Goal: Task Accomplishment & Management: Manage account settings

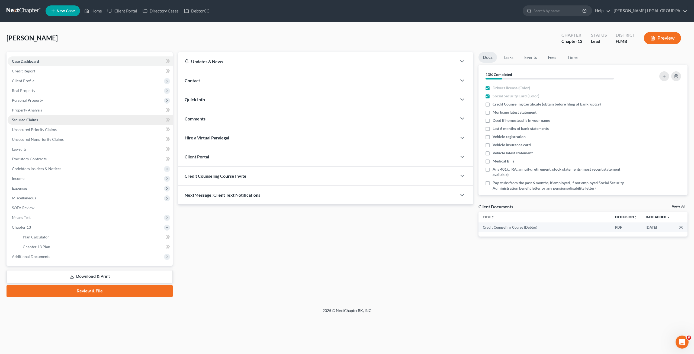
click at [22, 122] on span "Secured Claims" at bounding box center [25, 119] width 26 height 5
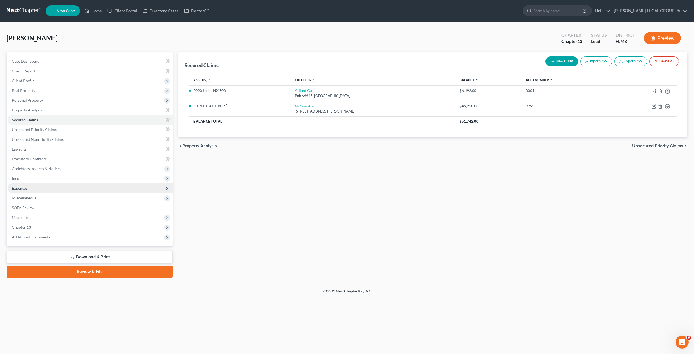
click at [24, 189] on span "Expenses" at bounding box center [19, 188] width 15 height 5
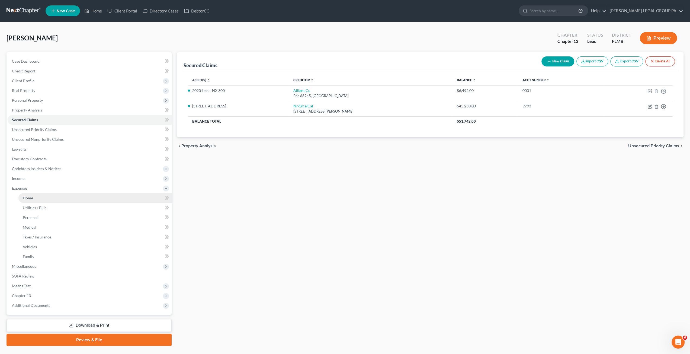
click at [27, 202] on link "Home" at bounding box center [94, 198] width 153 height 10
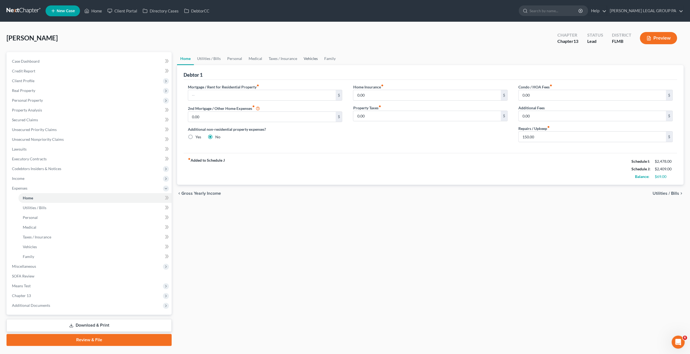
click at [308, 60] on link "Vehicles" at bounding box center [310, 58] width 21 height 13
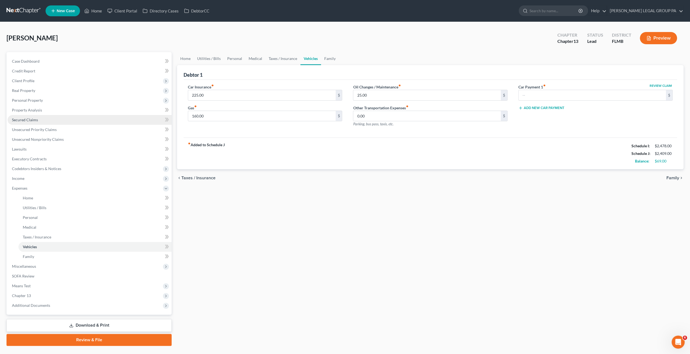
click at [23, 117] on span "Secured Claims" at bounding box center [25, 119] width 26 height 5
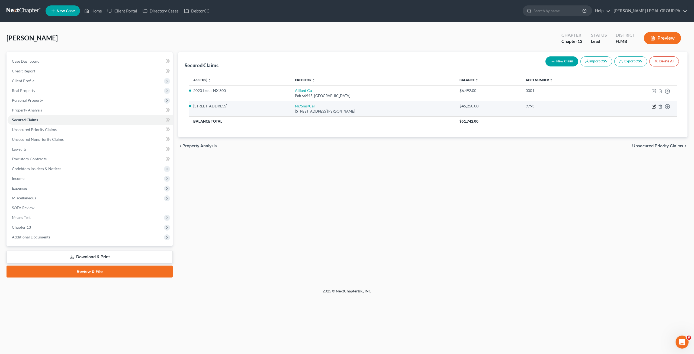
click at [655, 106] on icon "button" at bounding box center [654, 106] width 4 height 4
select select "42"
select select "2"
select select "0"
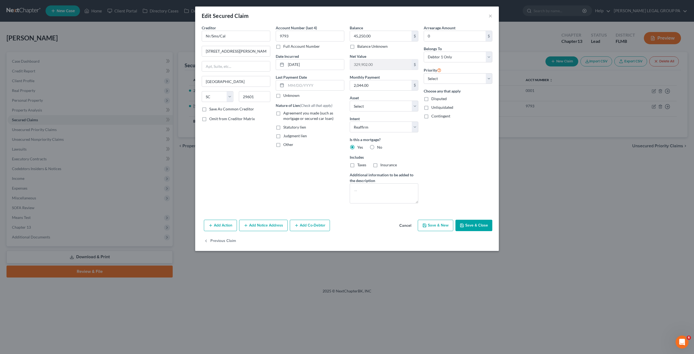
click at [283, 113] on label "Agreement you made (such as mortgage or secured car loan)" at bounding box center [313, 115] width 61 height 11
click at [286, 113] on input "Agreement you made (such as mortgage or secured car loan)" at bounding box center [288, 112] width 4 height 4
checkbox input "true"
click at [480, 223] on button "Save & Close" at bounding box center [474, 225] width 37 height 11
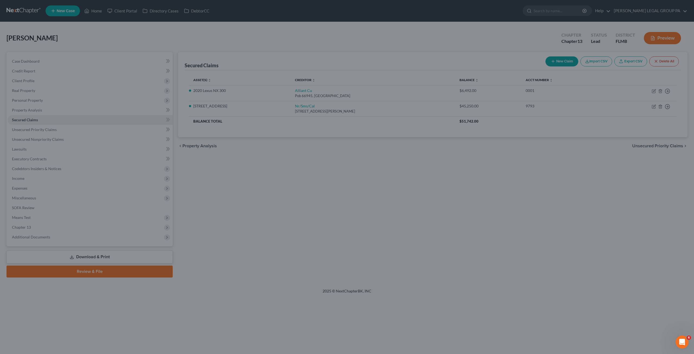
select select "6"
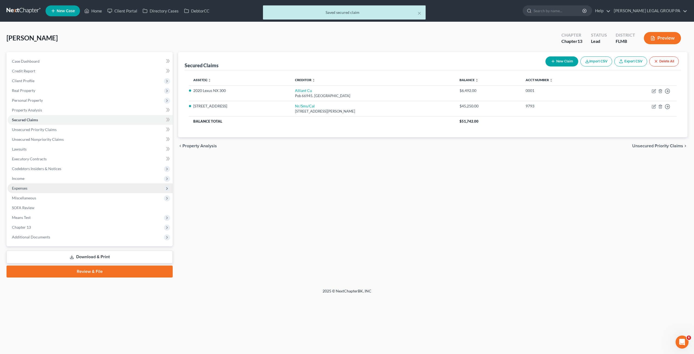
click at [21, 187] on span "Expenses" at bounding box center [19, 188] width 15 height 5
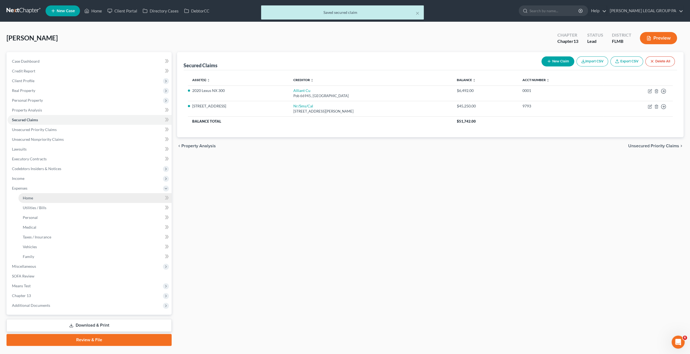
click at [26, 197] on span "Home" at bounding box center [28, 198] width 10 height 5
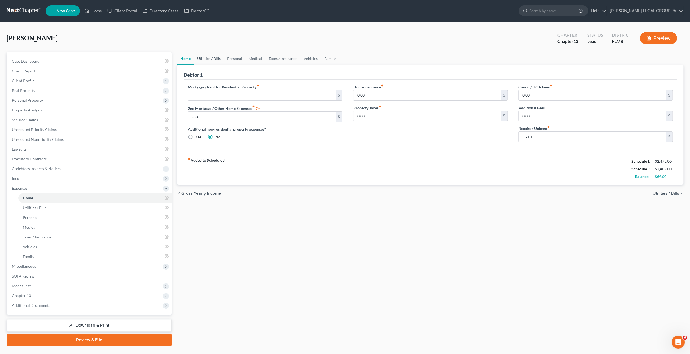
click at [210, 60] on link "Utilities / Bills" at bounding box center [209, 58] width 30 height 13
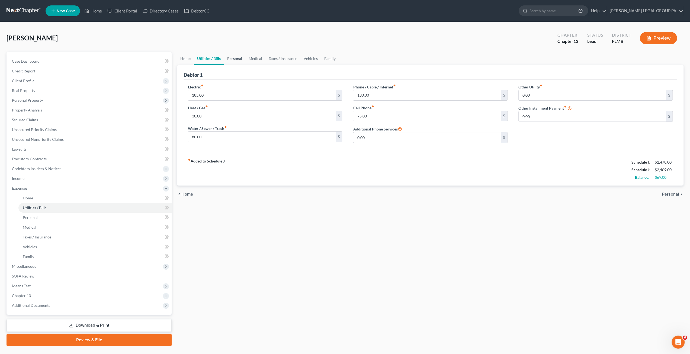
click at [236, 60] on link "Personal" at bounding box center [234, 58] width 21 height 13
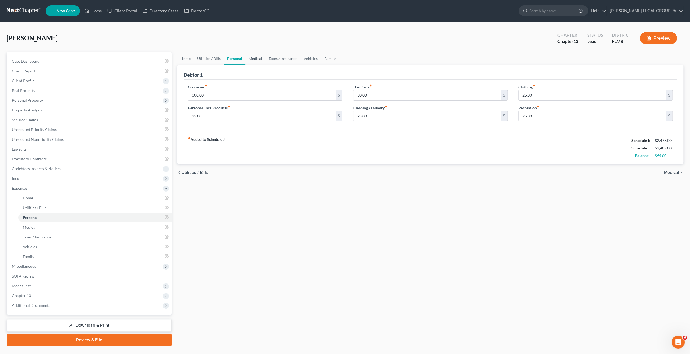
click at [258, 58] on link "Medical" at bounding box center [255, 58] width 20 height 13
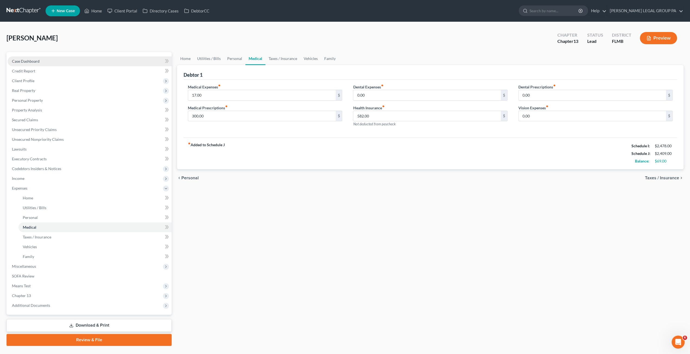
drag, startPoint x: 24, startPoint y: 61, endPoint x: 63, endPoint y: 68, distance: 39.6
click at [24, 61] on span "Case Dashboard" at bounding box center [26, 61] width 28 height 5
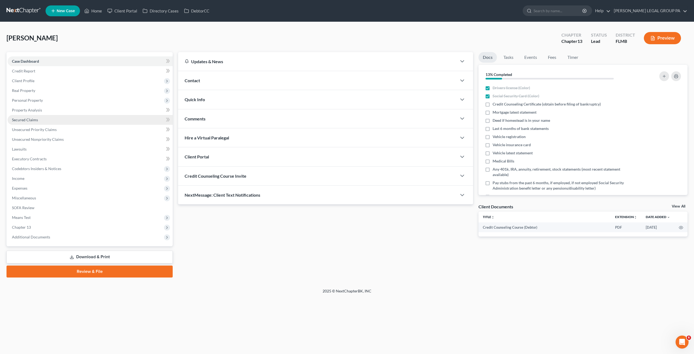
drag, startPoint x: 23, startPoint y: 119, endPoint x: 26, endPoint y: 121, distance: 3.6
click at [23, 119] on span "Secured Claims" at bounding box center [25, 119] width 26 height 5
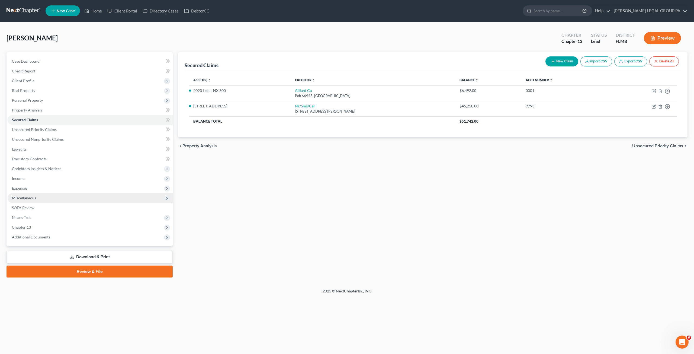
drag, startPoint x: 18, startPoint y: 188, endPoint x: 32, endPoint y: 194, distance: 15.6
click at [18, 188] on span "Expenses" at bounding box center [19, 188] width 15 height 5
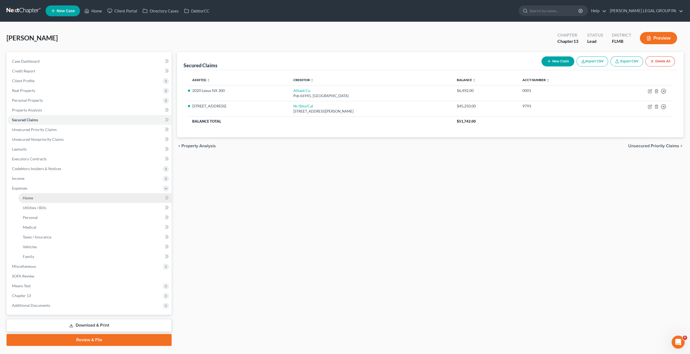
click at [41, 199] on link "Home" at bounding box center [94, 198] width 153 height 10
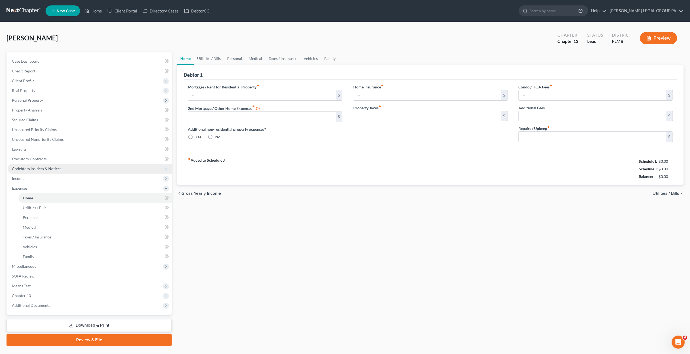
type input "0.00"
radio input "true"
type input "0.00"
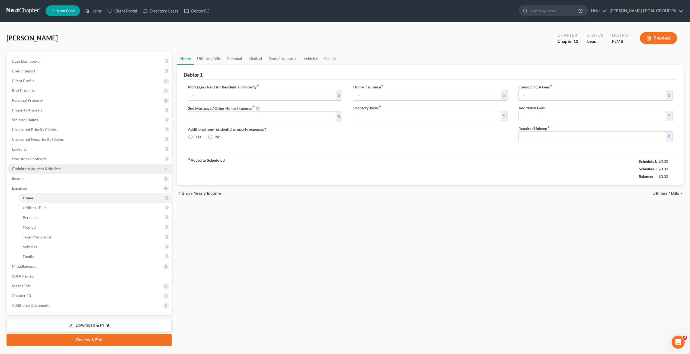
type input "0.00"
type input "150.00"
click at [308, 220] on div "Home Utilities / Bills Personal Medical Taxes / Insurance Vehicles Family Debto…" at bounding box center [430, 199] width 512 height 294
click at [30, 112] on span "Property Analysis" at bounding box center [27, 110] width 30 height 5
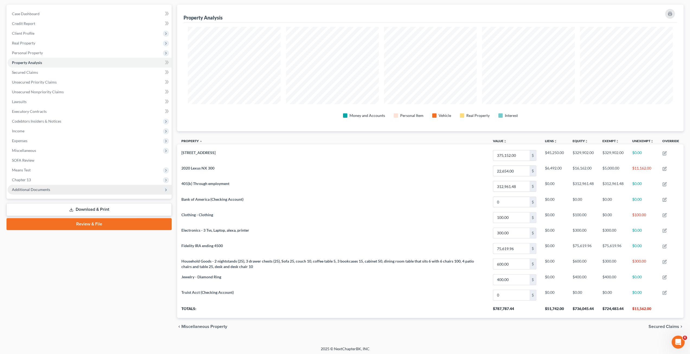
drag, startPoint x: 31, startPoint y: 179, endPoint x: 33, endPoint y: 188, distance: 8.8
click at [31, 179] on span "Chapter 13" at bounding box center [90, 180] width 164 height 10
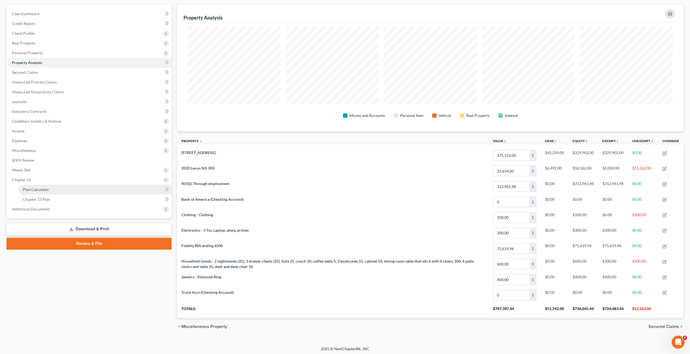
click at [33, 193] on link "Plan Calculator" at bounding box center [94, 190] width 153 height 10
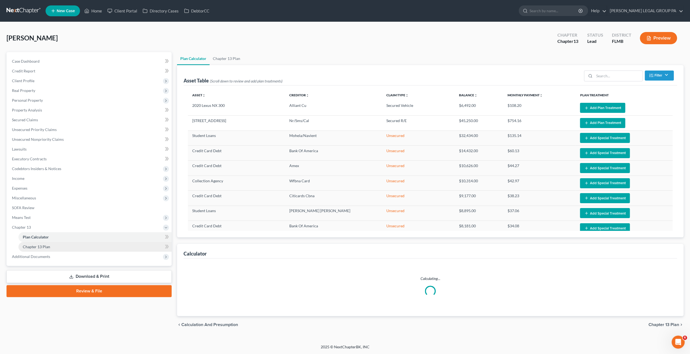
select select "59"
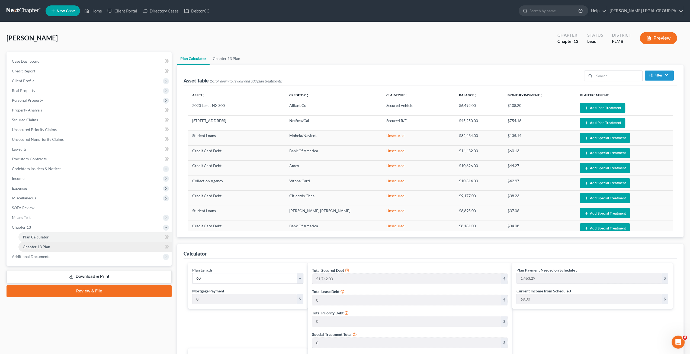
click at [45, 246] on span "Chapter 13 Plan" at bounding box center [36, 246] width 27 height 5
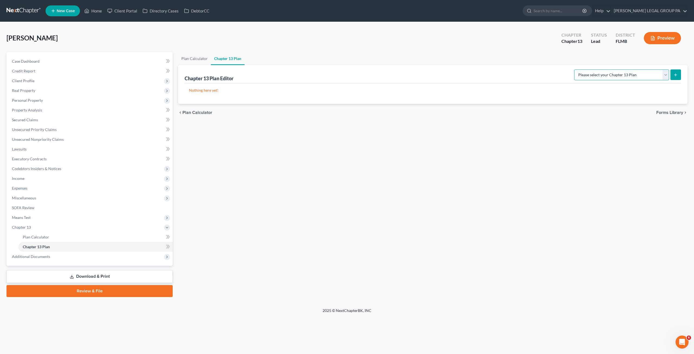
click at [615, 71] on select "Please select your Chapter 13 Plan Middle District of [US_STATE][GEOGRAPHIC_DAT…" at bounding box center [621, 74] width 95 height 11
select select "2"
click at [581, 69] on select "Please select your Chapter 13 Plan Middle District of [US_STATE][GEOGRAPHIC_DAT…" at bounding box center [621, 74] width 95 height 11
click at [677, 76] on icon "submit" at bounding box center [676, 75] width 4 height 4
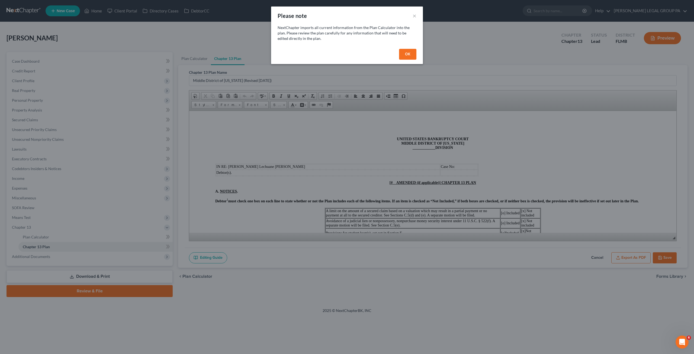
drag, startPoint x: 407, startPoint y: 57, endPoint x: 372, endPoint y: 161, distance: 109.9
click at [407, 57] on button "OK" at bounding box center [407, 54] width 17 height 11
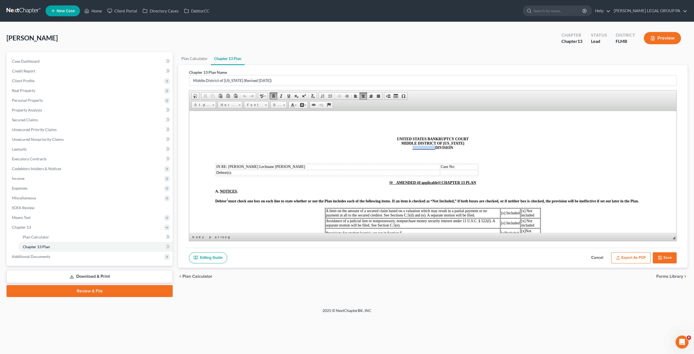
drag, startPoint x: 410, startPoint y: 149, endPoint x: 433, endPoint y: 150, distance: 23.1
click at [433, 149] on span "____________" at bounding box center [424, 147] width 23 height 4
drag, startPoint x: 407, startPoint y: 185, endPoint x: 440, endPoint y: 183, distance: 32.9
click at [440, 183] on p "[# AMENDED (if applicable)] CHAPTER 13 PLAN" at bounding box center [432, 182] width 435 height 4
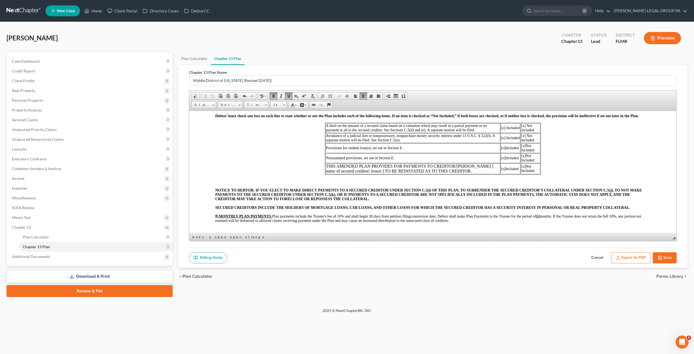
scroll to position [108, 0]
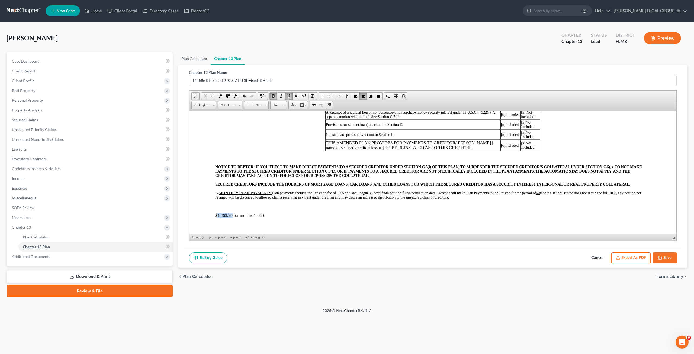
drag, startPoint x: 232, startPoint y: 216, endPoint x: 218, endPoint y: 216, distance: 13.8
click at [218, 216] on p "$1,463.29 for months 1 - 60" at bounding box center [432, 215] width 435 height 5
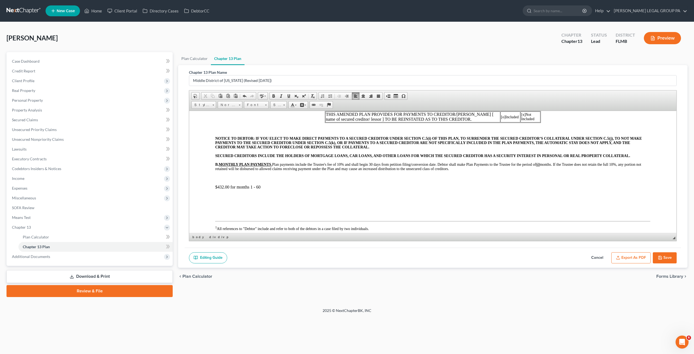
scroll to position [244, 0]
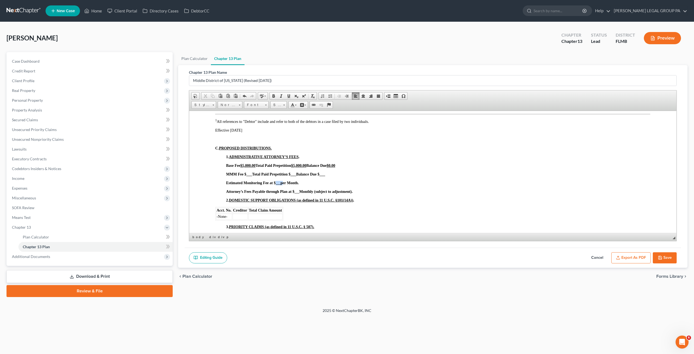
drag, startPoint x: 281, startPoint y: 185, endPoint x: 276, endPoint y: 185, distance: 5.2
click at [276, 185] on span "Estimated Monitoring Fee at $ ___ per Month." at bounding box center [262, 183] width 73 height 4
drag, startPoint x: 298, startPoint y: 195, endPoint x: 333, endPoint y: 194, distance: 35.3
click at [298, 193] on strong "___" at bounding box center [297, 192] width 5 height 4
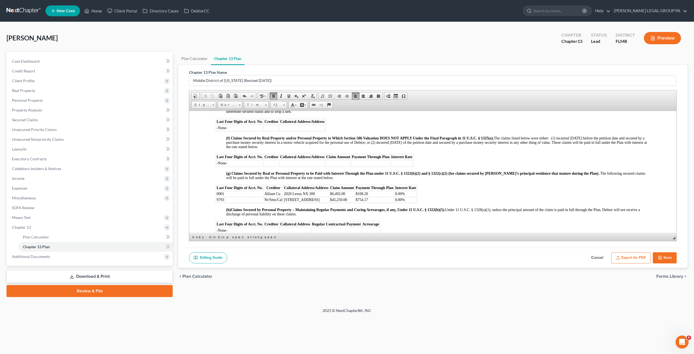
scroll to position [597, 0]
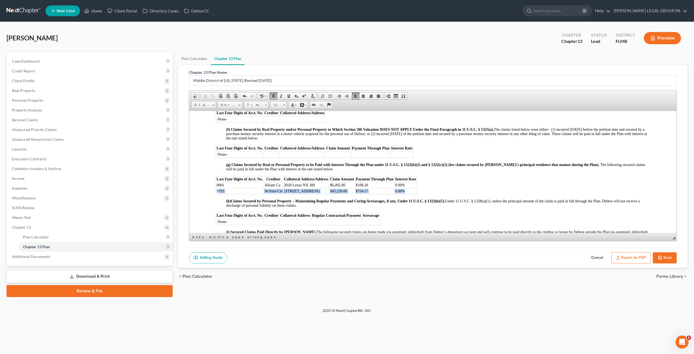
drag, startPoint x: 226, startPoint y: 196, endPoint x: 412, endPoint y: 196, distance: 185.5
click at [412, 194] on tr "9793 Nr/Sms/Cal [STREET_ADDRESS] $45,250.00 $754.17 0.00%" at bounding box center [316, 190] width 201 height 5
drag, startPoint x: 235, startPoint y: 195, endPoint x: 401, endPoint y: 195, distance: 166.0
click at [401, 194] on tr at bounding box center [315, 190] width 199 height 5
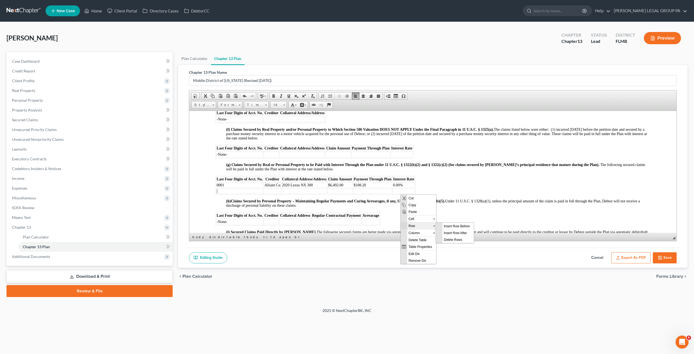
scroll to position [0, 0]
click at [451, 239] on span "Delete Rows" at bounding box center [458, 239] width 31 height 7
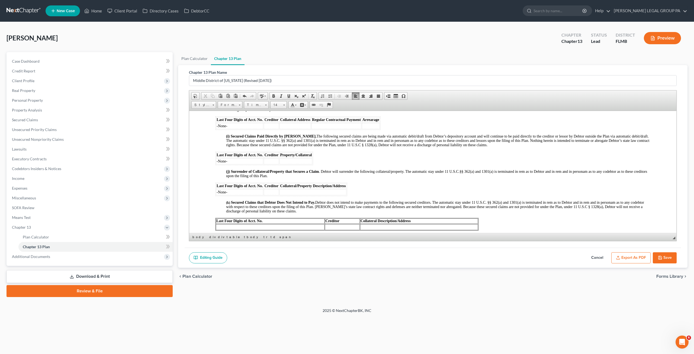
scroll to position [678, 0]
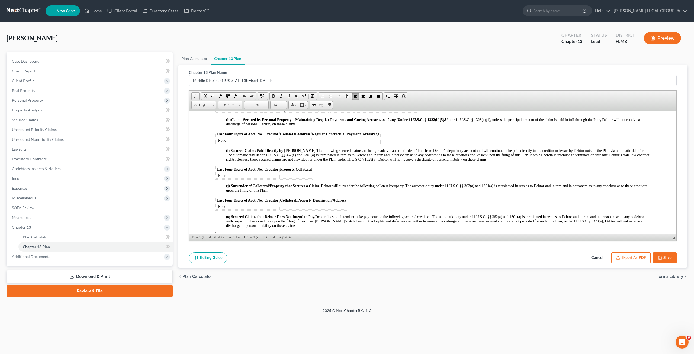
click at [231, 178] on td "-None-" at bounding box center [239, 175] width 47 height 6
drag, startPoint x: 234, startPoint y: 181, endPoint x: 216, endPoint y: 180, distance: 18.0
click at [216, 178] on td "-None-" at bounding box center [239, 175] width 47 height 6
click at [300, 178] on td at bounding box center [302, 175] width 33 height 6
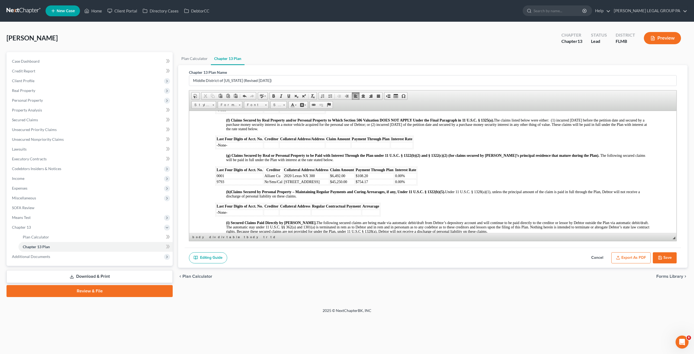
scroll to position [624, 0]
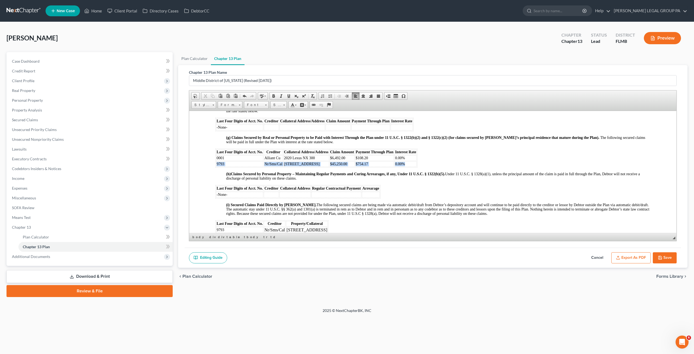
drag, startPoint x: 217, startPoint y: 168, endPoint x: 411, endPoint y: 167, distance: 194.2
click at [411, 167] on tr "9793 Nr/Sms/Cal [STREET_ADDRESS] $45,250.00 $754.17 0.00%" at bounding box center [316, 163] width 201 height 5
click at [463, 214] on span "Delete Rows" at bounding box center [468, 212] width 31 height 7
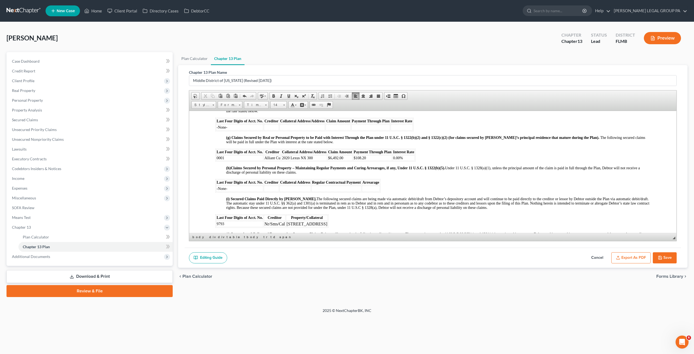
click at [281, 174] on span ". Under 11 U.S.C. § 1328(a)(1), unless the principal amount of the claim is pai…" at bounding box center [433, 170] width 414 height 8
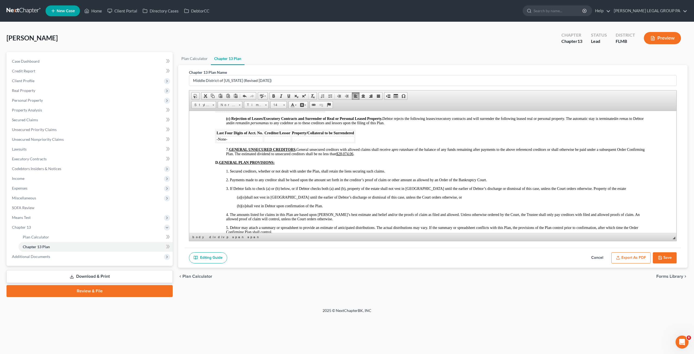
scroll to position [895, 0]
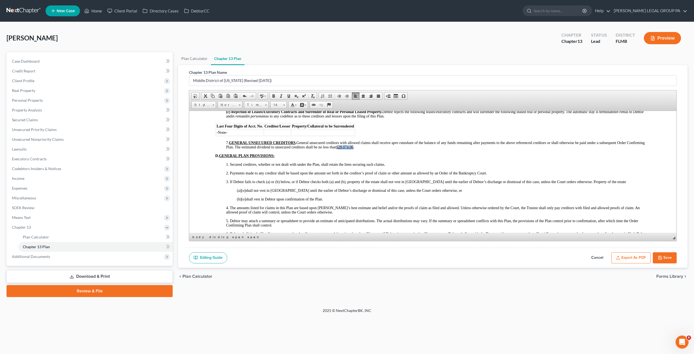
drag, startPoint x: 372, startPoint y: 157, endPoint x: 358, endPoint y: 157, distance: 14.1
click at [353, 149] on u "$28,074.06" at bounding box center [344, 147] width 17 height 4
click at [246, 201] on span "[o]" at bounding box center [243, 199] width 4 height 4
click at [664, 256] on button "Save" at bounding box center [665, 257] width 24 height 11
select select "2"
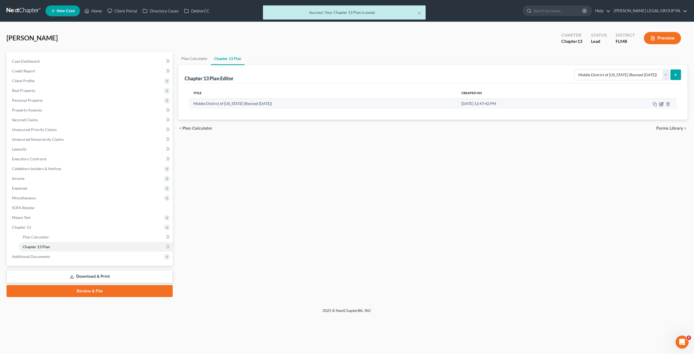
click at [662, 104] on icon "button" at bounding box center [662, 103] width 2 height 2
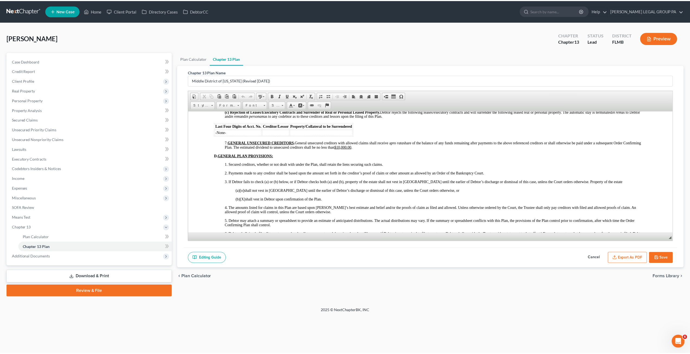
scroll to position [1031, 0]
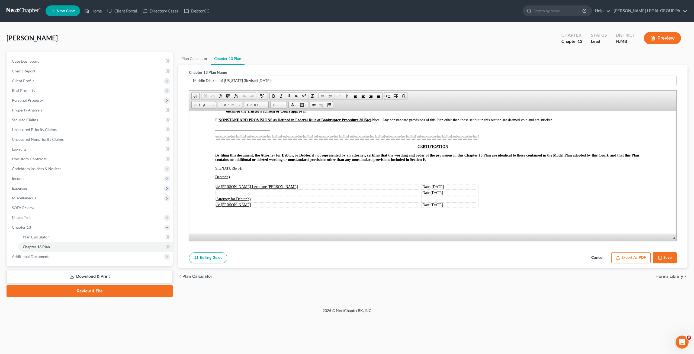
click at [627, 256] on button "Export as PDF" at bounding box center [631, 257] width 39 height 11
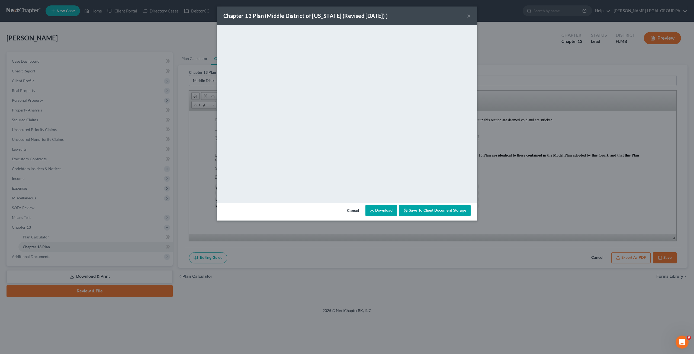
click at [440, 210] on span "Save to Client Document Storage" at bounding box center [437, 210] width 57 height 5
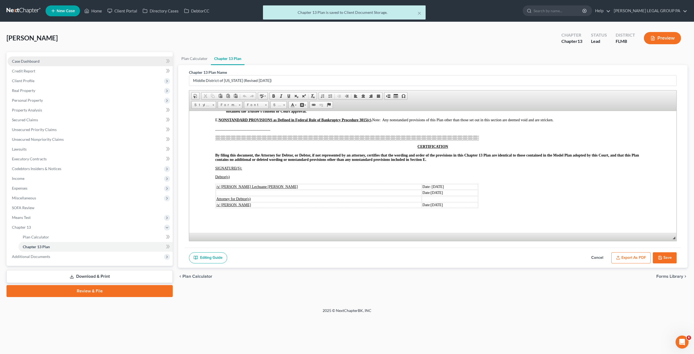
click at [25, 59] on span "Case Dashboard" at bounding box center [26, 61] width 28 height 5
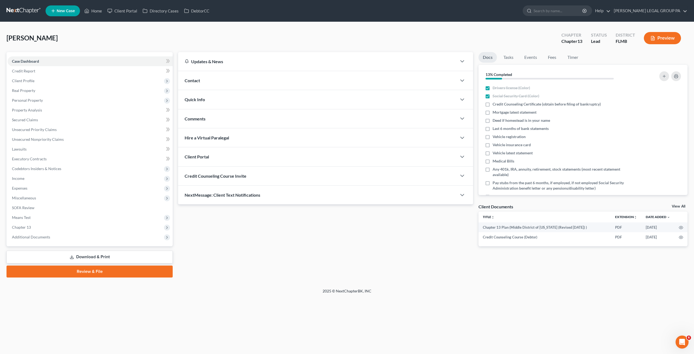
drag, startPoint x: 278, startPoint y: 229, endPoint x: 78, endPoint y: 16, distance: 292.6
click at [278, 228] on div "Updates & News × District Notes Take a look at NextChapter's District Notes to …" at bounding box center [325, 153] width 300 height 203
click at [37, 136] on link "Unsecured Nonpriority Claims" at bounding box center [90, 140] width 165 height 10
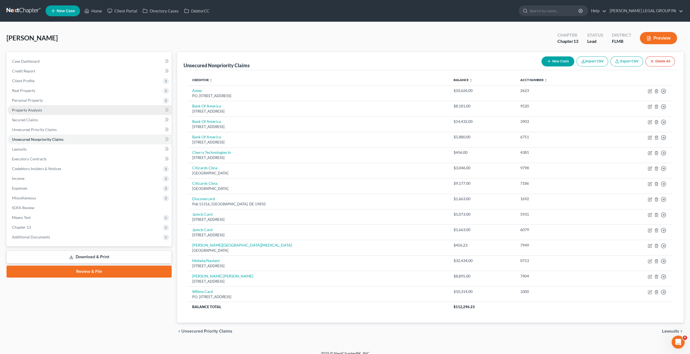
click at [39, 110] on span "Property Analysis" at bounding box center [27, 110] width 30 height 5
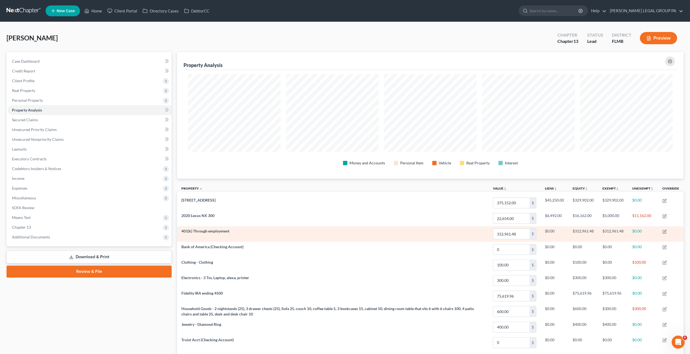
scroll to position [126, 507]
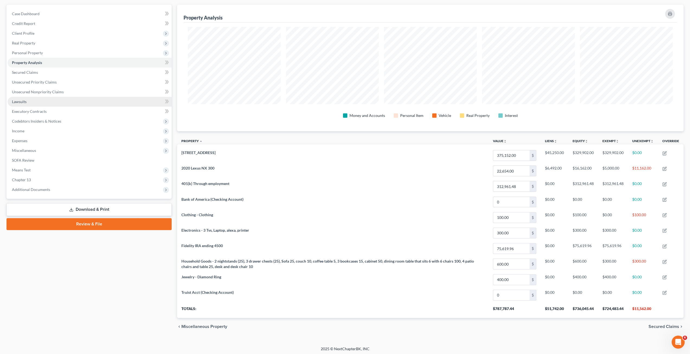
click at [33, 104] on link "Lawsuits" at bounding box center [90, 102] width 164 height 10
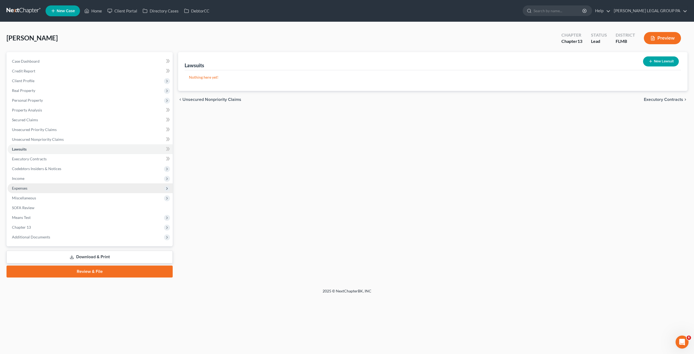
click at [23, 190] on span "Expenses" at bounding box center [90, 188] width 165 height 10
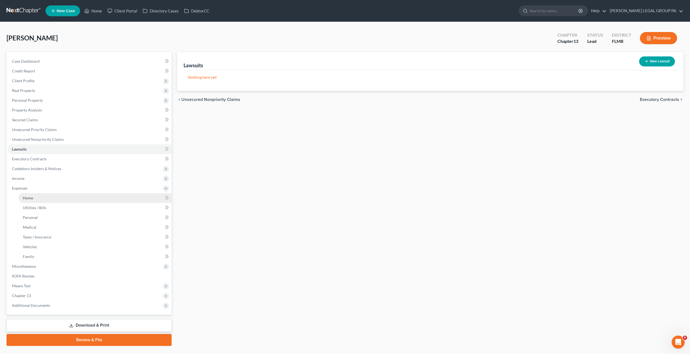
click at [33, 197] on span "Home" at bounding box center [28, 198] width 10 height 5
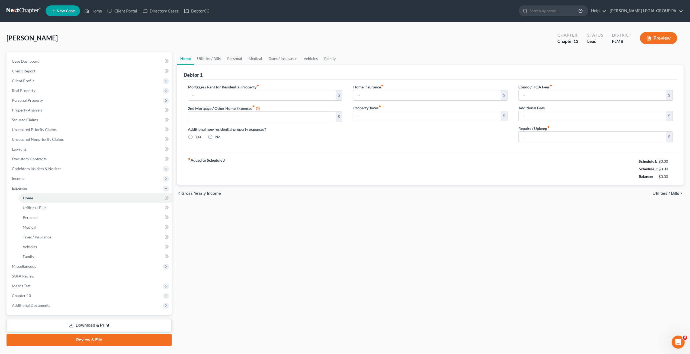
type input "0.00"
radio input "true"
type input "0.00"
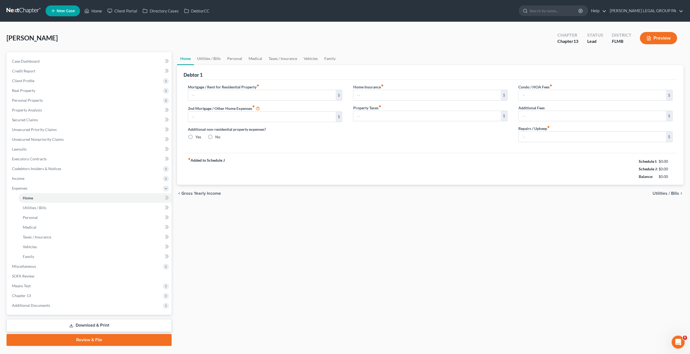
type input "0.00"
type input "150.00"
click at [39, 138] on span "Unsecured Nonpriority Claims" at bounding box center [38, 139] width 52 height 5
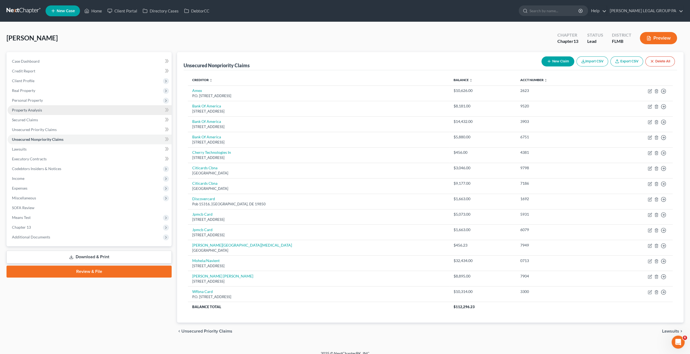
click at [30, 110] on span "Property Analysis" at bounding box center [27, 110] width 30 height 5
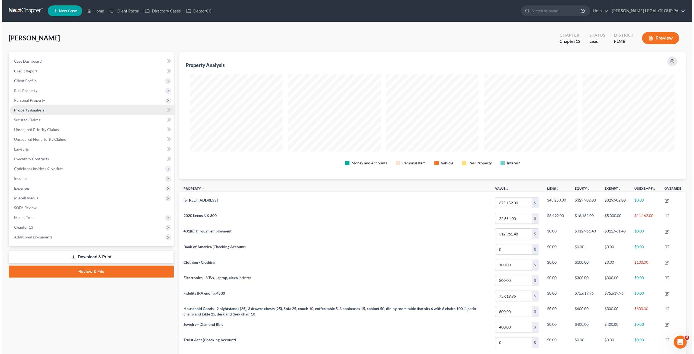
scroll to position [126, 507]
click at [24, 140] on span "Unsecured Nonpriority Claims" at bounding box center [38, 139] width 52 height 5
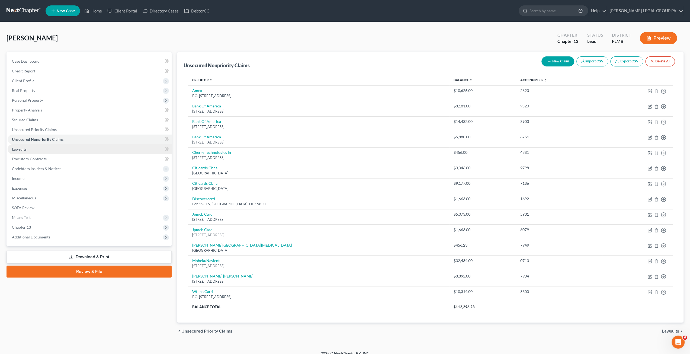
click at [31, 148] on link "Lawsuits" at bounding box center [90, 149] width 164 height 10
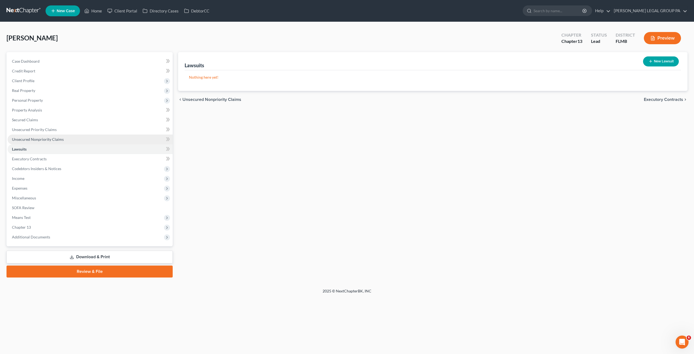
click at [24, 141] on span "Unsecured Nonpriority Claims" at bounding box center [38, 139] width 52 height 5
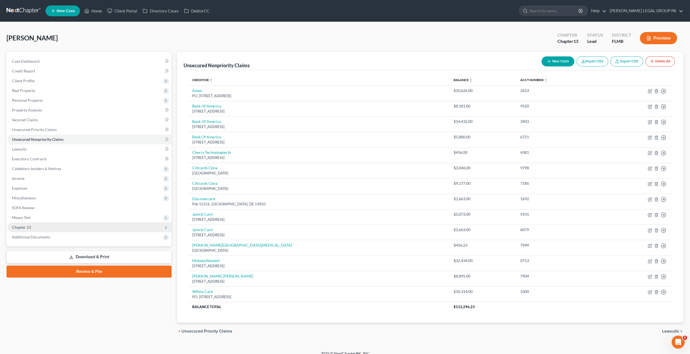
click at [29, 227] on span "Chapter 13" at bounding box center [21, 227] width 19 height 5
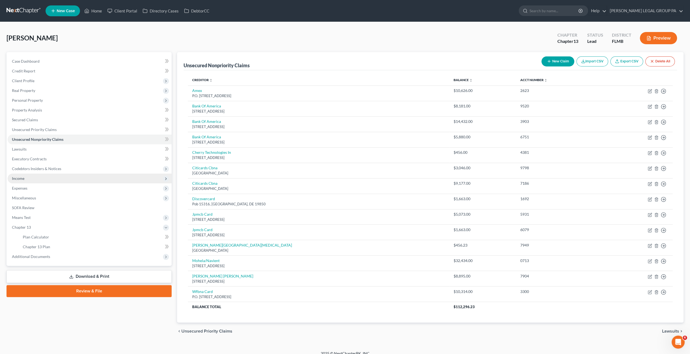
click at [19, 180] on span "Income" at bounding box center [18, 178] width 12 height 5
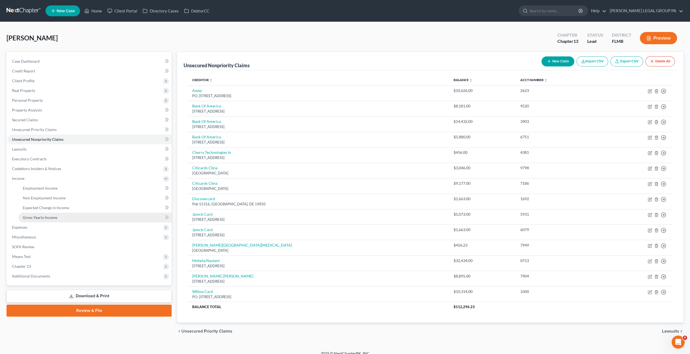
click at [43, 218] on span "Gross Yearly Income" at bounding box center [40, 217] width 34 height 5
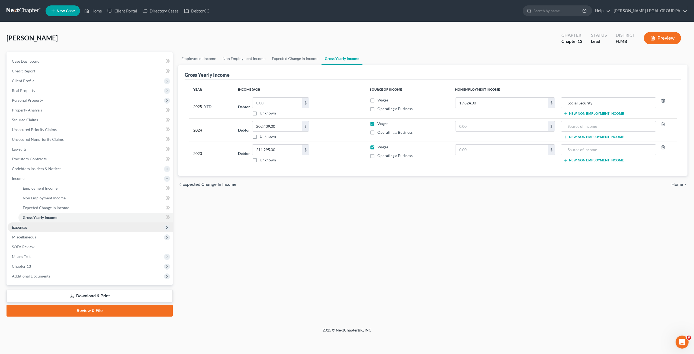
click at [36, 227] on span "Expenses" at bounding box center [90, 227] width 165 height 10
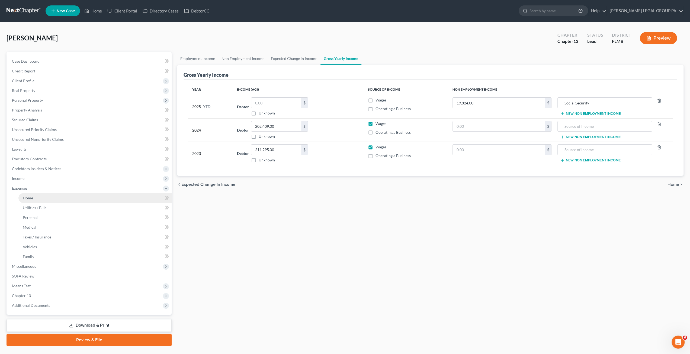
click at [37, 200] on link "Home" at bounding box center [94, 198] width 153 height 10
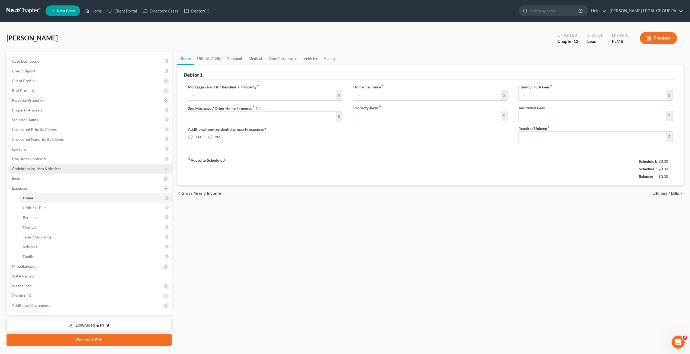
type input "0.00"
radio input "true"
type input "0.00"
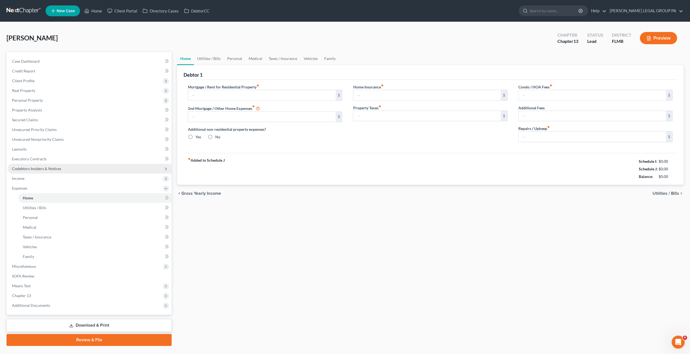
type input "0.00"
click at [549, 137] on input "150.00" at bounding box center [592, 137] width 147 height 10
type input "50.00"
click at [495, 240] on div "Home Utilities / Bills Personal Medical Taxes / Insurance Vehicles Family Debto…" at bounding box center [430, 199] width 512 height 294
click at [212, 60] on link "Utilities / Bills" at bounding box center [209, 58] width 30 height 13
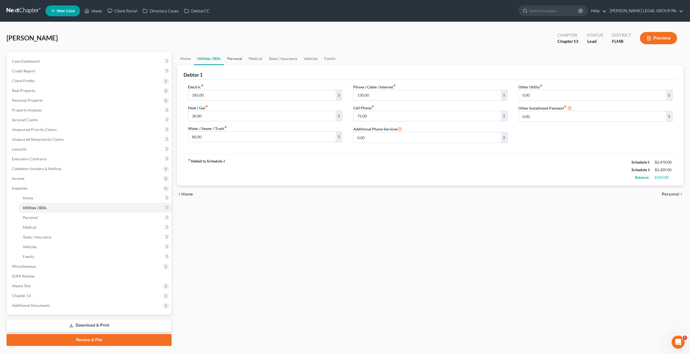
click at [238, 60] on link "Personal" at bounding box center [234, 58] width 21 height 13
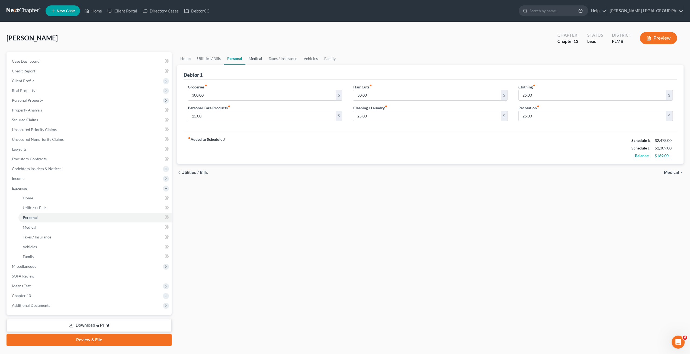
click at [264, 60] on link "Medical" at bounding box center [255, 58] width 20 height 13
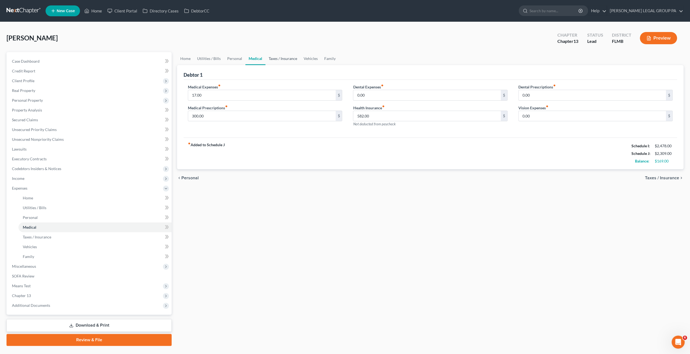
click at [278, 61] on link "Taxes / Insurance" at bounding box center [283, 58] width 35 height 13
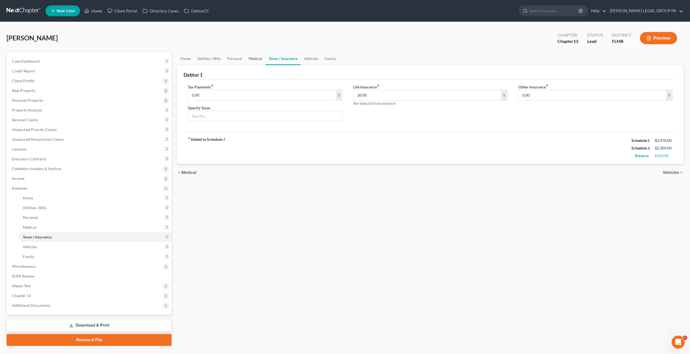
click at [251, 59] on link "Medical" at bounding box center [255, 58] width 20 height 13
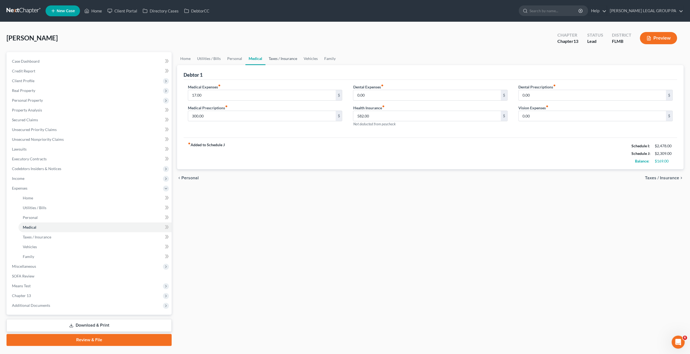
click at [282, 60] on link "Taxes / Insurance" at bounding box center [283, 58] width 35 height 13
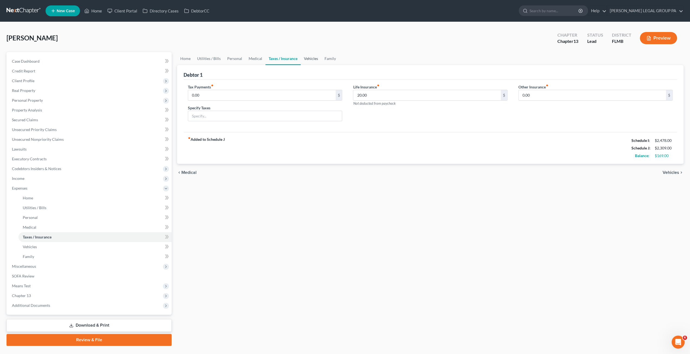
click at [313, 60] on link "Vehicles" at bounding box center [311, 58] width 21 height 13
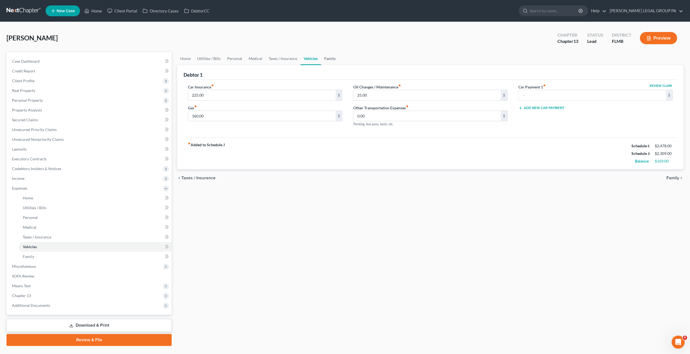
click at [331, 57] on link "Family" at bounding box center [330, 58] width 18 height 13
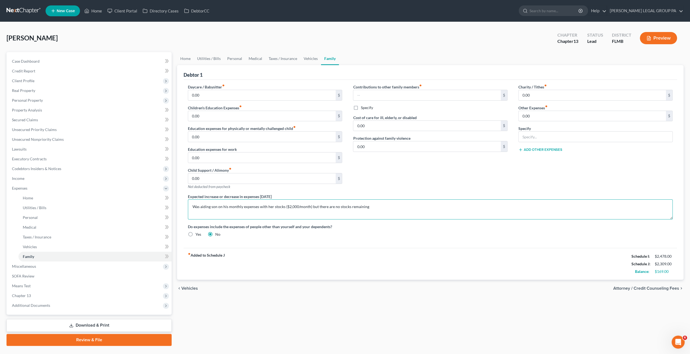
drag, startPoint x: 210, startPoint y: 205, endPoint x: 367, endPoint y: 201, distance: 157.1
click at [367, 201] on textarea "Was aiding son on his monthly expenses with her stocks ($2,000/month) but there…" at bounding box center [430, 209] width 485 height 20
click at [369, 203] on textarea "Was aiding son on his monthly expenses with her stocks ($2,000/month) but there…" at bounding box center [430, 209] width 485 height 20
click at [378, 204] on textarea "Was aiding son on his monthly expenses with her stocks ($2,000/month) but there…" at bounding box center [430, 209] width 485 height 20
drag, startPoint x: 305, startPoint y: 205, endPoint x: 176, endPoint y: 198, distance: 128.7
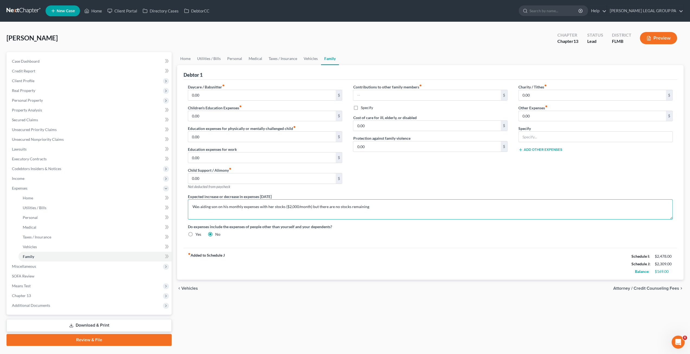
click at [174, 201] on div "Petition Navigation Case Dashboard Payments Invoices Payments Payments Credit R…" at bounding box center [345, 199] width 683 height 294
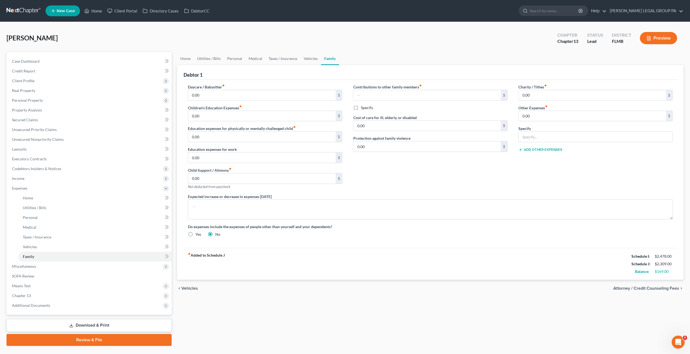
click at [516, 173] on div "Charity / Tithes fiber_manual_record 0.00 $ Other Expenses fiber_manual_record …" at bounding box center [595, 139] width 165 height 110
click at [190, 58] on link "Home" at bounding box center [185, 58] width 17 height 13
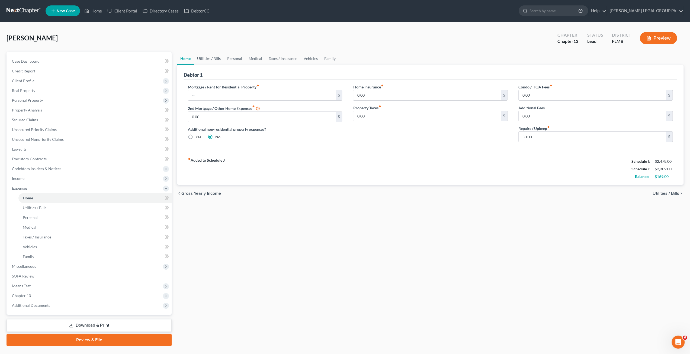
click at [210, 60] on link "Utilities / Bills" at bounding box center [209, 58] width 30 height 13
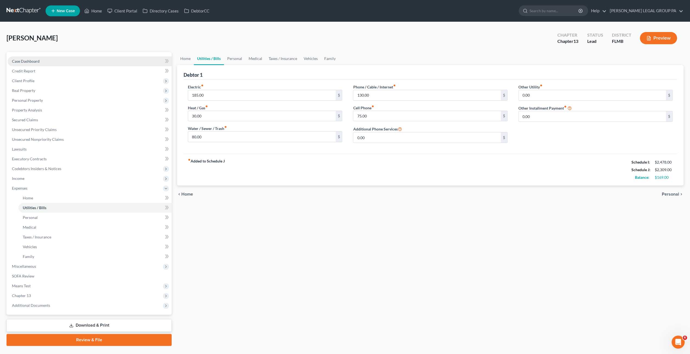
click at [36, 60] on span "Case Dashboard" at bounding box center [26, 61] width 28 height 5
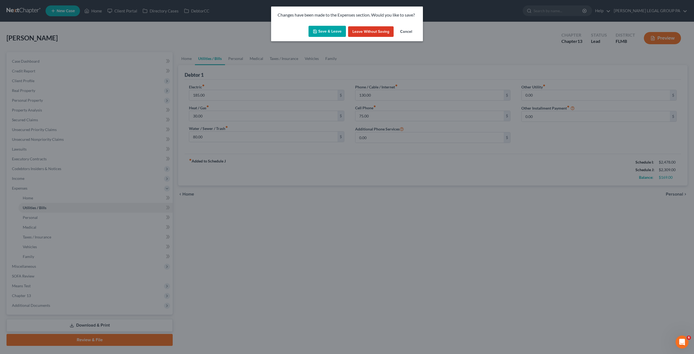
click at [374, 30] on button "Leave without Saving" at bounding box center [371, 31] width 46 height 11
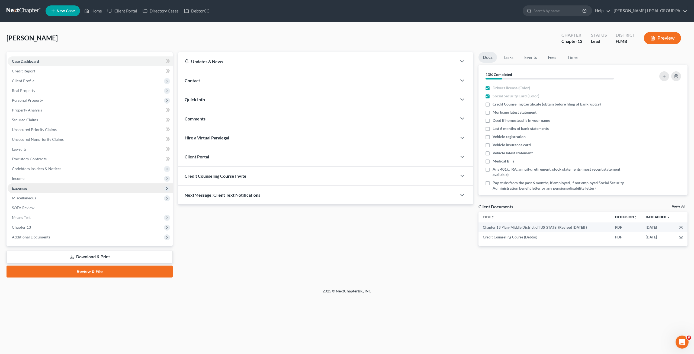
click at [26, 188] on span "Expenses" at bounding box center [19, 188] width 15 height 5
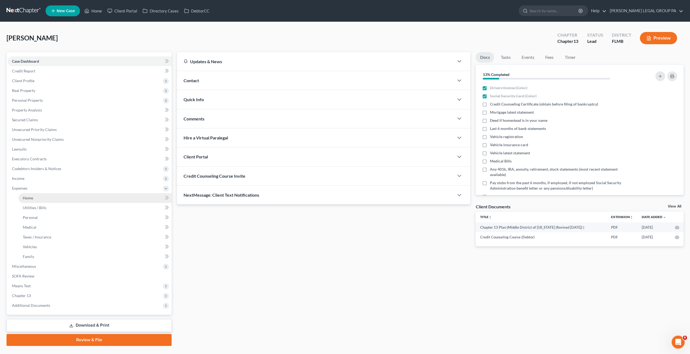
click at [29, 201] on link "Home" at bounding box center [94, 198] width 153 height 10
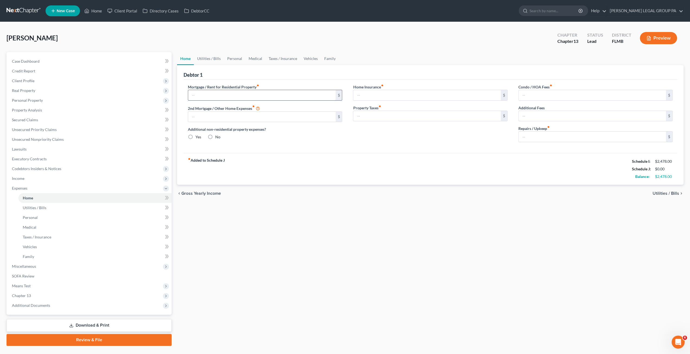
type input "0.00"
radio input "true"
type input "0.00"
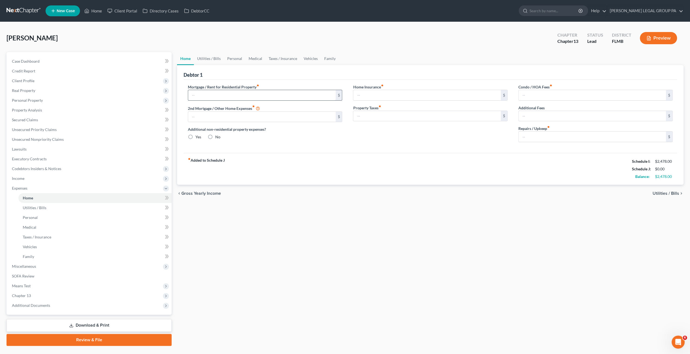
type input "0.00"
type input "150.00"
drag, startPoint x: 205, startPoint y: 63, endPoint x: 215, endPoint y: 59, distance: 11.0
click at [205, 63] on link "Utilities / Bills" at bounding box center [209, 58] width 30 height 13
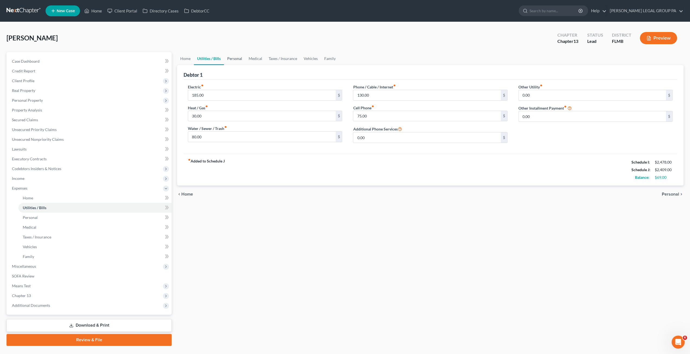
click at [229, 59] on link "Personal" at bounding box center [234, 58] width 21 height 13
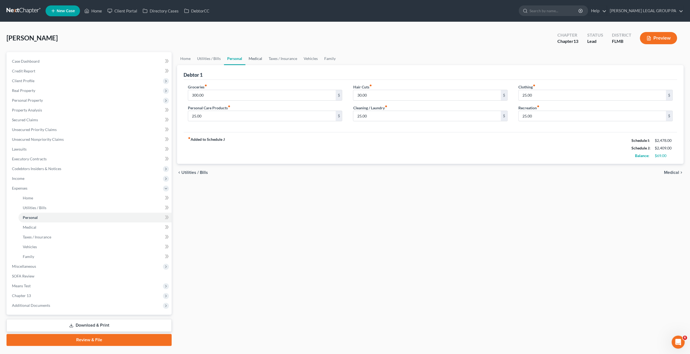
click at [252, 58] on link "Medical" at bounding box center [255, 58] width 20 height 13
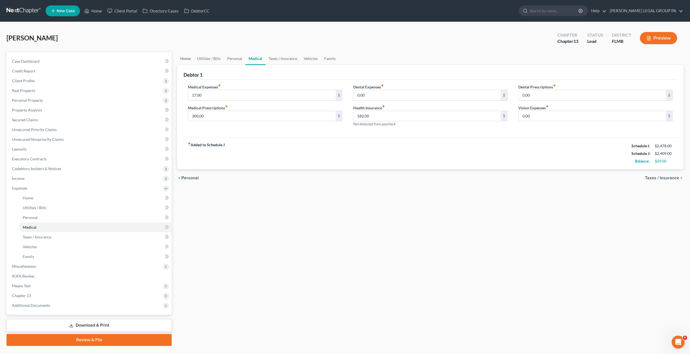
click at [186, 60] on link "Home" at bounding box center [185, 58] width 17 height 13
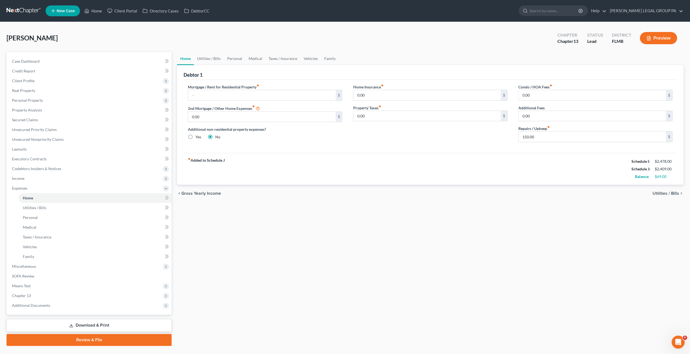
drag, startPoint x: 30, startPoint y: 302, endPoint x: 44, endPoint y: 311, distance: 16.5
click at [30, 302] on span "Additional Documents" at bounding box center [90, 305] width 164 height 10
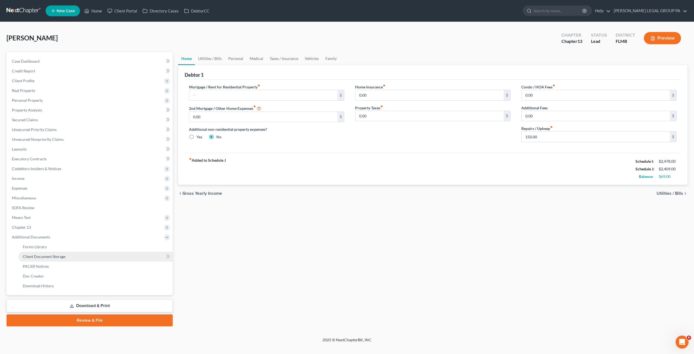
click at [44, 257] on span "Client Document Storage" at bounding box center [44, 256] width 43 height 5
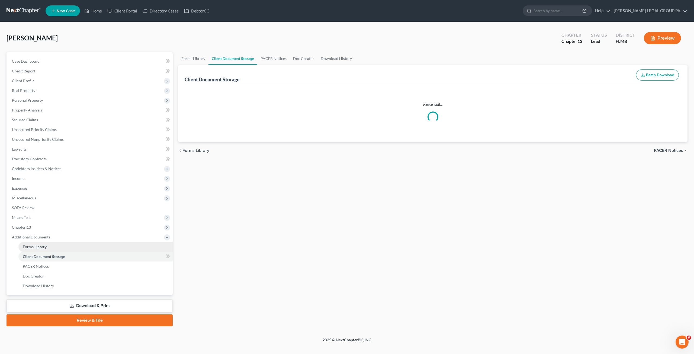
select select "9"
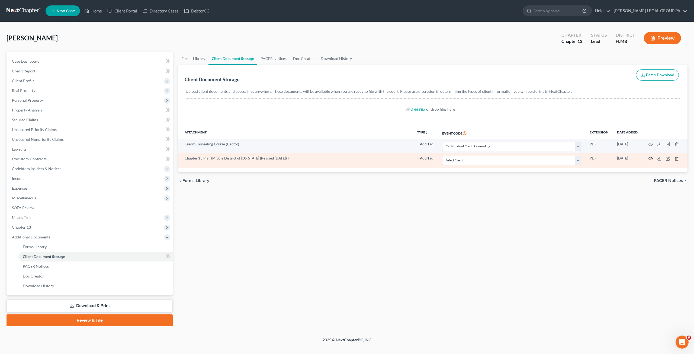
click at [650, 158] on icon "button" at bounding box center [651, 158] width 4 height 4
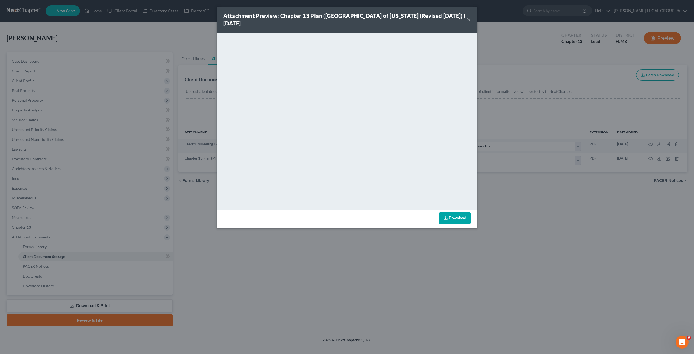
click at [469, 20] on button "×" at bounding box center [469, 19] width 4 height 7
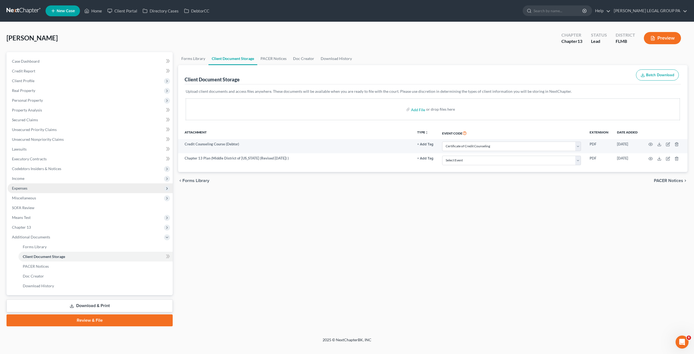
click at [23, 190] on span "Expenses" at bounding box center [19, 188] width 15 height 5
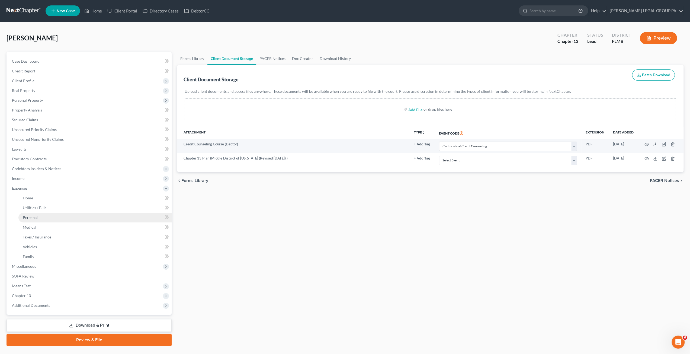
click at [56, 217] on link "Personal" at bounding box center [94, 218] width 153 height 10
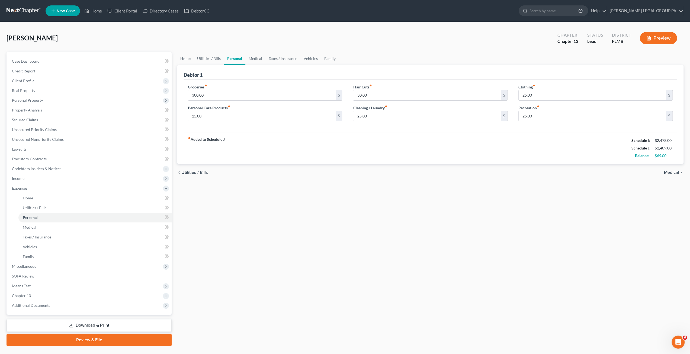
click at [191, 59] on link "Home" at bounding box center [185, 58] width 17 height 13
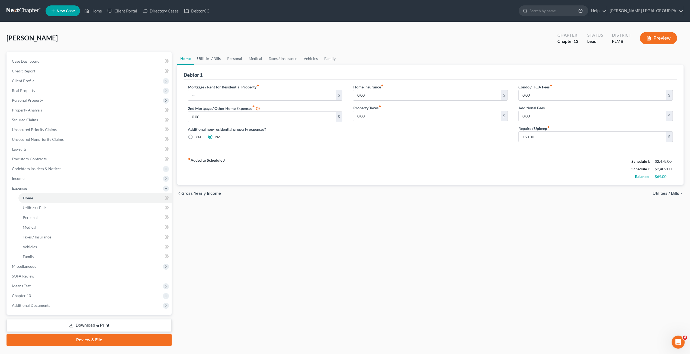
click at [207, 58] on link "Utilities / Bills" at bounding box center [209, 58] width 30 height 13
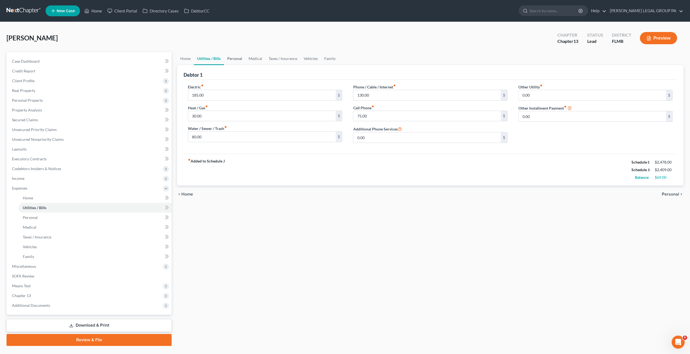
click at [231, 61] on link "Personal" at bounding box center [234, 58] width 21 height 13
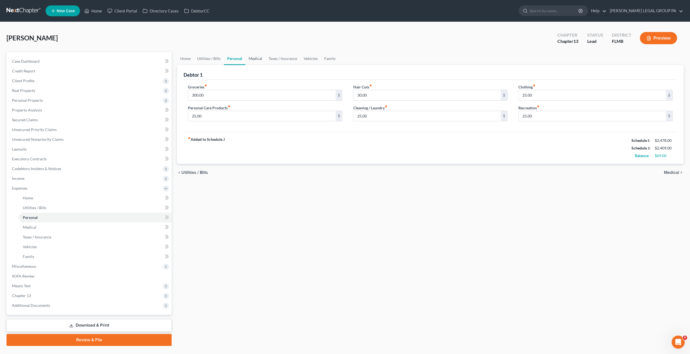
click at [253, 59] on link "Medical" at bounding box center [255, 58] width 20 height 13
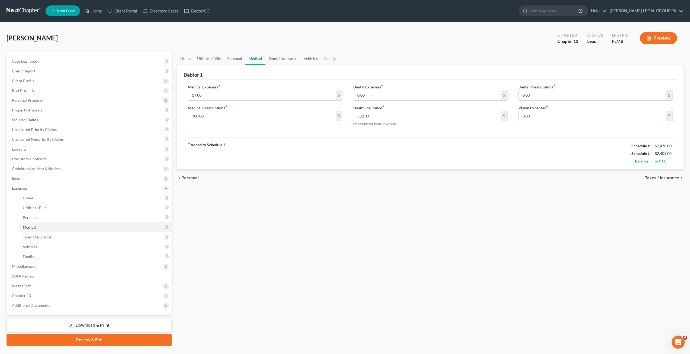
click at [269, 58] on link "Taxes / Insurance" at bounding box center [283, 58] width 35 height 13
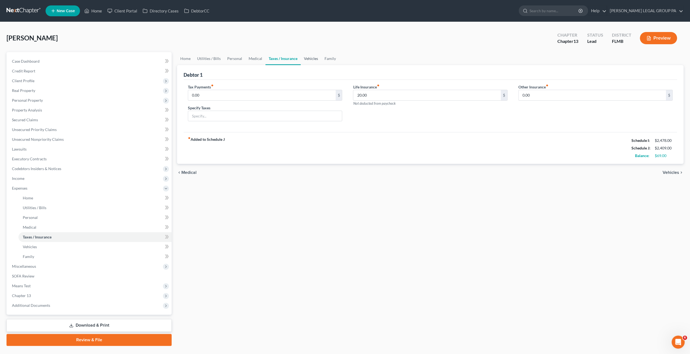
click at [301, 60] on link "Vehicles" at bounding box center [311, 58] width 21 height 13
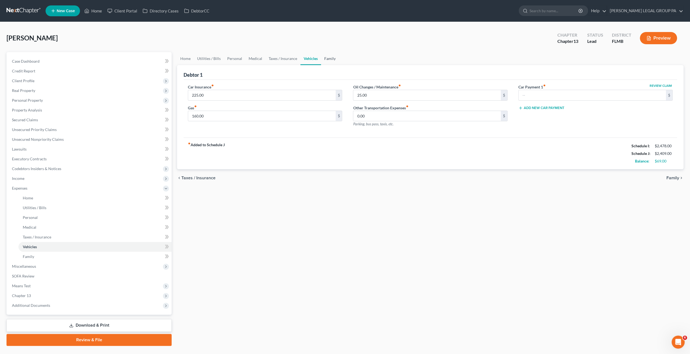
click at [325, 58] on link "Family" at bounding box center [330, 58] width 18 height 13
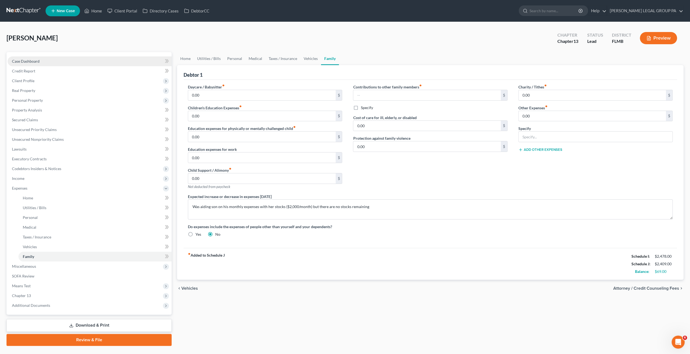
click at [28, 59] on span "Case Dashboard" at bounding box center [26, 61] width 28 height 5
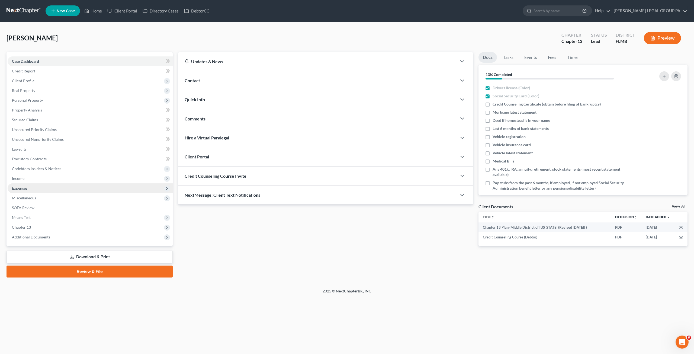
click at [24, 187] on span "Expenses" at bounding box center [19, 188] width 15 height 5
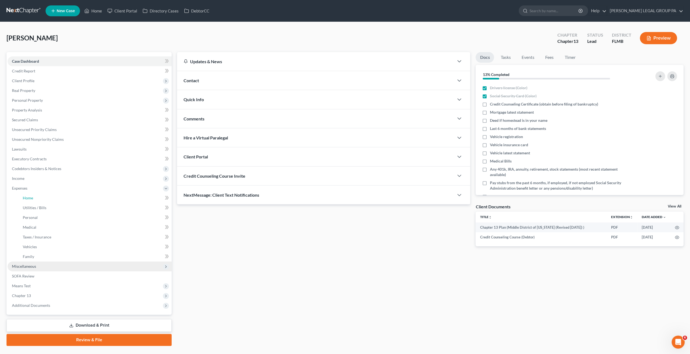
click at [38, 202] on link "Home" at bounding box center [94, 198] width 153 height 10
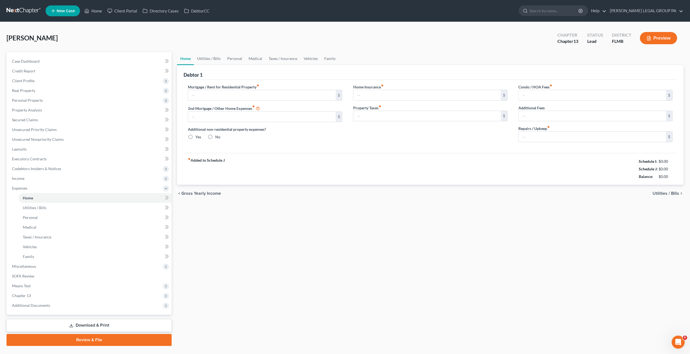
type input "0.00"
radio input "true"
type input "0.00"
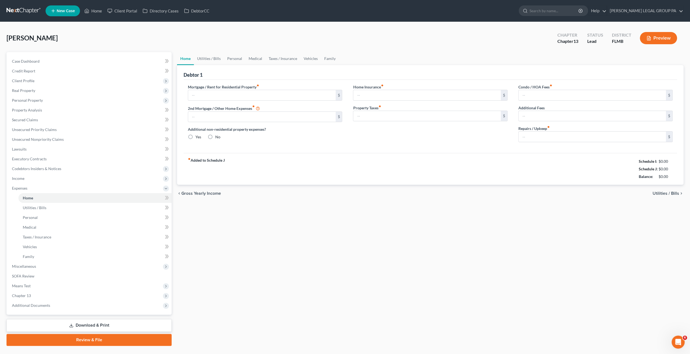
type input "0.00"
click at [541, 136] on input "150.00" at bounding box center [592, 137] width 147 height 10
type input "100.00"
drag, startPoint x: 15, startPoint y: 190, endPoint x: 22, endPoint y: 189, distance: 7.1
click at [15, 190] on span "Expenses" at bounding box center [19, 188] width 15 height 5
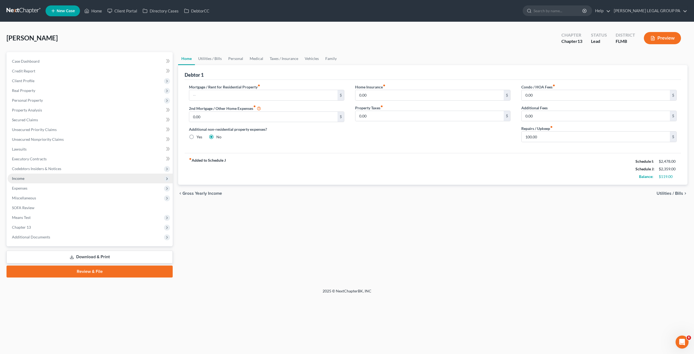
click at [22, 178] on span "Income" at bounding box center [18, 178] width 12 height 5
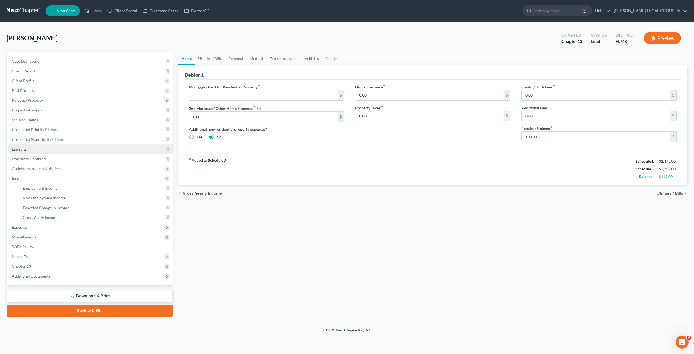
click at [25, 175] on span "Income" at bounding box center [90, 179] width 165 height 10
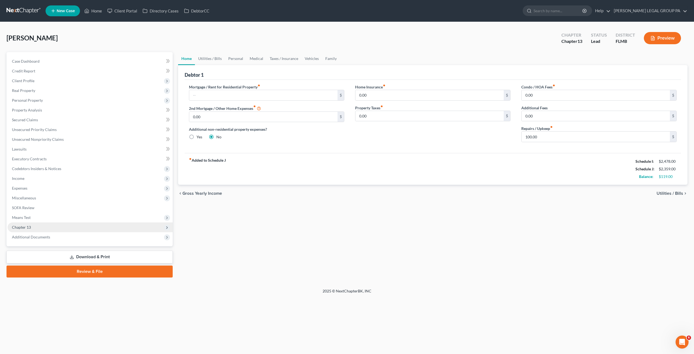
click at [29, 224] on span "Chapter 13" at bounding box center [90, 227] width 165 height 10
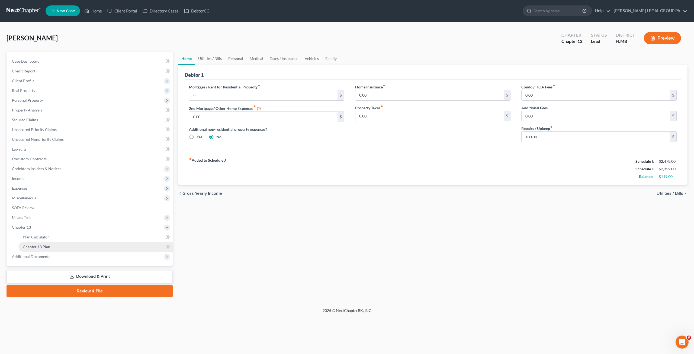
click at [33, 247] on span "Chapter 13 Plan" at bounding box center [36, 246] width 27 height 5
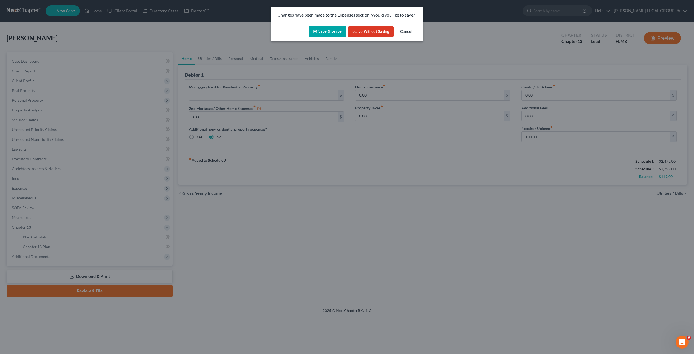
drag, startPoint x: 322, startPoint y: 33, endPoint x: 306, endPoint y: 36, distance: 15.9
click at [322, 33] on button "Save & Leave" at bounding box center [327, 31] width 37 height 11
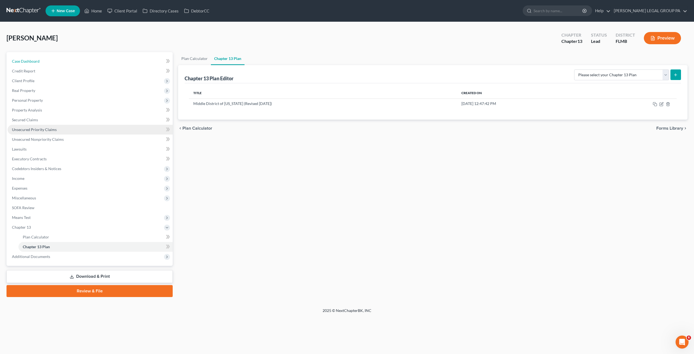
click at [11, 58] on link "Case Dashboard" at bounding box center [90, 61] width 165 height 10
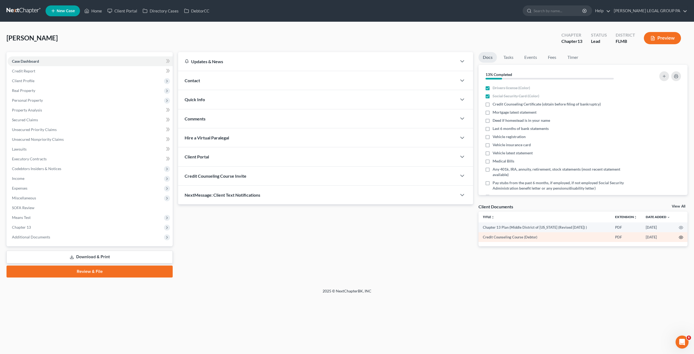
click at [681, 238] on icon "button" at bounding box center [681, 237] width 4 height 4
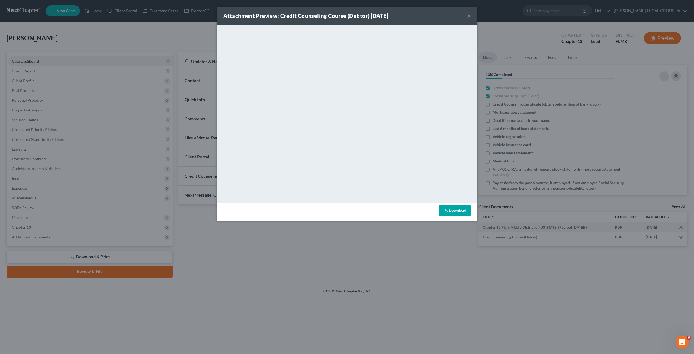
drag, startPoint x: 470, startPoint y: 16, endPoint x: 459, endPoint y: 26, distance: 14.6
click at [470, 16] on button "×" at bounding box center [469, 15] width 4 height 7
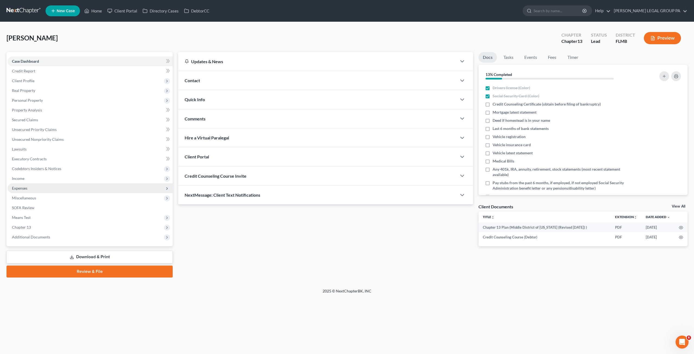
click at [26, 177] on span "Income" at bounding box center [90, 179] width 165 height 10
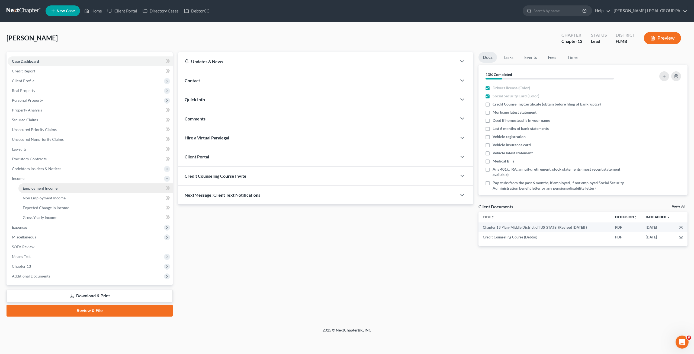
click at [39, 192] on link "Employment Income" at bounding box center [95, 188] width 154 height 10
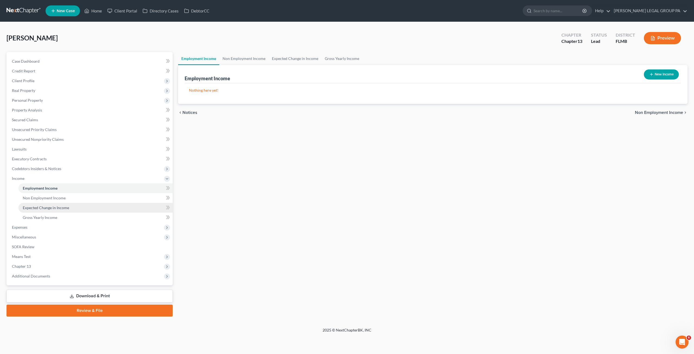
click at [41, 204] on link "Expected Change in Income" at bounding box center [95, 208] width 154 height 10
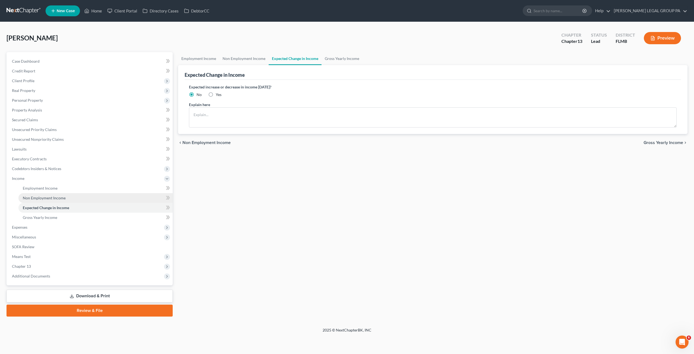
click at [43, 198] on span "Non Employment Income" at bounding box center [44, 198] width 43 height 5
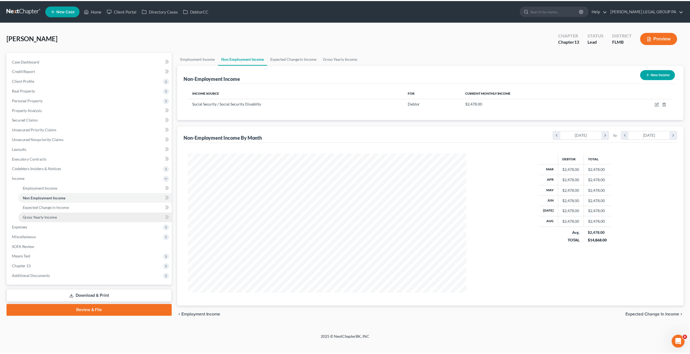
scroll to position [140, 291]
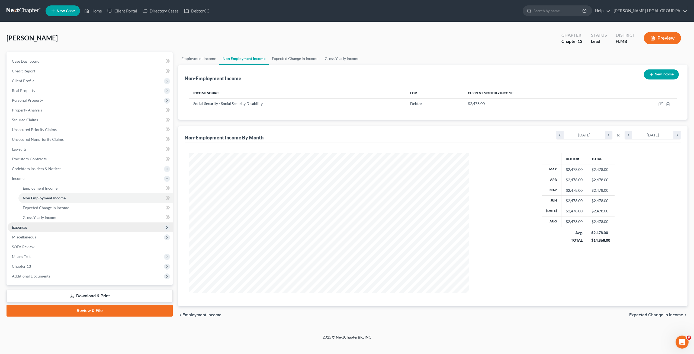
click at [18, 229] on span "Expenses" at bounding box center [19, 227] width 15 height 5
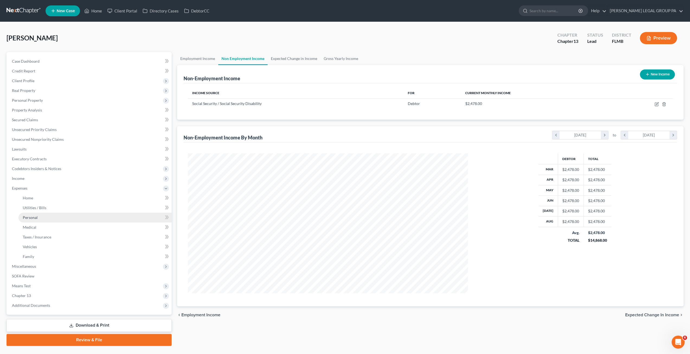
scroll to position [271063, 270913]
click at [22, 119] on span "Secured Claims" at bounding box center [25, 119] width 26 height 5
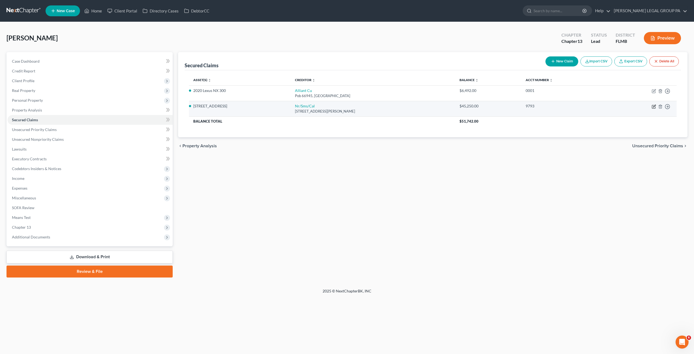
click at [653, 107] on icon "button" at bounding box center [654, 106] width 4 height 4
select select "42"
select select "6"
select select "2"
select select "0"
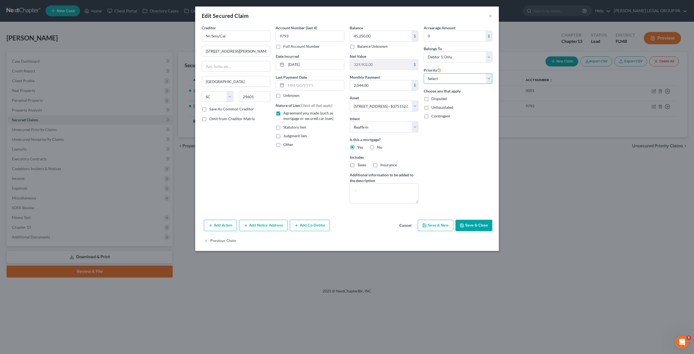
drag, startPoint x: 448, startPoint y: 79, endPoint x: 446, endPoint y: 83, distance: 4.0
click at [448, 79] on select "Select 1st 2nd 3rd 4th 5th 6th 7th 8th 9th 10th 11th 12th 13th 14th 15th 16th 1…" at bounding box center [458, 78] width 69 height 11
select select "0"
click at [424, 73] on select "Select 1st 2nd 3rd 4th 5th 6th 7th 8th 9th 10th 11th 12th 13th 14th 15th 16th 1…" at bounding box center [458, 78] width 69 height 11
click at [489, 224] on button "Save & Close" at bounding box center [474, 225] width 37 height 11
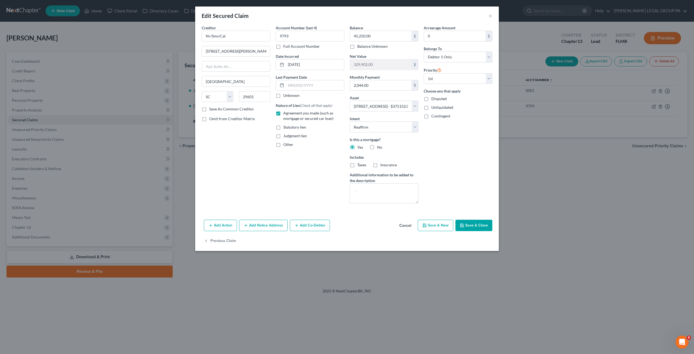
select select
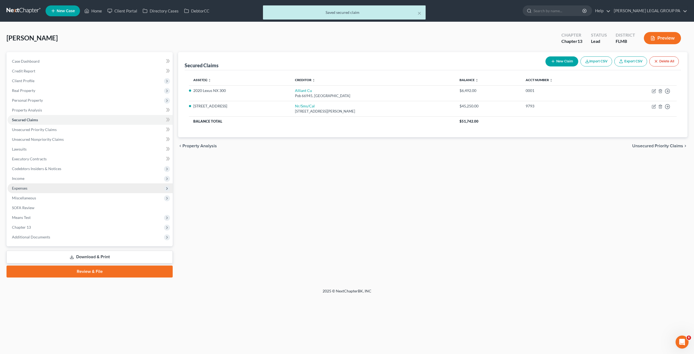
click at [24, 189] on span "Expenses" at bounding box center [19, 188] width 15 height 5
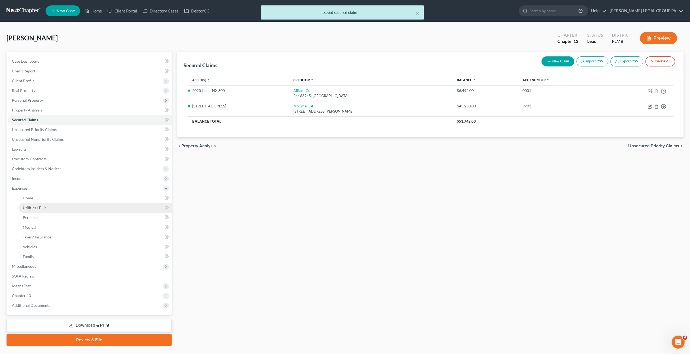
click at [33, 210] on link "Utilities / Bills" at bounding box center [94, 208] width 153 height 10
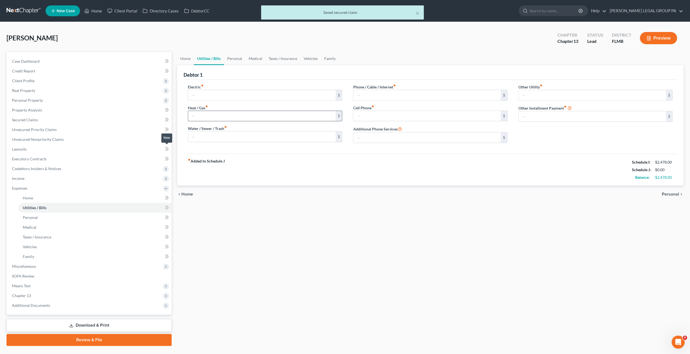
type input "185.00"
type input "30.00"
type input "80.00"
type input "130.00"
type input "75.00"
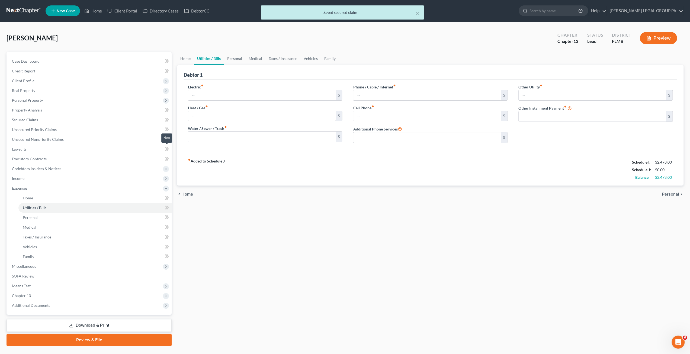
type input "0.00"
click at [333, 59] on link "Family" at bounding box center [330, 58] width 18 height 13
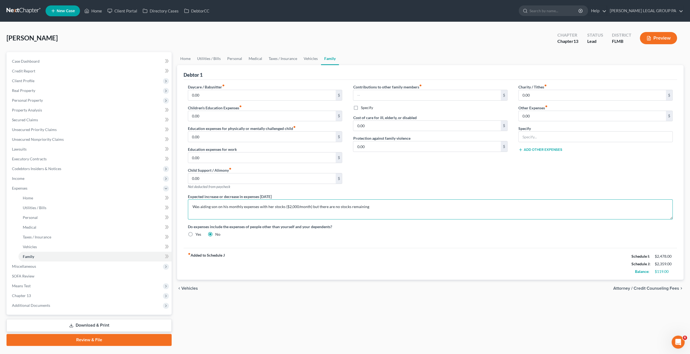
drag, startPoint x: 198, startPoint y: 207, endPoint x: 236, endPoint y: 207, distance: 38.2
click at [236, 207] on textarea "Was aiding son on his monthly expenses with her stocks ($2,000/month) but there…" at bounding box center [430, 209] width 485 height 20
click at [254, 206] on textarea "Was aiding son on his monthly expenses with her stocks ($2,000/month) but there…" at bounding box center [430, 209] width 485 height 20
click at [307, 203] on textarea "Was aiding son on his monthly expenses with her stocks ($2,000/month) but there…" at bounding box center [430, 209] width 485 height 20
drag, startPoint x: 371, startPoint y: 204, endPoint x: 302, endPoint y: 204, distance: 68.9
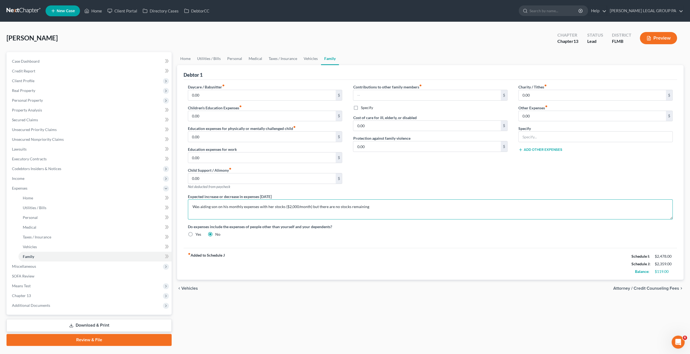
click at [302, 204] on textarea "Was aiding son on his monthly expenses with her stocks ($2,000/month) but there…" at bounding box center [430, 209] width 485 height 20
click at [124, 11] on link "Client Portal" at bounding box center [122, 11] width 35 height 10
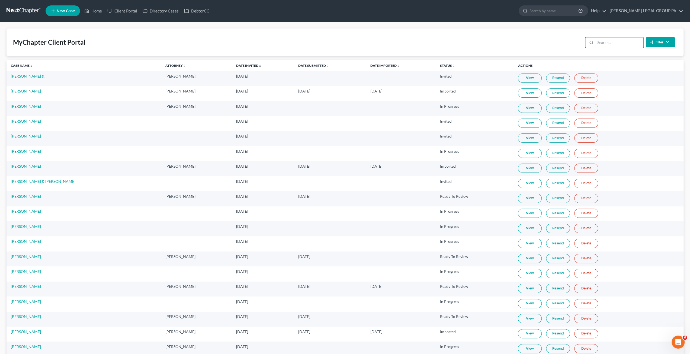
click at [617, 45] on input "search" at bounding box center [620, 42] width 48 height 10
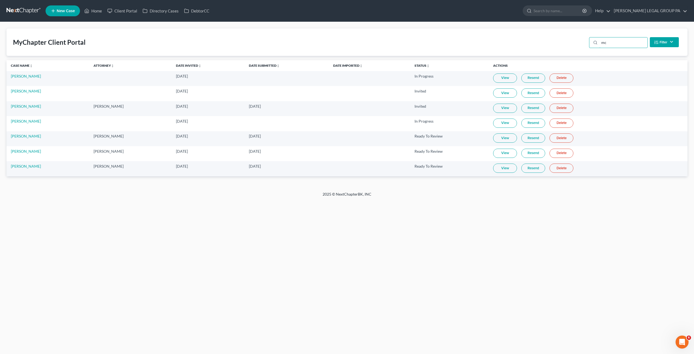
type input "mc"
click at [503, 137] on link "View" at bounding box center [505, 137] width 24 height 9
click at [92, 11] on link "Home" at bounding box center [93, 11] width 23 height 10
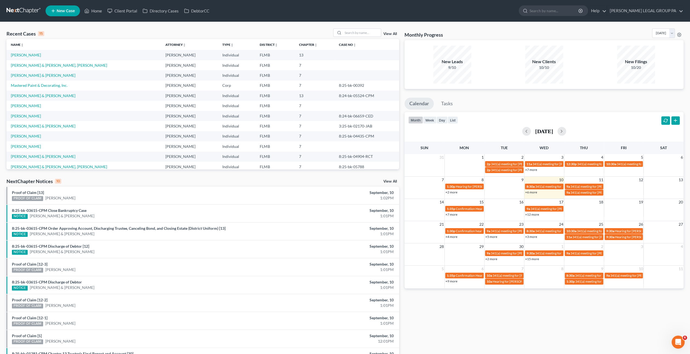
click at [26, 51] on td "[PERSON_NAME]" at bounding box center [84, 55] width 155 height 10
click at [25, 54] on link "[PERSON_NAME]" at bounding box center [26, 55] width 30 height 5
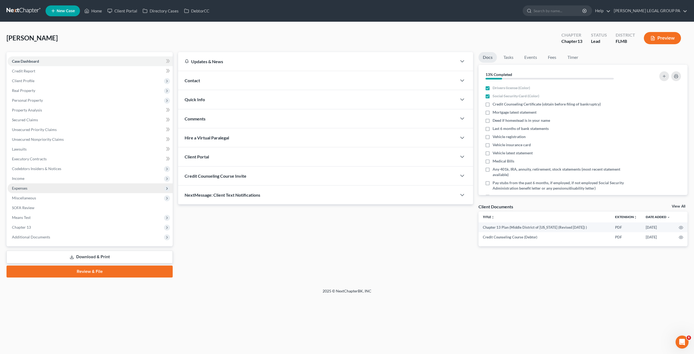
click at [19, 189] on span "Expenses" at bounding box center [19, 188] width 15 height 5
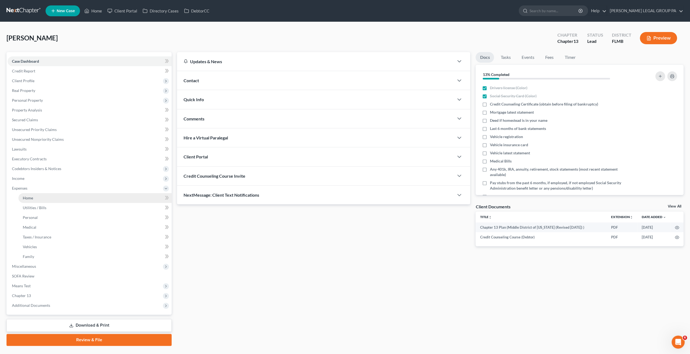
click at [31, 197] on span "Home" at bounding box center [28, 198] width 10 height 5
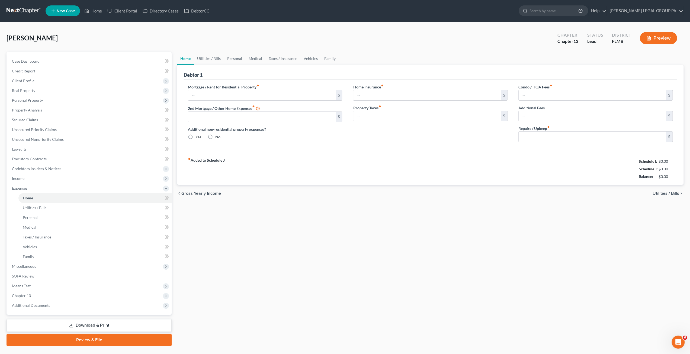
type input "0.00"
radio input "true"
type input "0.00"
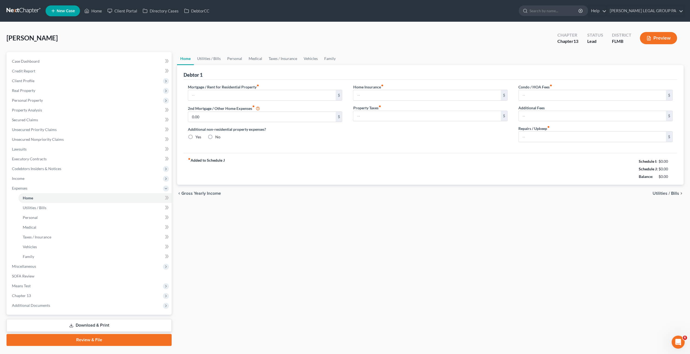
type input "0.00"
type input "100.00"
click at [540, 93] on input "0.00" at bounding box center [592, 95] width 147 height 10
type input "125.00"
click at [541, 136] on input "100.00" at bounding box center [592, 137] width 147 height 10
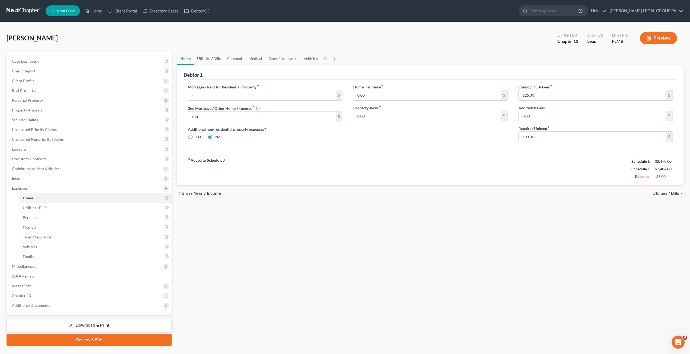
click at [210, 60] on link "Utilities / Bills" at bounding box center [209, 58] width 30 height 13
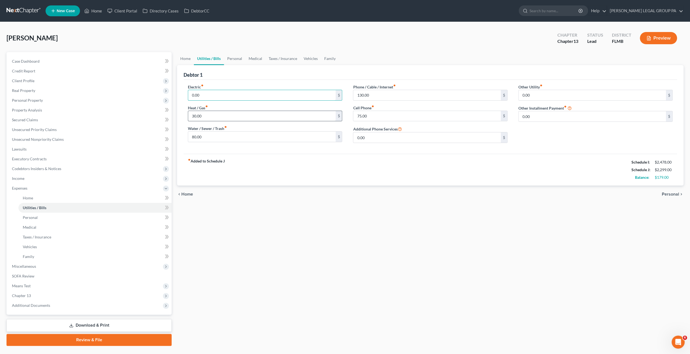
type input "0.00"
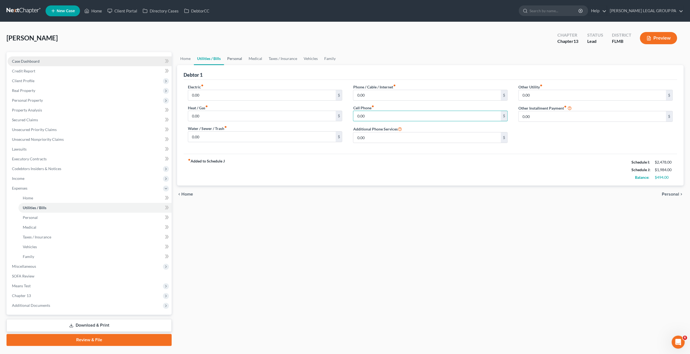
drag, startPoint x: 238, startPoint y: 59, endPoint x: 11, endPoint y: 64, distance: 227.0
click at [238, 59] on link "Personal" at bounding box center [234, 58] width 21 height 13
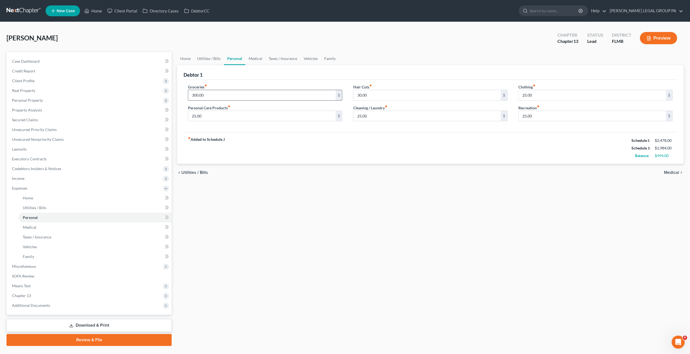
click at [216, 93] on input "300.00" at bounding box center [261, 95] width 147 height 10
type input "500.00"
click at [215, 120] on input "25.00" at bounding box center [261, 116] width 147 height 10
click at [257, 57] on link "Medical" at bounding box center [255, 58] width 20 height 13
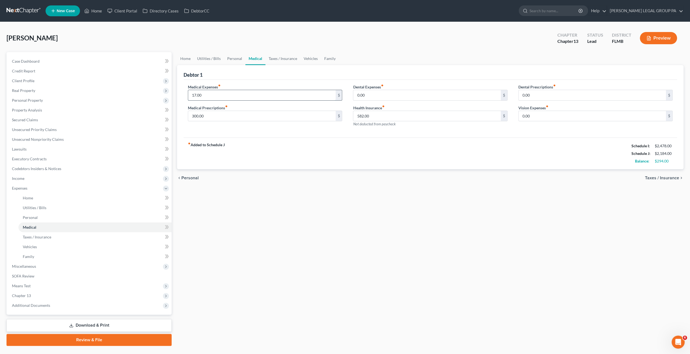
click at [210, 96] on input "17.00" at bounding box center [261, 95] width 147 height 10
type input "700.00"
type input "100.00"
drag, startPoint x: 371, startPoint y: 108, endPoint x: 372, endPoint y: 117, distance: 8.8
click at [371, 107] on label "Health Insurance fiber_manual_record" at bounding box center [368, 108] width 31 height 6
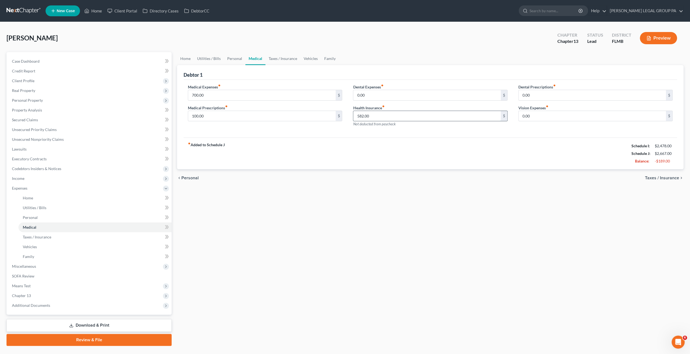
click at [372, 117] on input "582.00" at bounding box center [426, 116] width 147 height 10
click at [370, 96] on input "0.00" at bounding box center [426, 95] width 147 height 10
type input "50.00"
type input "25.00"
click at [365, 114] on input "text" at bounding box center [426, 116] width 147 height 10
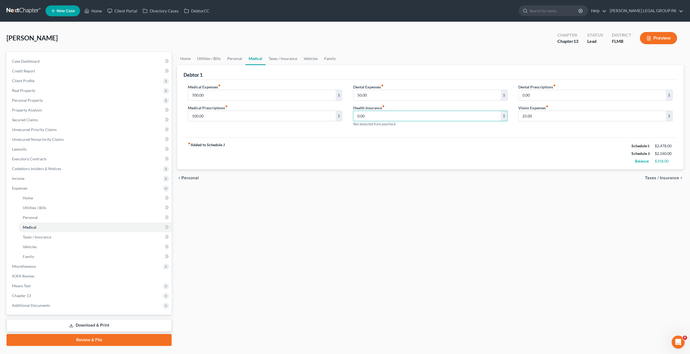
type input "0.00"
click at [294, 61] on link "Taxes / Insurance" at bounding box center [283, 58] width 35 height 13
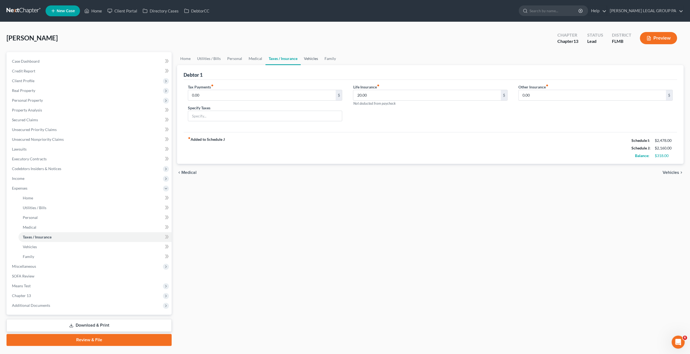
click at [310, 60] on link "Vehicles" at bounding box center [311, 58] width 21 height 13
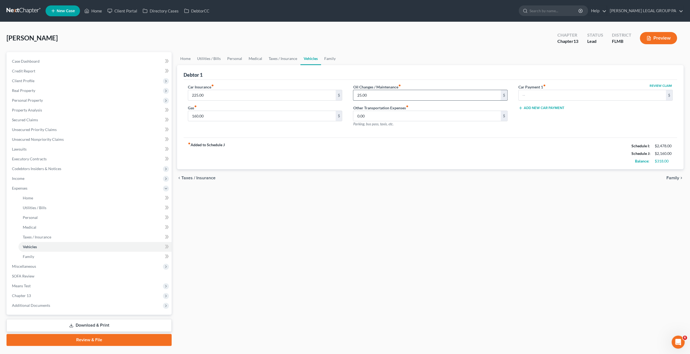
click at [371, 95] on input "25.00" at bounding box center [426, 95] width 147 height 10
type input "40.00"
drag, startPoint x: 294, startPoint y: 57, endPoint x: 315, endPoint y: 60, distance: 21.4
click at [294, 57] on link "Taxes / Insurance" at bounding box center [283, 58] width 35 height 13
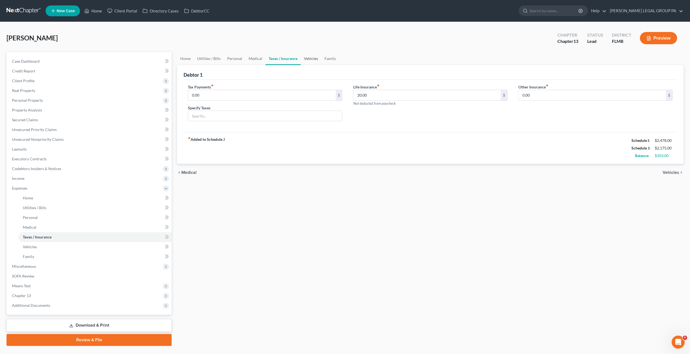
click at [313, 59] on link "Vehicles" at bounding box center [311, 58] width 21 height 13
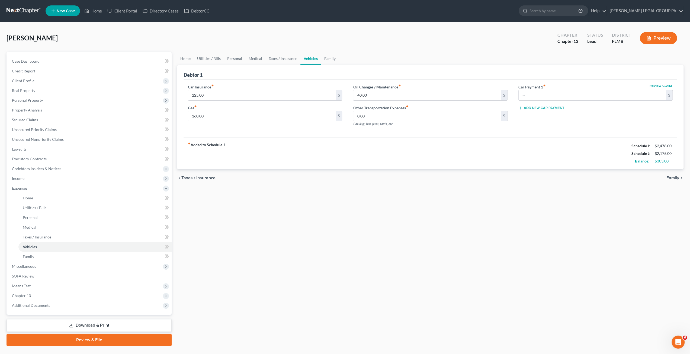
drag, startPoint x: 140, startPoint y: 37, endPoint x: 100, endPoint y: 2, distance: 52.8
click at [140, 37] on div "[PERSON_NAME] Upgraded Chapter Chapter 13 Status Lead District [GEOGRAPHIC_DATA…" at bounding box center [345, 40] width 677 height 24
click at [446, 44] on div "[PERSON_NAME] Upgraded Chapter Chapter 13 Status Lead District [GEOGRAPHIC_DATA…" at bounding box center [345, 40] width 677 height 24
click at [44, 61] on link "Case Dashboard" at bounding box center [90, 61] width 164 height 10
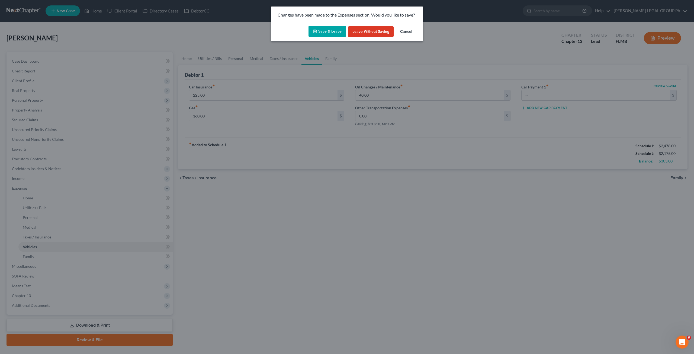
click at [405, 30] on button "Cancel" at bounding box center [406, 31] width 21 height 11
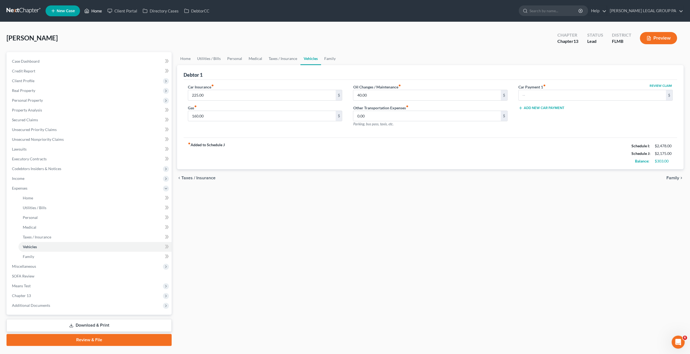
click at [95, 12] on link "Home" at bounding box center [93, 11] width 23 height 10
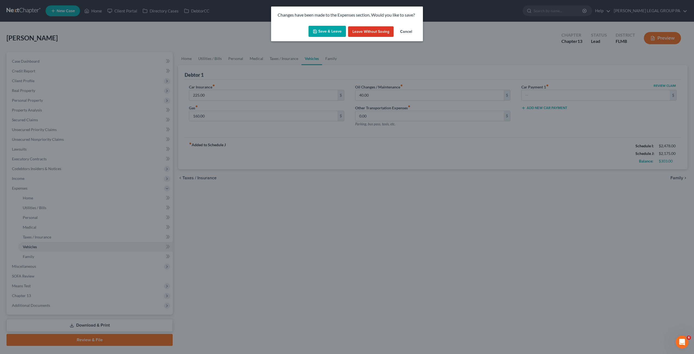
click at [330, 32] on button "Save & Leave" at bounding box center [327, 31] width 37 height 11
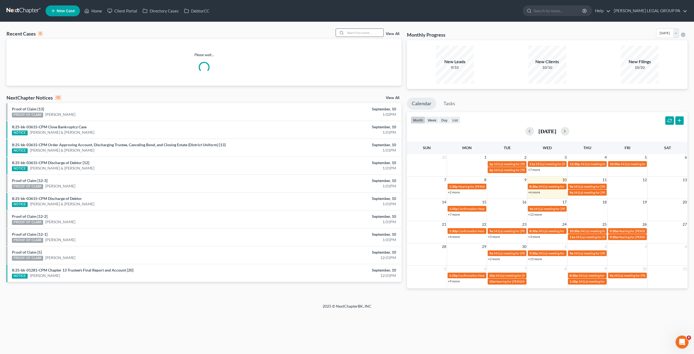
click at [355, 32] on input "search" at bounding box center [365, 33] width 38 height 8
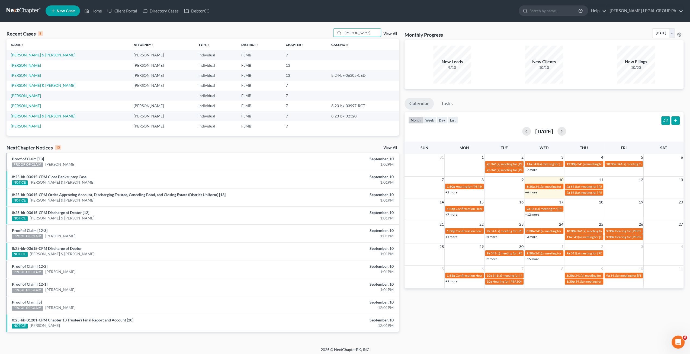
type input "[PERSON_NAME]"
click at [26, 64] on link "[PERSON_NAME]" at bounding box center [26, 65] width 30 height 5
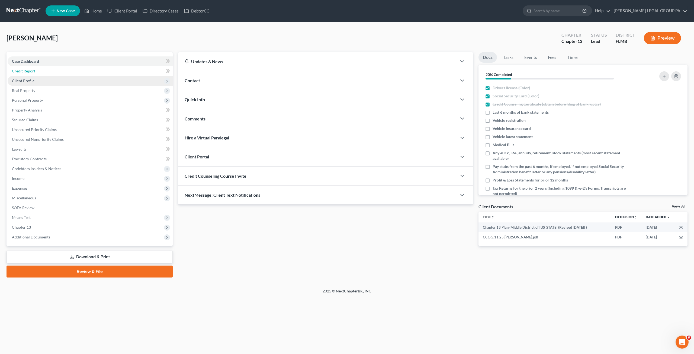
drag, startPoint x: 28, startPoint y: 73, endPoint x: 29, endPoint y: 82, distance: 8.2
click at [28, 73] on link "Credit Report" at bounding box center [90, 71] width 165 height 10
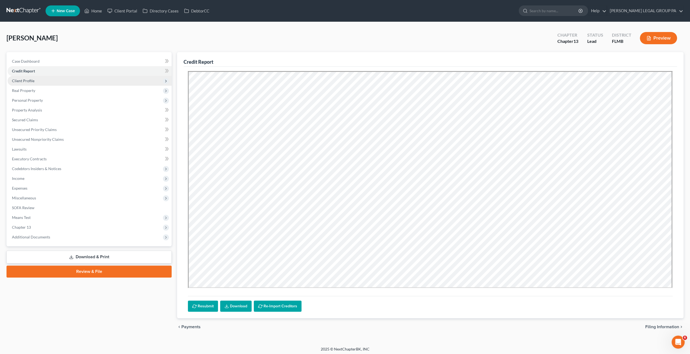
click at [29, 82] on span "Client Profile" at bounding box center [23, 80] width 23 height 5
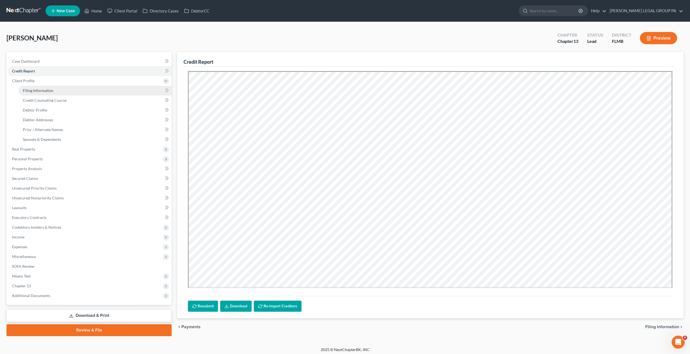
click at [37, 91] on span "Filing Information" at bounding box center [38, 90] width 31 height 5
select select "1"
select select "0"
select select "3"
select select "15"
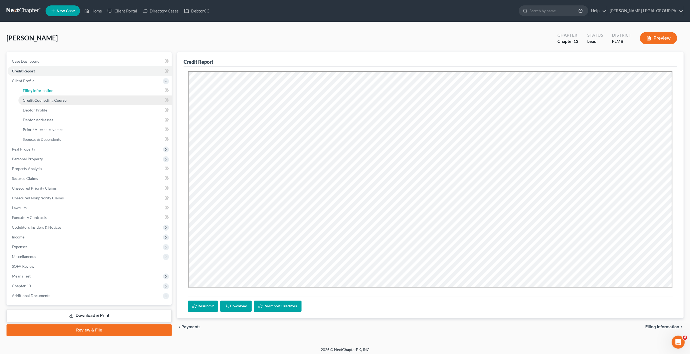
select select "0"
select select "9"
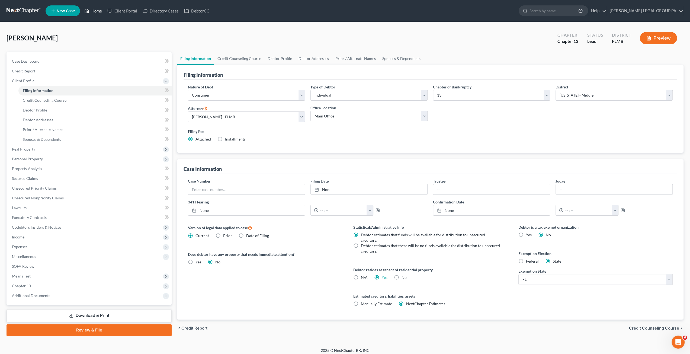
click at [94, 9] on link "Home" at bounding box center [93, 11] width 23 height 10
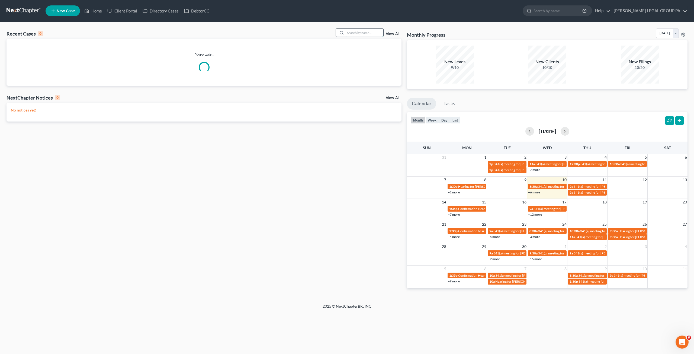
click at [362, 31] on input "search" at bounding box center [365, 33] width 38 height 8
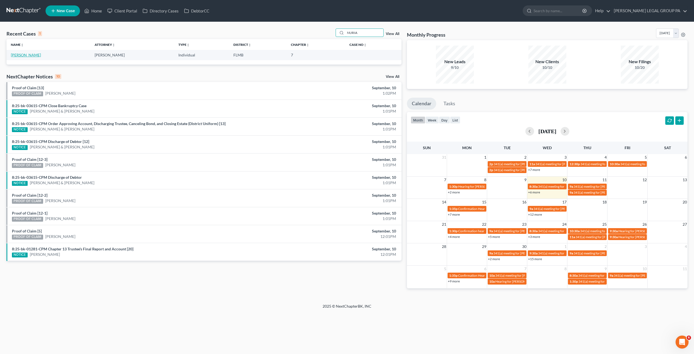
type input "NURIA"
click at [27, 55] on link "[PERSON_NAME]" at bounding box center [26, 55] width 30 height 5
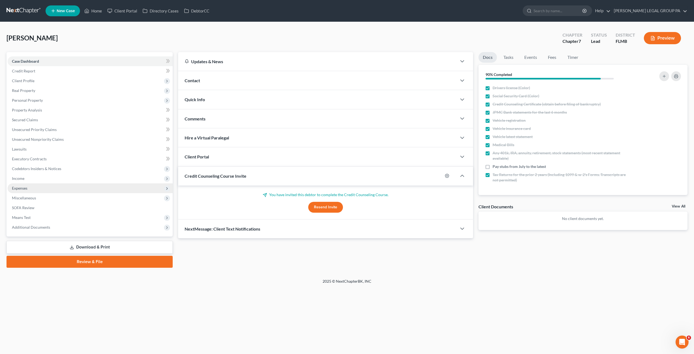
drag, startPoint x: 26, startPoint y: 189, endPoint x: 32, endPoint y: 192, distance: 6.8
click at [26, 189] on span "Expenses" at bounding box center [19, 188] width 15 height 5
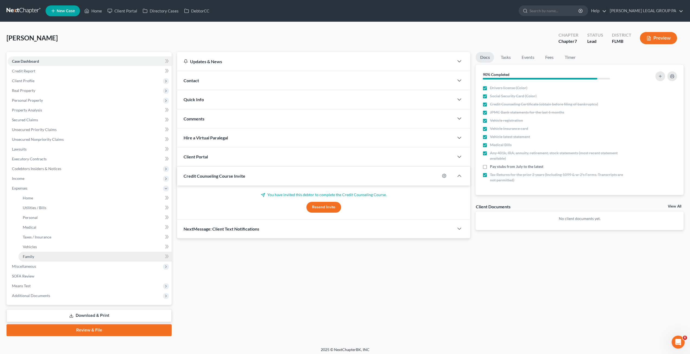
click at [30, 252] on link "Family" at bounding box center [94, 257] width 153 height 10
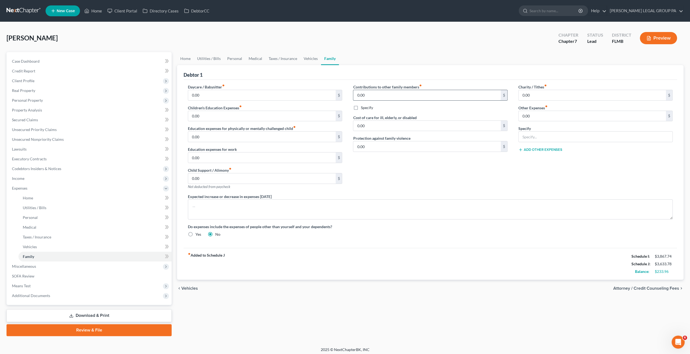
click at [369, 95] on input "0.00" at bounding box center [426, 95] width 147 height 10
type input "250.00"
click at [370, 127] on input "0.00" at bounding box center [426, 126] width 147 height 10
type input "250.00"
click at [236, 57] on link "Personal" at bounding box center [234, 58] width 21 height 13
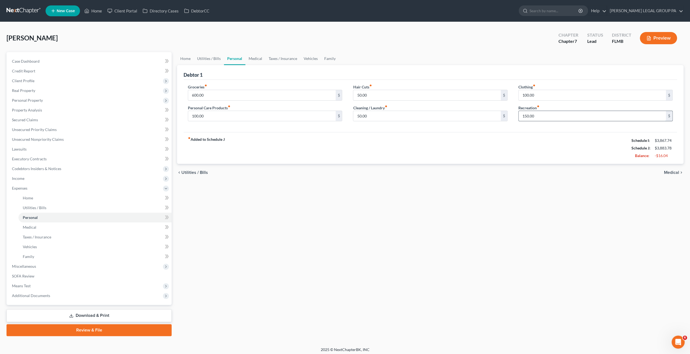
click at [541, 114] on input "150.00" at bounding box center [592, 116] width 147 height 10
type input "100.00"
click at [211, 60] on link "Utilities / Bills" at bounding box center [209, 58] width 30 height 13
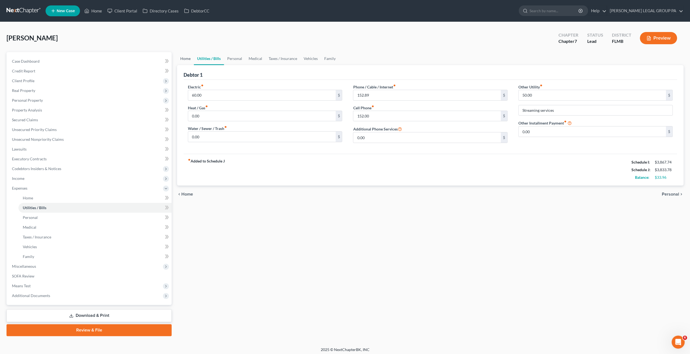
click at [181, 57] on link "Home" at bounding box center [185, 58] width 17 height 13
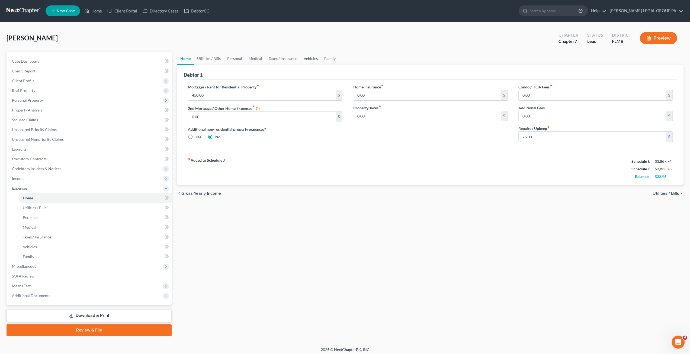
click at [306, 62] on link "Vehicles" at bounding box center [310, 58] width 21 height 13
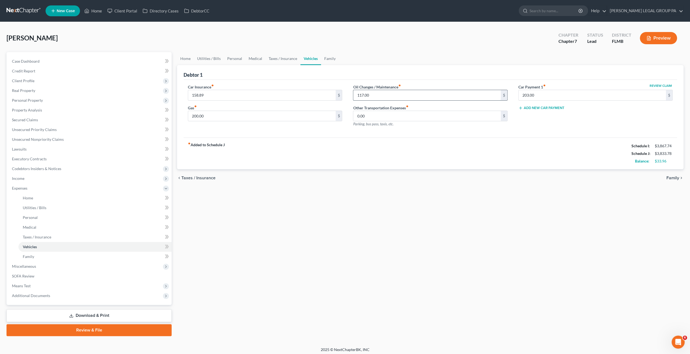
click at [373, 94] on input "117.00" at bounding box center [426, 95] width 147 height 10
type input "75.00"
click at [333, 60] on link "Family" at bounding box center [330, 58] width 18 height 13
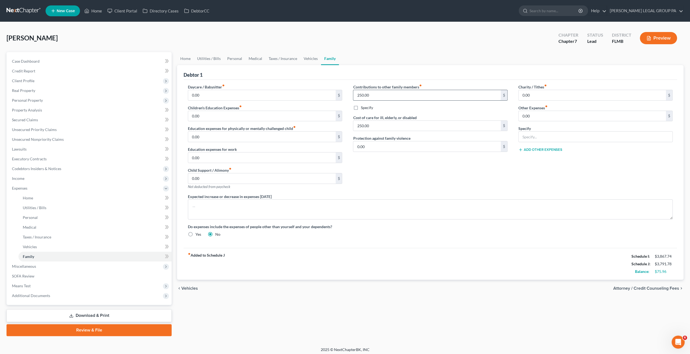
click at [374, 97] on input "250.00" at bounding box center [426, 95] width 147 height 10
type input "300.00"
click at [379, 127] on input "250.00" at bounding box center [426, 126] width 147 height 10
type input "300.00"
click at [361, 107] on label "Specify" at bounding box center [367, 107] width 12 height 5
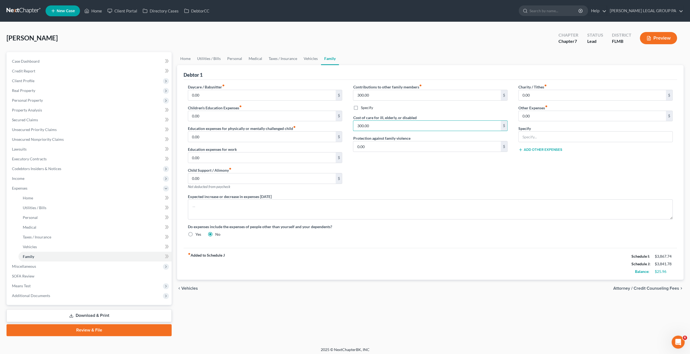
click at [363, 107] on input "Specify" at bounding box center [365, 107] width 4 height 4
checkbox input "true"
click at [365, 120] on input "text" at bounding box center [430, 120] width 154 height 10
type input "h"
type input "Helps daughter who lives in [US_STATE]"
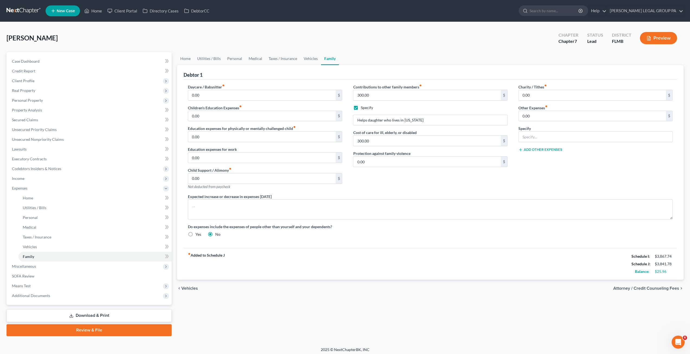
click at [383, 69] on div "Debtor 1" at bounding box center [431, 72] width 494 height 15
click at [310, 60] on link "Vehicles" at bounding box center [310, 58] width 21 height 13
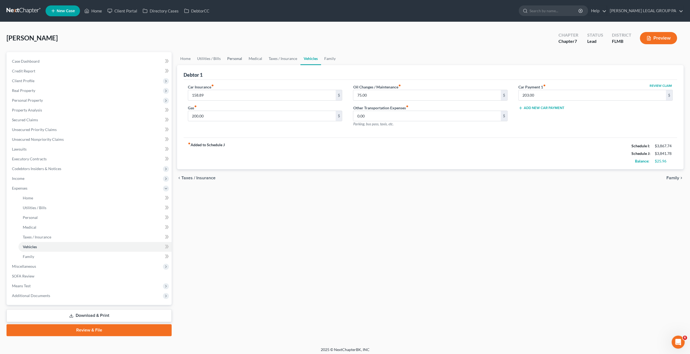
click at [228, 58] on link "Personal" at bounding box center [234, 58] width 21 height 13
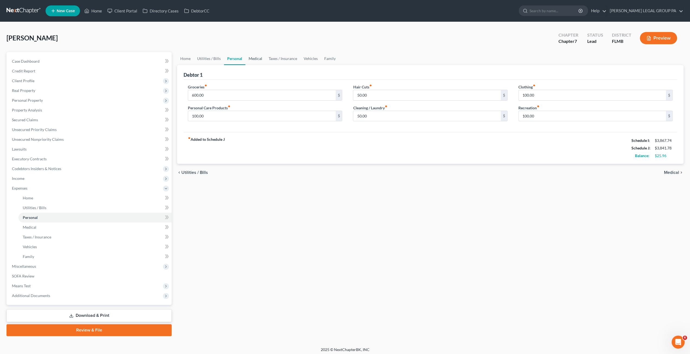
click at [259, 63] on link "Medical" at bounding box center [255, 58] width 20 height 13
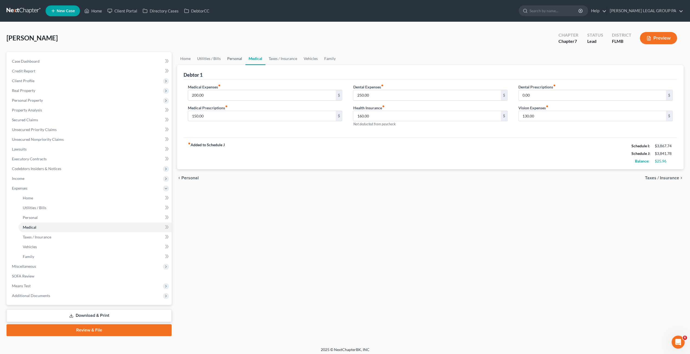
click at [230, 57] on link "Personal" at bounding box center [234, 58] width 21 height 13
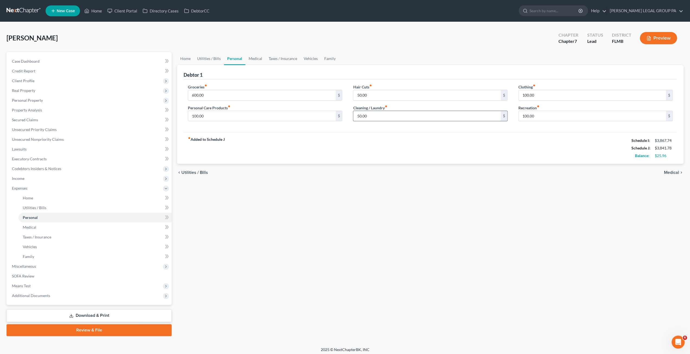
click at [370, 116] on input "50.00" at bounding box center [426, 116] width 147 height 10
click at [541, 113] on input "100.00" at bounding box center [592, 116] width 147 height 10
type input "120.00"
click at [47, 62] on link "Case Dashboard" at bounding box center [90, 61] width 164 height 10
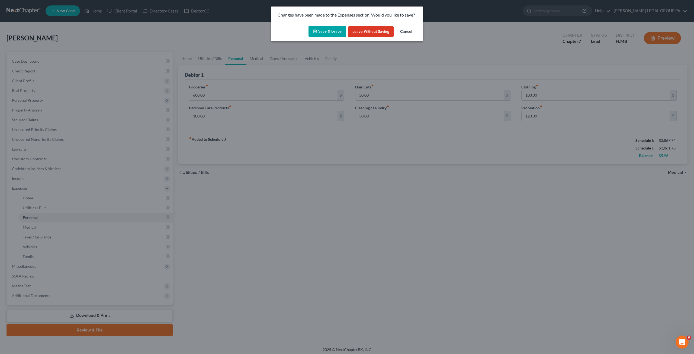
click at [330, 31] on button "Save & Leave" at bounding box center [327, 31] width 37 height 11
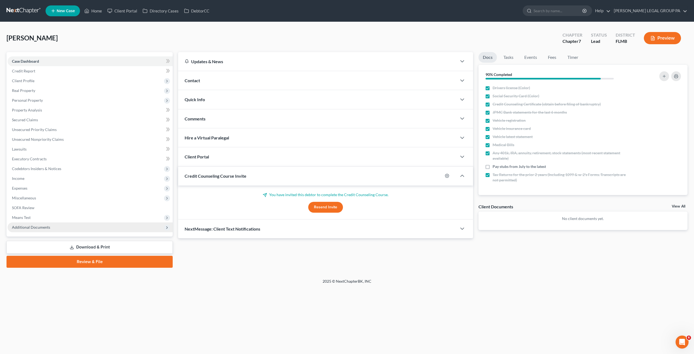
click at [30, 229] on span "Additional Documents" at bounding box center [31, 227] width 38 height 5
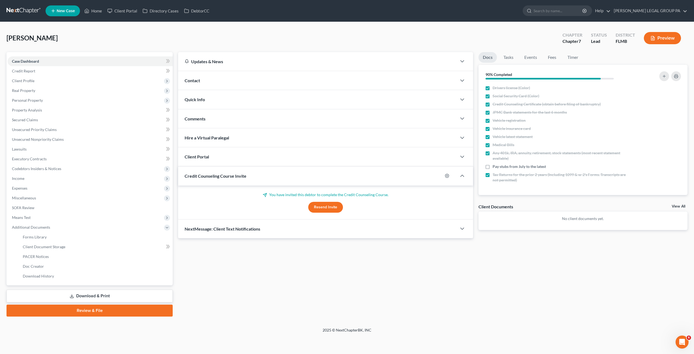
drag, startPoint x: 69, startPoint y: 294, endPoint x: 298, endPoint y: 107, distance: 295.2
click at [70, 294] on icon at bounding box center [72, 296] width 4 height 4
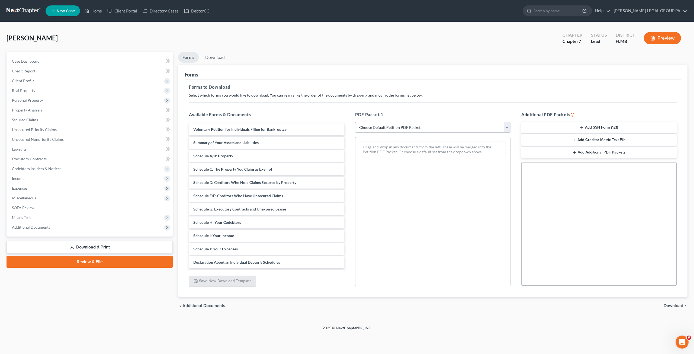
drag, startPoint x: 373, startPoint y: 126, endPoint x: 373, endPoint y: 131, distance: 4.6
click at [373, 126] on select "Choose Default Petition PDF Packet Complete Bankruptcy Petition (all forms and …" at bounding box center [432, 127] width 155 height 11
select select "0"
click at [355, 122] on select "Choose Default Petition PDF Packet Complete Bankruptcy Petition (all forms and …" at bounding box center [432, 127] width 155 height 11
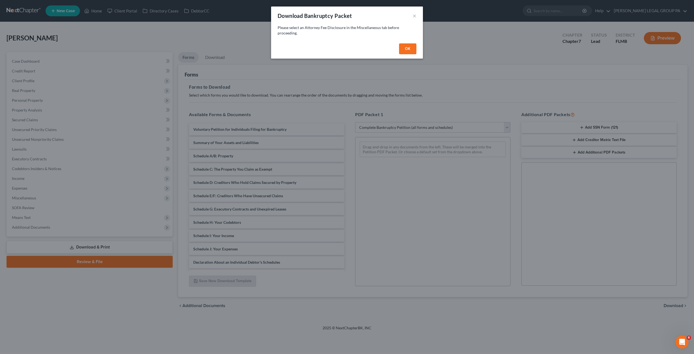
click at [412, 49] on button "OK" at bounding box center [407, 48] width 17 height 11
select select
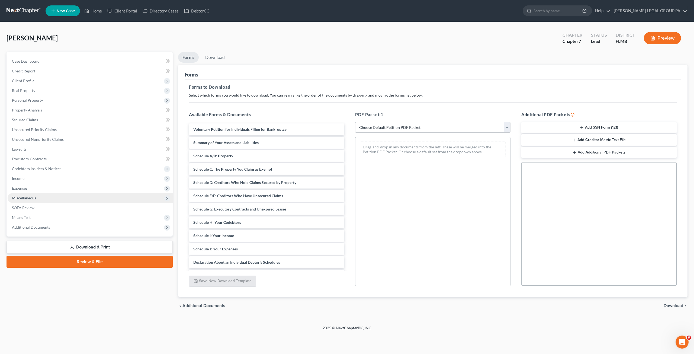
drag, startPoint x: 31, startPoint y: 197, endPoint x: 39, endPoint y: 201, distance: 8.0
click at [31, 197] on span "Miscellaneous" at bounding box center [24, 198] width 24 height 5
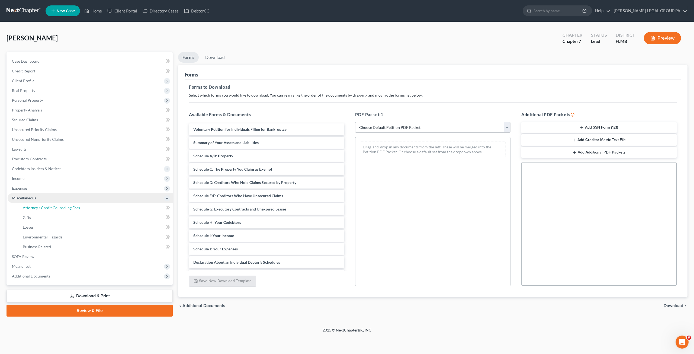
click at [40, 207] on span "Attorney / Credit Counseling Fees" at bounding box center [51, 207] width 57 height 5
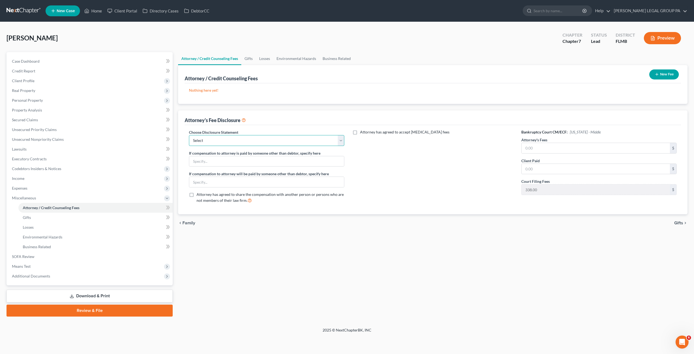
click at [264, 144] on select "Select Attorney Compensation Statement" at bounding box center [266, 140] width 155 height 11
select select "0"
click at [189, 135] on select "Select Attorney Compensation Statement" at bounding box center [266, 140] width 155 height 11
click at [542, 143] on input "text" at bounding box center [596, 148] width 148 height 10
type input "2,500.00"
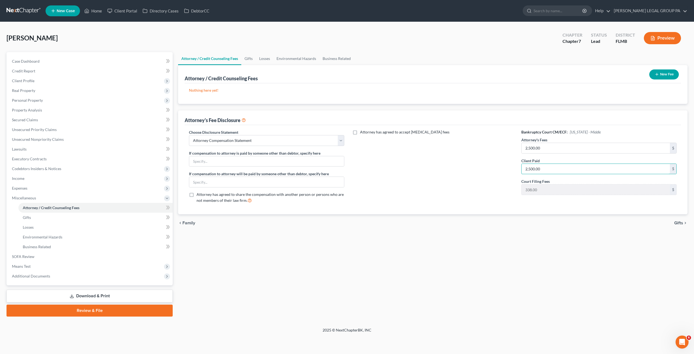
type input "2,500.00"
click at [660, 73] on button "New Fee" at bounding box center [665, 74] width 30 height 10
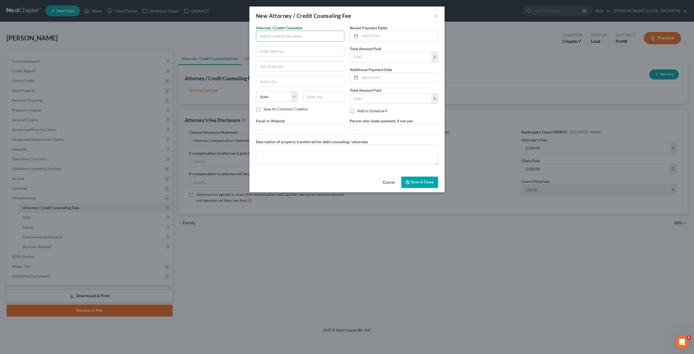
click at [284, 38] on input "text" at bounding box center [300, 36] width 88 height 11
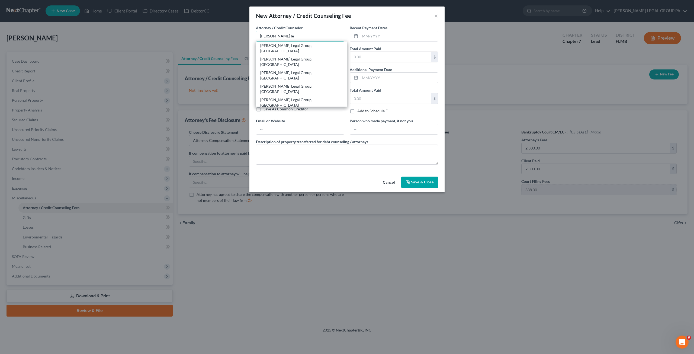
type input "[PERSON_NAME] Legal Group, [GEOGRAPHIC_DATA]"
type input "[STREET_ADDRESS]"
type input "Clearwater"
select select "9"
type input "33763"
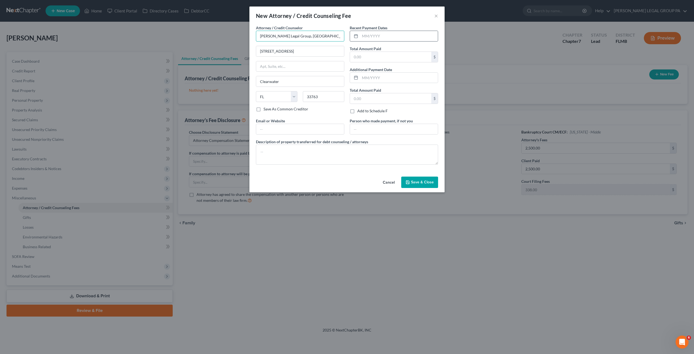
type input "[PERSON_NAME] Legal Group, [GEOGRAPHIC_DATA]"
click at [389, 31] on div at bounding box center [394, 36] width 88 height 11
click at [387, 36] on input "text" at bounding box center [399, 36] width 78 height 10
type input "07/2025"
type input "2,500.00"
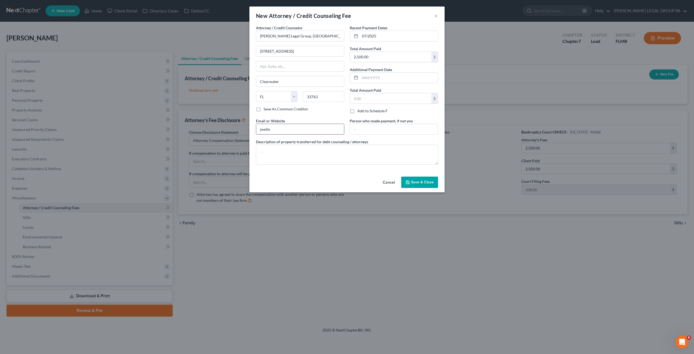
type input "[EMAIL_ADDRESS][DOMAIN_NAME]"
type textarea "Bankruptcy Chapter 7 Attorney's Fees"
click at [410, 180] on icon "button" at bounding box center [408, 182] width 4 height 4
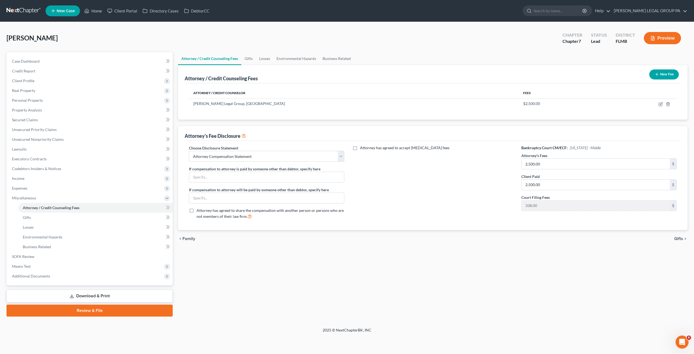
click at [443, 219] on div "Attorney has agreed to accept [MEDICAL_DATA] fees" at bounding box center [433, 184] width 166 height 78
drag, startPoint x: 90, startPoint y: 296, endPoint x: 218, endPoint y: 233, distance: 142.8
click at [90, 296] on link "Download & Print" at bounding box center [90, 296] width 166 height 13
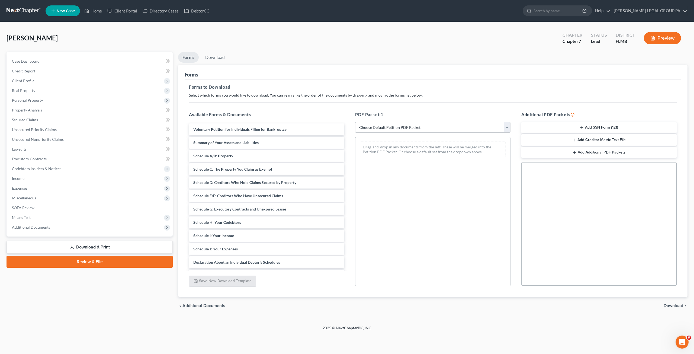
click at [378, 123] on select "Choose Default Petition PDF Packet Complete Bankruptcy Petition (all forms and …" at bounding box center [432, 127] width 155 height 11
select select "0"
click at [355, 122] on select "Choose Default Petition PDF Packet Complete Bankruptcy Petition (all forms and …" at bounding box center [432, 127] width 155 height 11
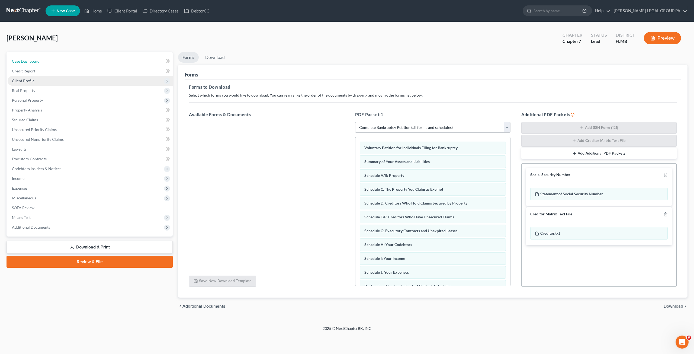
click at [44, 64] on link "Case Dashboard" at bounding box center [90, 61] width 165 height 10
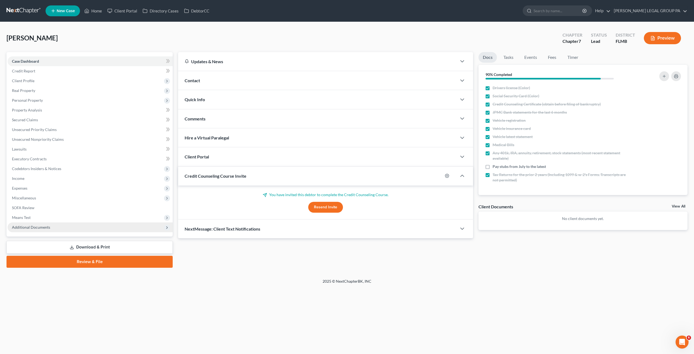
click at [30, 229] on span "Additional Documents" at bounding box center [90, 227] width 165 height 10
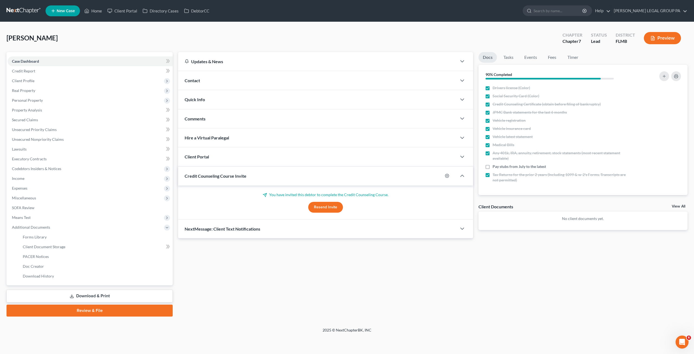
click at [92, 311] on link "Review & File" at bounding box center [90, 311] width 166 height 12
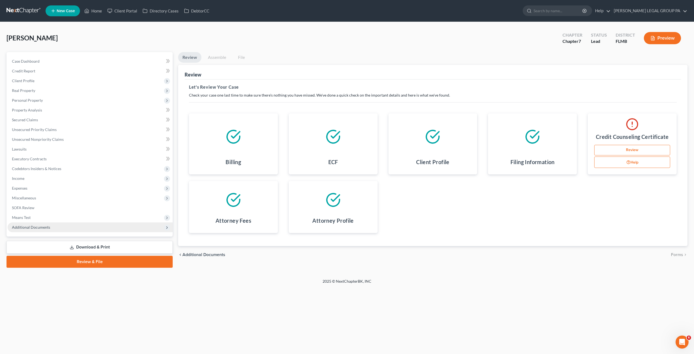
drag, startPoint x: 37, startPoint y: 224, endPoint x: 43, endPoint y: 232, distance: 10.0
click at [37, 224] on span "Additional Documents" at bounding box center [90, 227] width 165 height 10
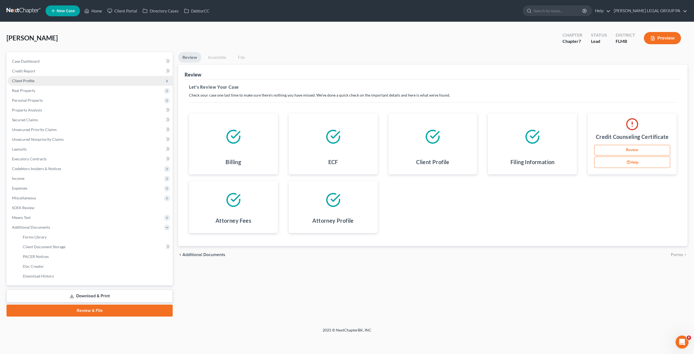
click at [23, 82] on span "Client Profile" at bounding box center [23, 80] width 23 height 5
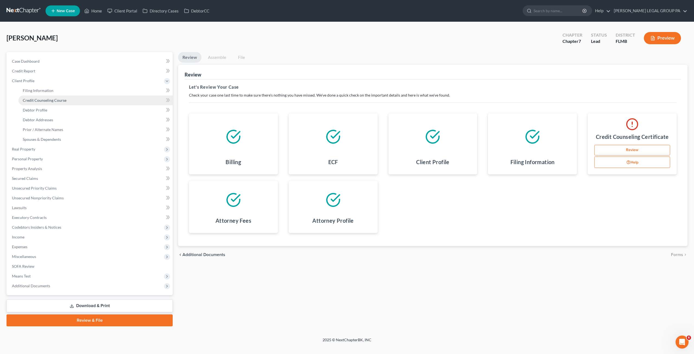
click at [35, 100] on span "Credit Counseling Course" at bounding box center [45, 100] width 44 height 5
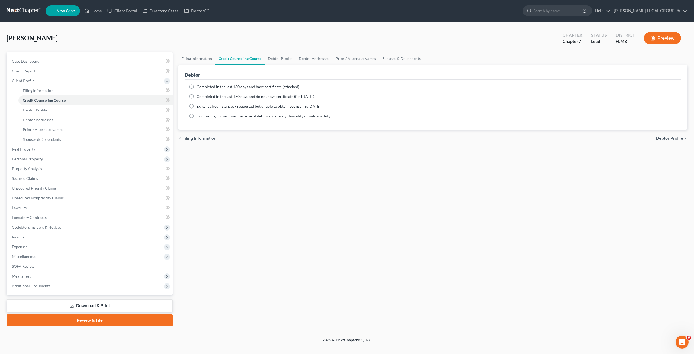
click at [197, 86] on label "Completed in the last 180 days and have certificate (attached)" at bounding box center [248, 86] width 103 height 5
click at [199, 86] on input "Completed in the last 180 days and have certificate (attached)" at bounding box center [201, 86] width 4 height 4
radio input "true"
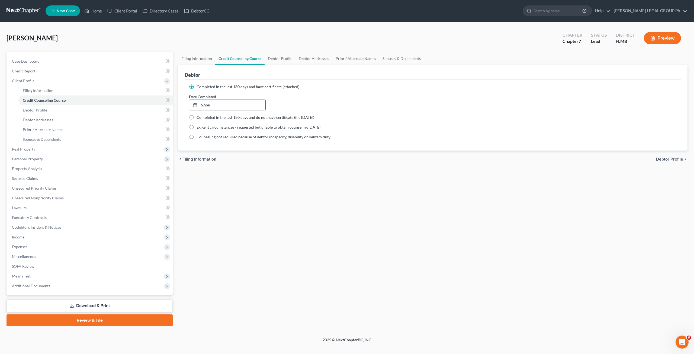
type input "[DATE]"
click at [231, 104] on link "[DATE]" at bounding box center [227, 105] width 76 height 10
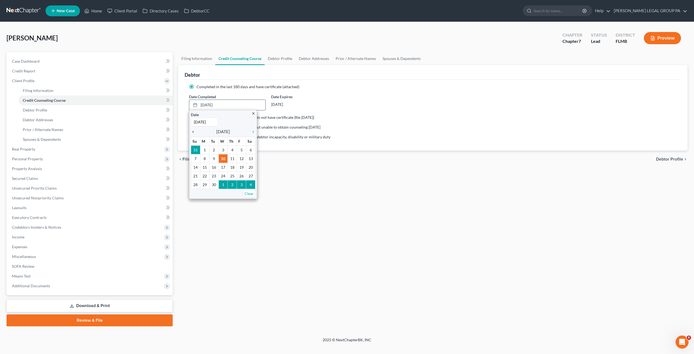
click at [193, 130] on icon "chevron_left" at bounding box center [194, 132] width 7 height 4
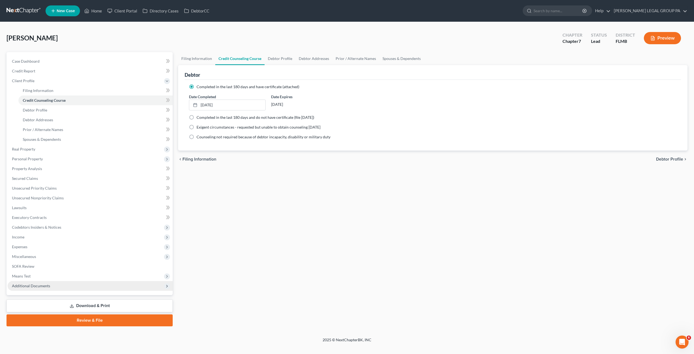
click at [52, 288] on span "Additional Documents" at bounding box center [90, 286] width 165 height 10
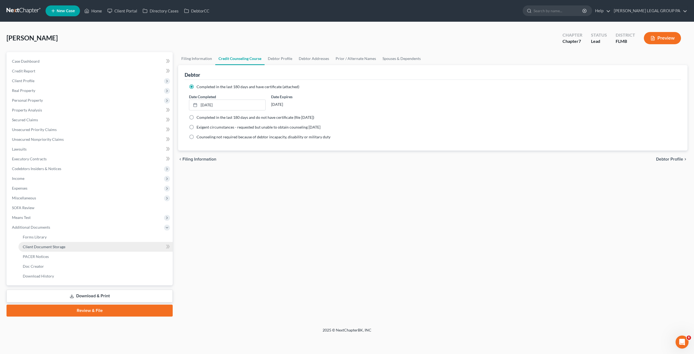
click at [41, 247] on span "Client Document Storage" at bounding box center [44, 246] width 43 height 5
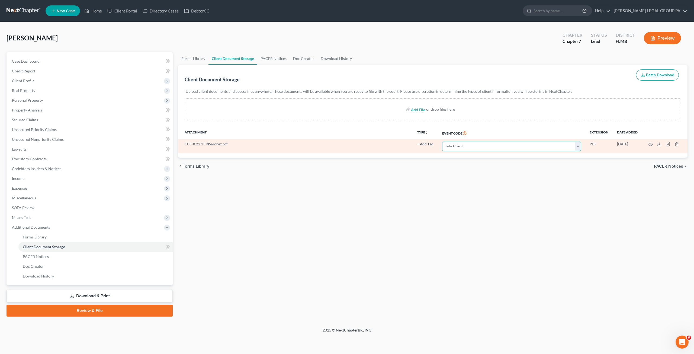
drag, startPoint x: 477, startPoint y: 142, endPoint x: 470, endPoint y: 150, distance: 10.8
click at [477, 142] on select "Select Event 20 Largest Unsecured Creditors Amended Chapter 13 Plan Amended Cre…" at bounding box center [511, 146] width 139 height 9
select select "9"
click at [443, 142] on select "Select Event 20 Largest Unsecured Creditors Amended Chapter 13 Plan Amended Cre…" at bounding box center [511, 146] width 139 height 9
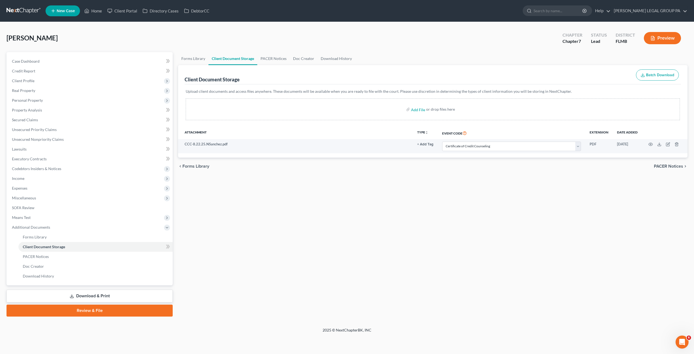
click at [527, 227] on div "Forms Library Client Document Storage PACER Notices Doc Creator Download Histor…" at bounding box center [432, 184] width 515 height 264
drag, startPoint x: 46, startPoint y: 60, endPoint x: 73, endPoint y: 70, distance: 28.3
click at [46, 60] on link "Case Dashboard" at bounding box center [90, 61] width 165 height 10
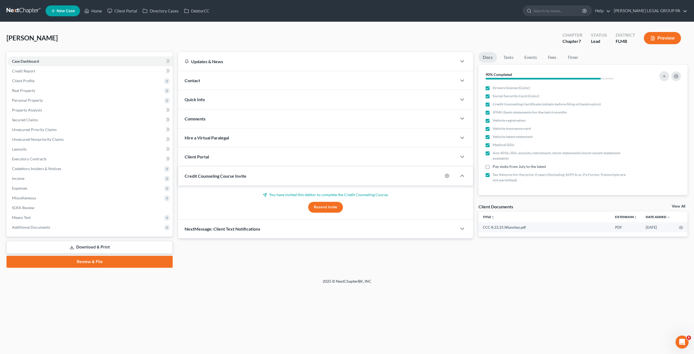
click at [511, 271] on div "Petition Navigation Case Dashboard Payments Invoices Payments Payments Credit R…" at bounding box center [347, 162] width 681 height 220
drag, startPoint x: 98, startPoint y: 264, endPoint x: 344, endPoint y: 316, distance: 251.2
click at [98, 264] on link "Review & File" at bounding box center [90, 262] width 166 height 12
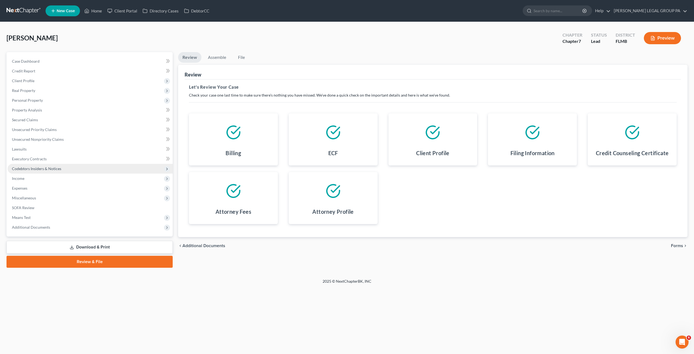
click at [85, 247] on link "Download & Print" at bounding box center [90, 247] width 166 height 13
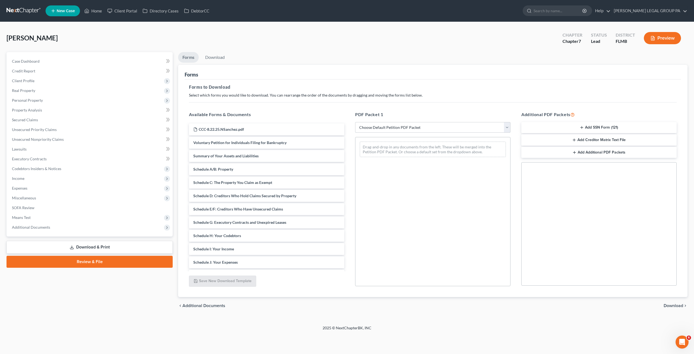
drag, startPoint x: 393, startPoint y: 126, endPoint x: 392, endPoint y: 131, distance: 5.2
click at [393, 126] on select "Choose Default Petition PDF Packet Complete Bankruptcy Petition (all forms and …" at bounding box center [432, 127] width 155 height 11
select select "0"
click at [355, 122] on select "Choose Default Petition PDF Packet Complete Bankruptcy Petition (all forms and …" at bounding box center [432, 127] width 155 height 11
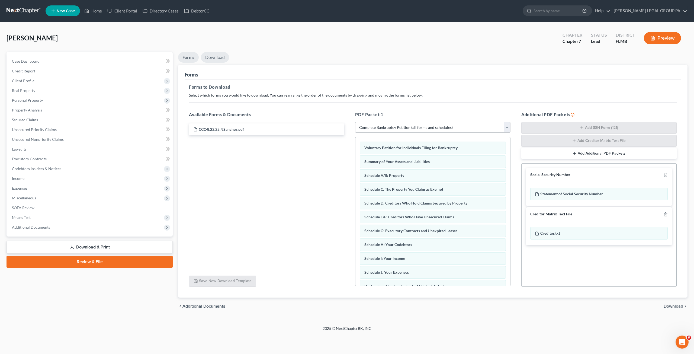
click at [216, 61] on link "Download" at bounding box center [215, 57] width 28 height 11
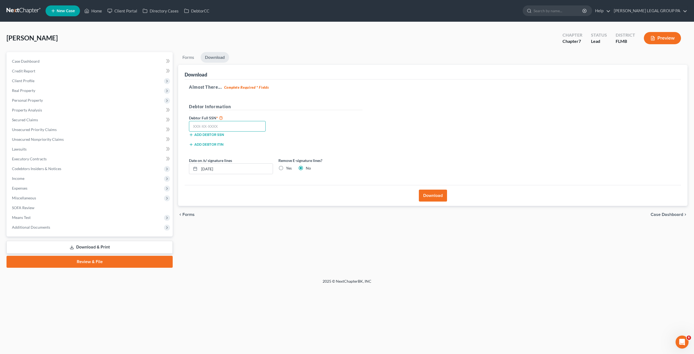
click at [206, 126] on input "text" at bounding box center [227, 126] width 77 height 11
click at [216, 123] on input "text" at bounding box center [227, 126] width 77 height 11
type input "136-90-8473"
click at [430, 192] on button "Download" at bounding box center [433, 196] width 28 height 12
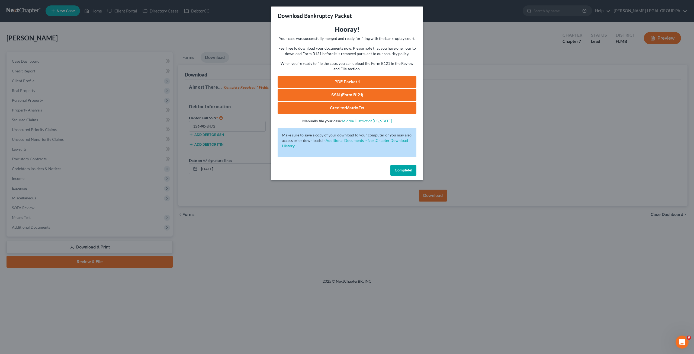
drag, startPoint x: 342, startPoint y: 93, endPoint x: 273, endPoint y: 30, distance: 93.3
click at [342, 93] on link "SSN (Form B121)" at bounding box center [347, 95] width 139 height 12
click at [338, 80] on link "PDF Packet 1" at bounding box center [347, 82] width 139 height 12
drag, startPoint x: 402, startPoint y: 167, endPoint x: 80, endPoint y: 100, distance: 329.2
click at [402, 167] on button "Complete!" at bounding box center [404, 170] width 26 height 11
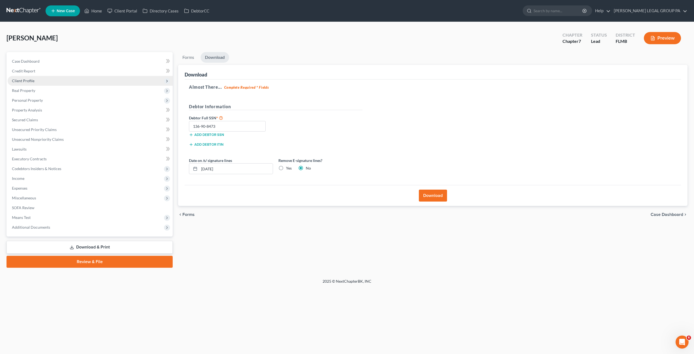
click at [32, 79] on span "Client Profile" at bounding box center [23, 80] width 23 height 5
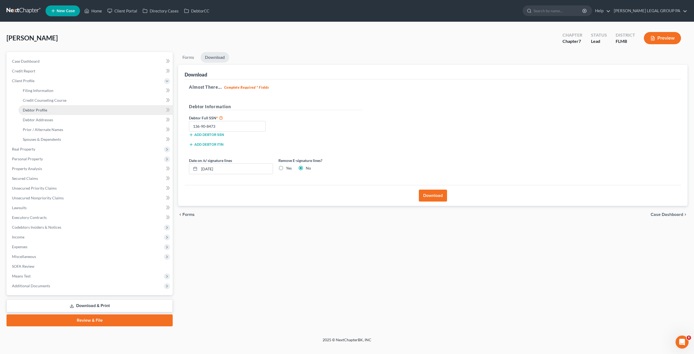
click at [42, 108] on span "Debtor Profile" at bounding box center [35, 110] width 24 height 5
select select "0"
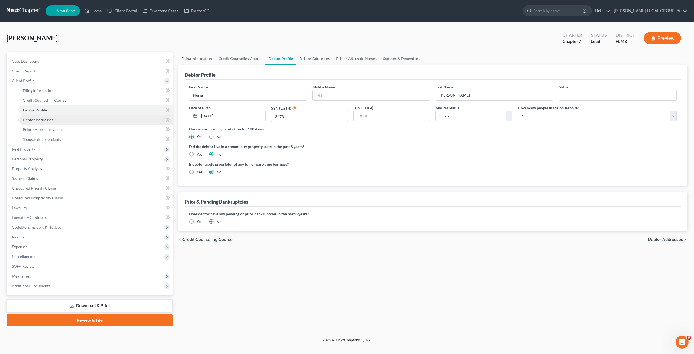
click at [48, 119] on span "Debtor Addresses" at bounding box center [38, 119] width 30 height 5
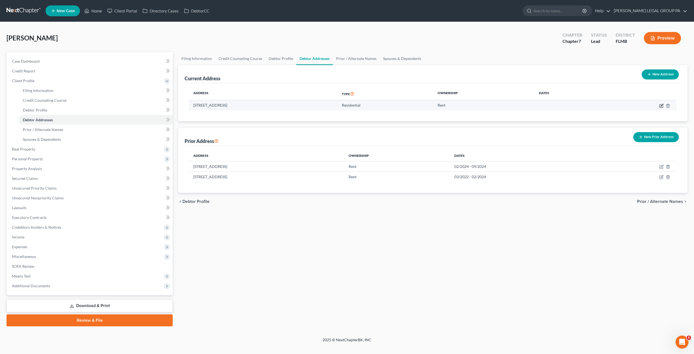
click at [661, 105] on icon "button" at bounding box center [662, 106] width 4 height 4
select select "9"
select select "43"
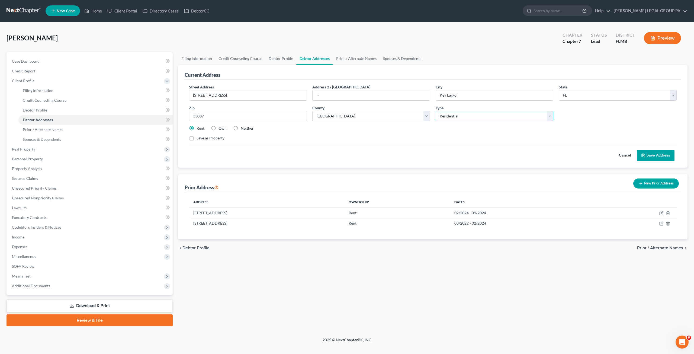
click at [461, 115] on select "Select Residential Mailing Rental Business" at bounding box center [495, 116] width 118 height 11
select select "1"
click at [436, 111] on select "Select Residential Mailing Rental Business" at bounding box center [495, 116] width 118 height 11
click at [655, 155] on button "Save Address" at bounding box center [656, 155] width 38 height 11
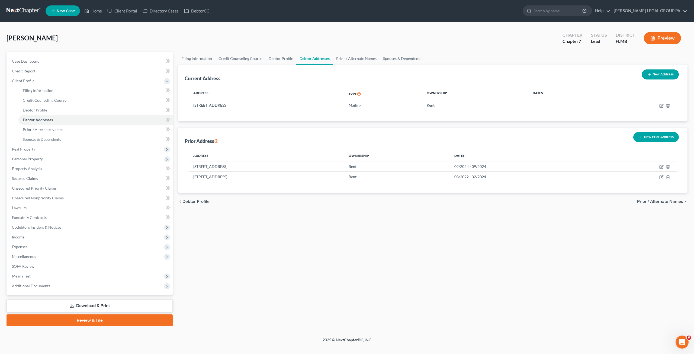
drag, startPoint x: 659, startPoint y: 75, endPoint x: 623, endPoint y: 76, distance: 35.8
click at [659, 75] on button "New Address" at bounding box center [660, 74] width 37 height 10
select select "0"
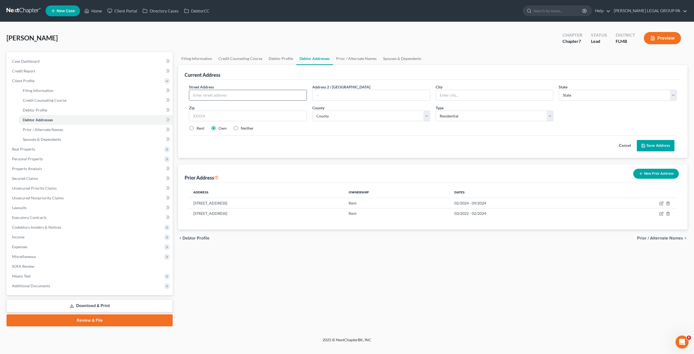
click at [210, 97] on input "text" at bounding box center [247, 95] width 117 height 10
type input "8401 Bayou Boardwalk"
type input "Apt 710"
type input "33777"
click at [294, 145] on div "Cancel Save Address" at bounding box center [433, 143] width 488 height 16
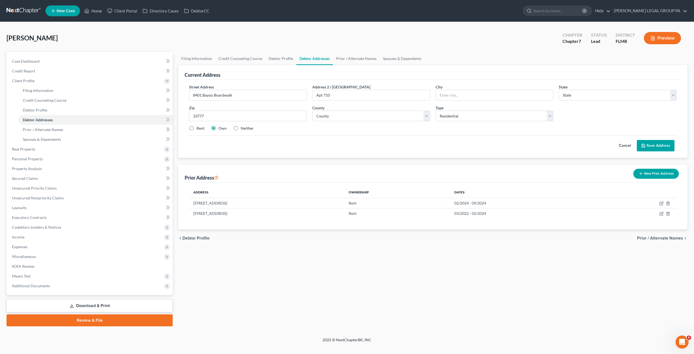
type input "Largo"
select select "9"
click at [197, 129] on label "Rent" at bounding box center [201, 128] width 8 height 5
click at [199, 129] on input "Rent" at bounding box center [201, 128] width 4 height 4
radio input "true"
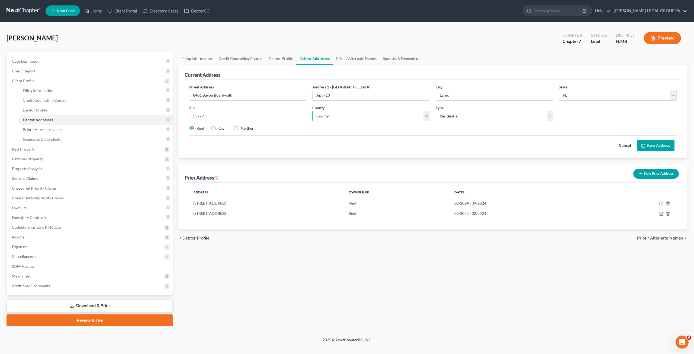
click at [346, 116] on select "County [GEOGRAPHIC_DATA] [GEOGRAPHIC_DATA] [GEOGRAPHIC_DATA] [GEOGRAPHIC_DATA] …" at bounding box center [371, 116] width 118 height 11
select select "51"
click at [312, 111] on select "County [GEOGRAPHIC_DATA] [GEOGRAPHIC_DATA] [GEOGRAPHIC_DATA] [GEOGRAPHIC_DATA] …" at bounding box center [371, 116] width 118 height 11
click at [645, 142] on button "Save Address" at bounding box center [656, 145] width 38 height 11
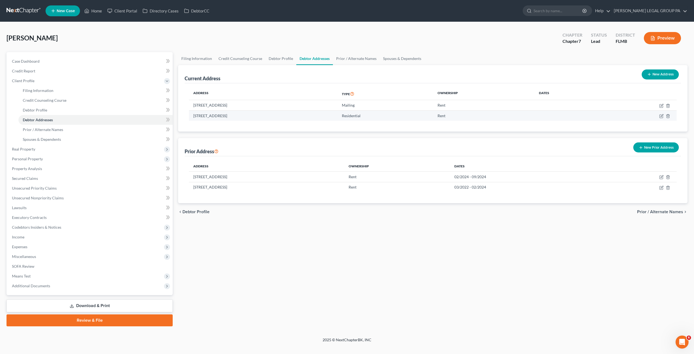
drag, startPoint x: 194, startPoint y: 115, endPoint x: 231, endPoint y: 113, distance: 37.7
click at [231, 113] on td "[STREET_ADDRESS]" at bounding box center [263, 115] width 149 height 10
copy td "8401 Bayou Boardwalk"
click at [406, 229] on div "Filing Information Credit Counseling Course Debtor Profile Debtor Addresses Pri…" at bounding box center [432, 189] width 515 height 274
drag, startPoint x: 87, startPoint y: 307, endPoint x: 99, endPoint y: 285, distance: 24.7
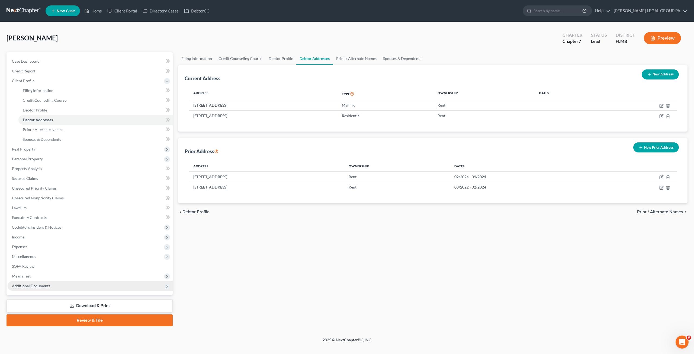
click at [87, 307] on link "Download & Print" at bounding box center [90, 305] width 166 height 13
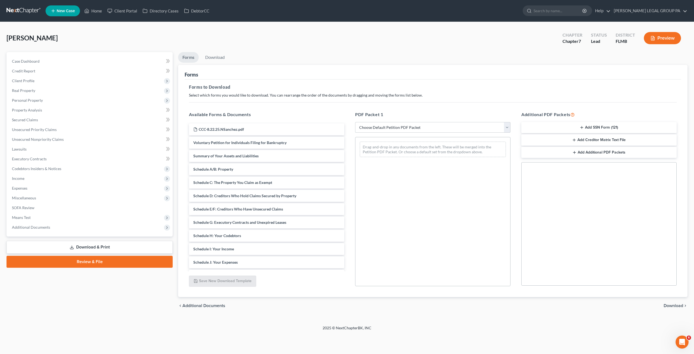
click at [390, 127] on select "Choose Default Petition PDF Packet Complete Bankruptcy Petition (all forms and …" at bounding box center [432, 127] width 155 height 11
select select "0"
click at [355, 122] on select "Choose Default Petition PDF Packet Complete Bankruptcy Petition (all forms and …" at bounding box center [432, 127] width 155 height 11
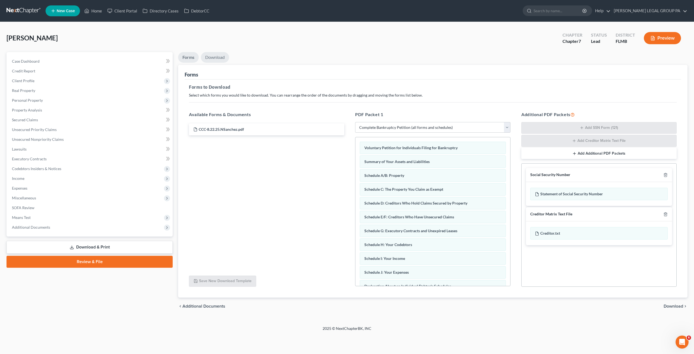
click at [214, 59] on link "Download" at bounding box center [215, 57] width 28 height 11
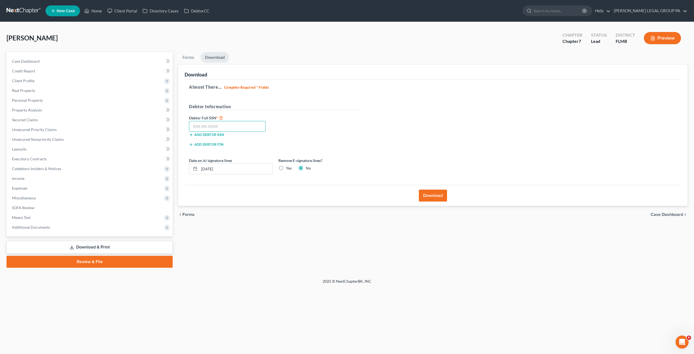
click at [211, 125] on input "text" at bounding box center [227, 126] width 77 height 11
type input "136-90-8473"
click at [433, 196] on button "Download" at bounding box center [433, 196] width 28 height 12
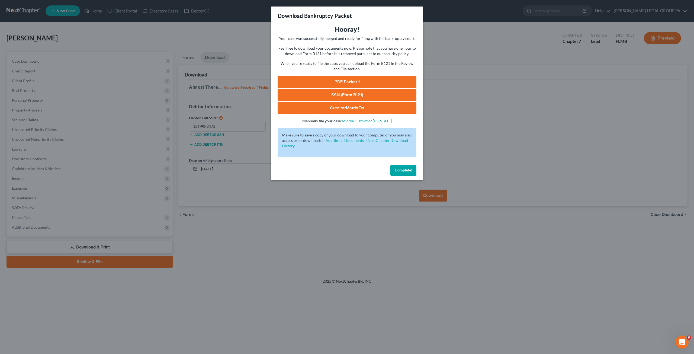
click at [339, 98] on link "SSN (Form B121)" at bounding box center [347, 95] width 139 height 12
click at [342, 82] on link "PDF Packet 1" at bounding box center [347, 82] width 139 height 12
drag, startPoint x: 403, startPoint y: 171, endPoint x: 144, endPoint y: 86, distance: 272.5
click at [403, 171] on span "Complete!" at bounding box center [403, 170] width 17 height 5
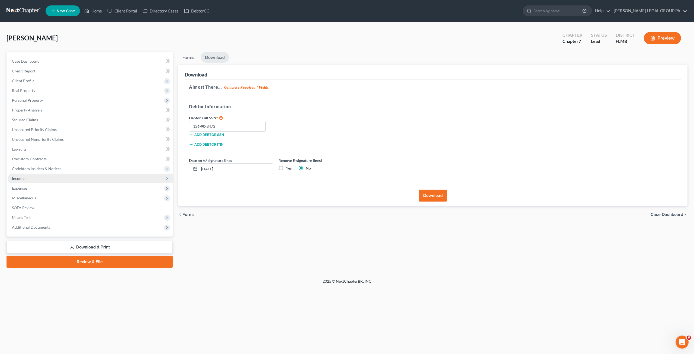
click at [24, 176] on span "Income" at bounding box center [18, 178] width 12 height 5
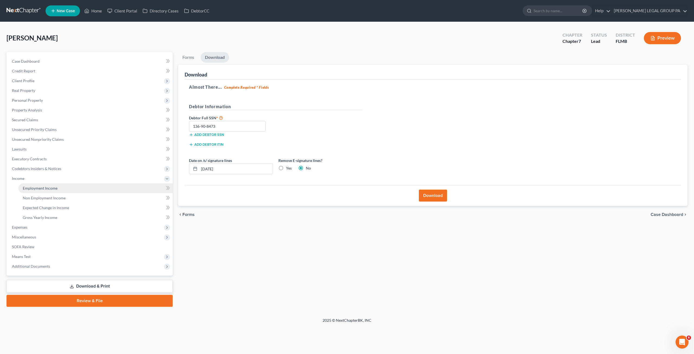
click at [38, 188] on span "Employment Income" at bounding box center [40, 188] width 35 height 5
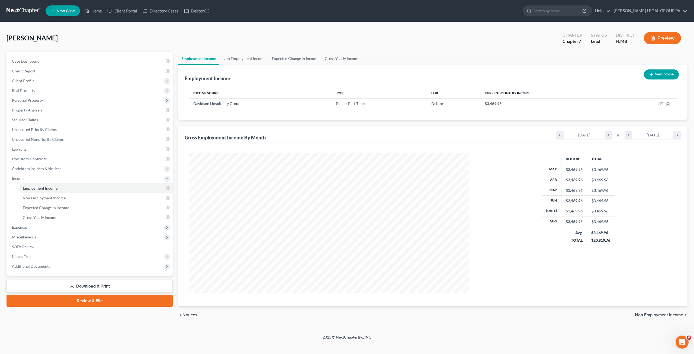
scroll to position [140, 291]
click at [661, 105] on icon "button" at bounding box center [660, 104] width 3 height 3
select select "0"
select select "9"
select select "2"
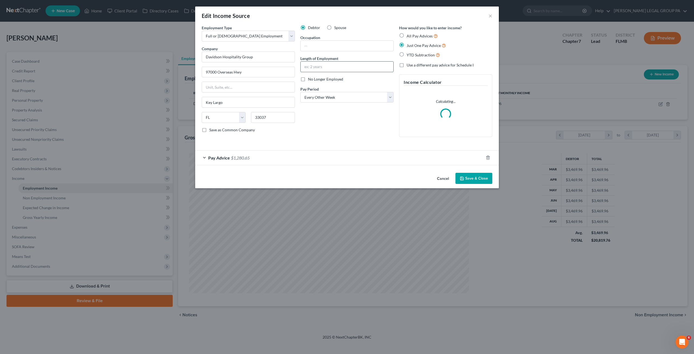
click at [318, 66] on input "text" at bounding box center [347, 67] width 93 height 10
type input "8 months"
click at [325, 45] on input "text" at bounding box center [347, 46] width 93 height 10
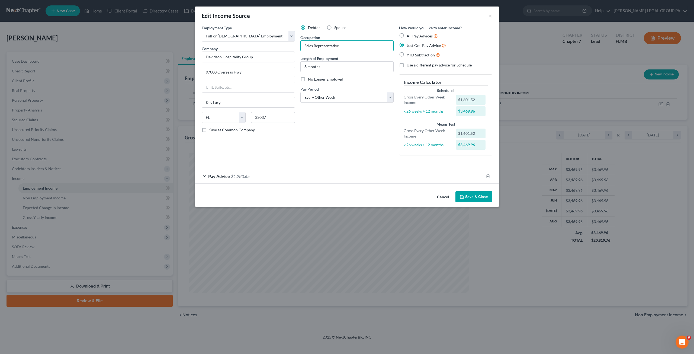
type input "Sales Representative"
click at [482, 200] on button "Save & Close" at bounding box center [474, 196] width 37 height 11
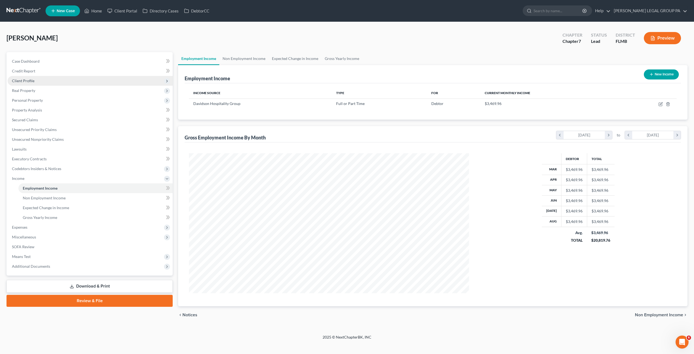
click at [25, 81] on span "Client Profile" at bounding box center [23, 80] width 23 height 5
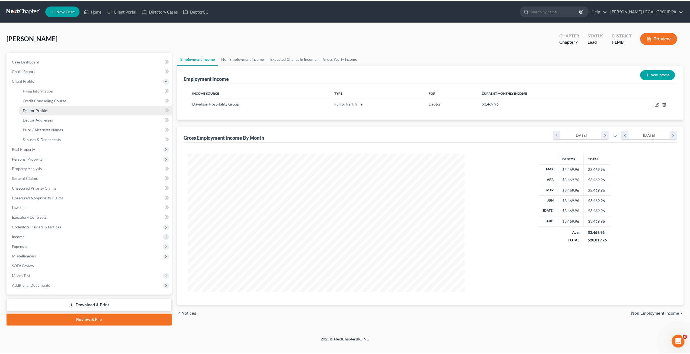
scroll to position [271062, 270911]
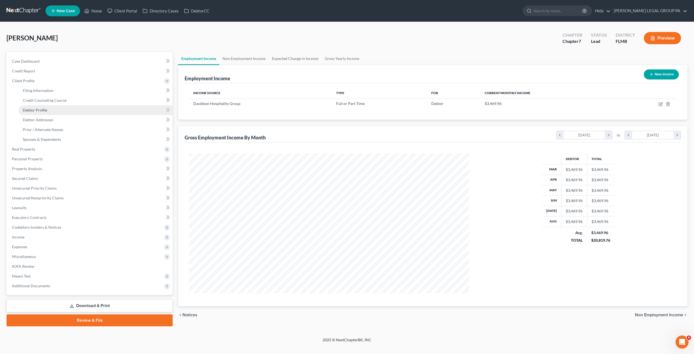
click at [42, 111] on span "Debtor Profile" at bounding box center [35, 110] width 24 height 5
select select "0"
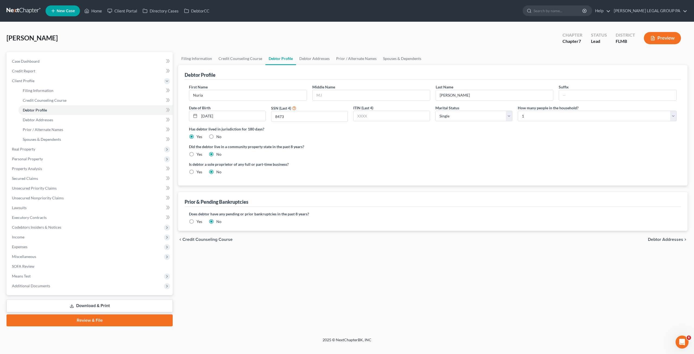
click at [197, 220] on label "Yes" at bounding box center [200, 221] width 6 height 5
click at [199, 220] on input "Yes" at bounding box center [201, 221] width 4 height 4
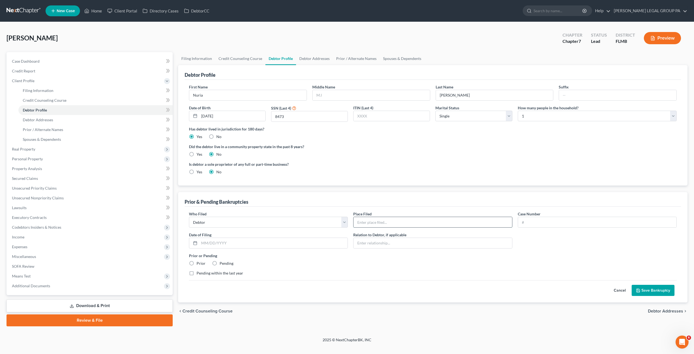
click at [366, 224] on input "text" at bounding box center [433, 222] width 158 height 10
type input "[US_STATE] Southern Bankruptcy Court"
click at [532, 221] on input "text" at bounding box center [597, 222] width 158 height 10
paste input "1:2002bk16861"
type input "1:2002bk16861"
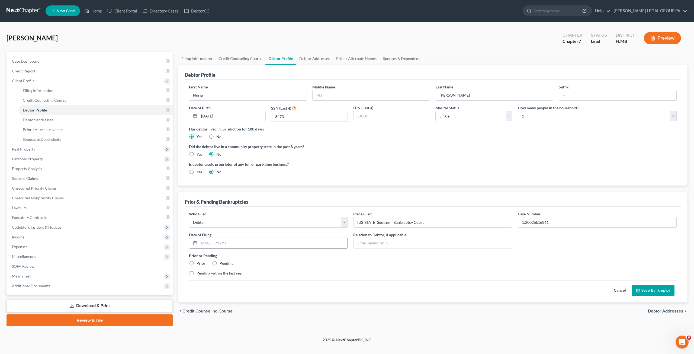
click at [220, 242] on input "text" at bounding box center [273, 243] width 148 height 10
click at [207, 245] on input "text" at bounding box center [273, 243] width 148 height 10
paste input "[DATE]"
type input "[DATE]"
click at [197, 262] on label "Prior" at bounding box center [201, 263] width 9 height 5
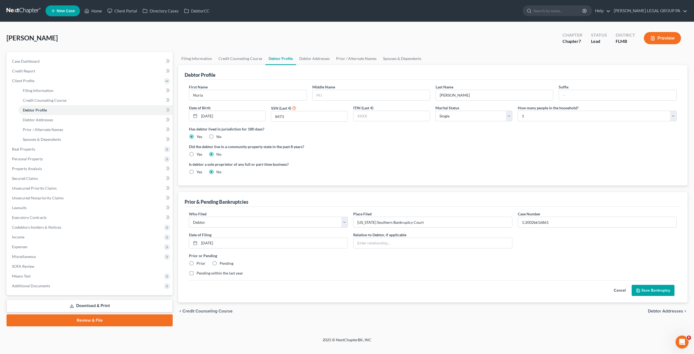
click at [199, 262] on input "Prior" at bounding box center [201, 263] width 4 height 4
radio input "true"
click at [292, 265] on div "Who Filed * Debtor Other Place Filed * [US_STATE] Southern Bankruptcy Court Cas…" at bounding box center [432, 245] width 493 height 69
click at [652, 287] on button "Save Bankruptcy" at bounding box center [653, 290] width 43 height 11
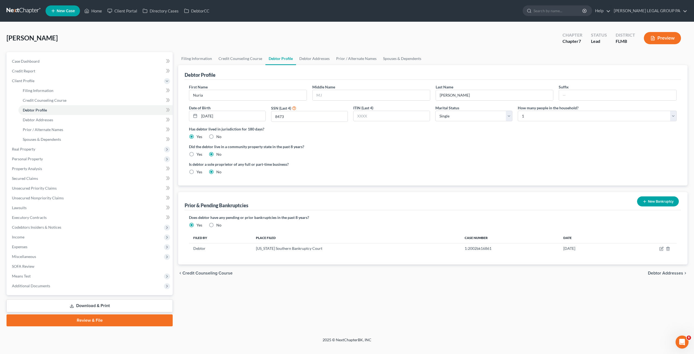
click at [87, 303] on link "Download & Print" at bounding box center [90, 305] width 166 height 13
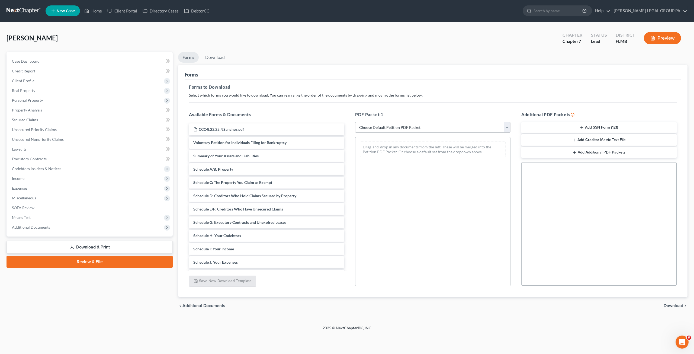
click at [404, 129] on select "Choose Default Petition PDF Packet Complete Bankruptcy Petition (all forms and …" at bounding box center [432, 127] width 155 height 11
select select "0"
click at [355, 122] on select "Choose Default Petition PDF Packet Complete Bankruptcy Petition (all forms and …" at bounding box center [432, 127] width 155 height 11
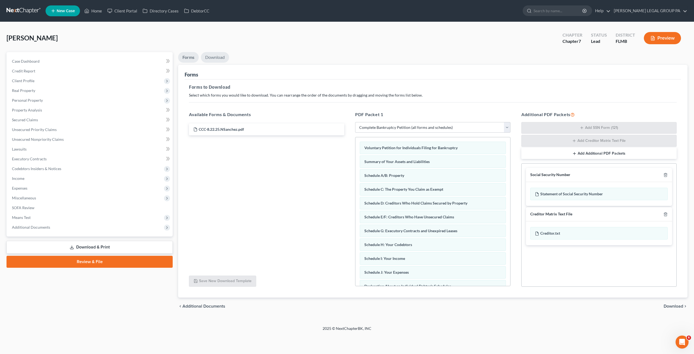
click at [215, 54] on link "Download" at bounding box center [215, 57] width 28 height 11
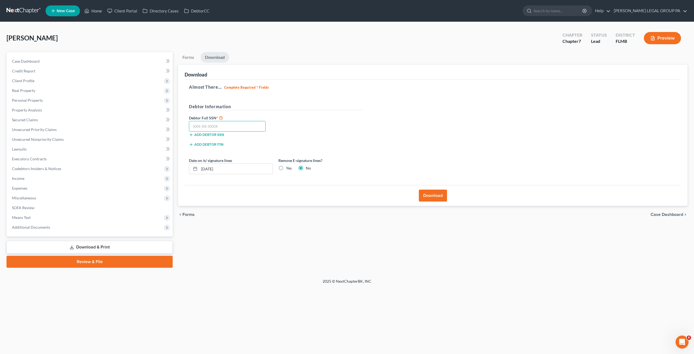
click at [214, 126] on input "text" at bounding box center [227, 126] width 77 height 11
type input "136-90-8473"
click at [441, 194] on button "Download" at bounding box center [433, 196] width 28 height 12
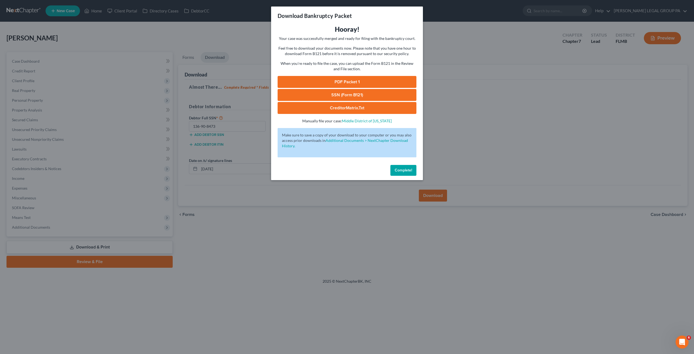
click at [341, 95] on link "SSN (Form B121)" at bounding box center [347, 95] width 139 height 12
click at [339, 81] on link "PDF Packet 1" at bounding box center [347, 82] width 139 height 12
click at [401, 172] on span "Complete!" at bounding box center [403, 170] width 17 height 5
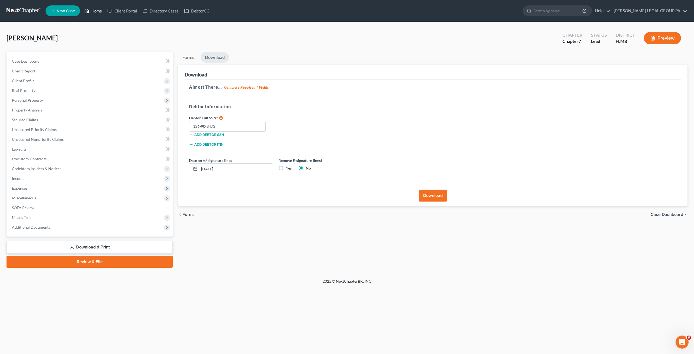
drag, startPoint x: 98, startPoint y: 9, endPoint x: 100, endPoint y: 14, distance: 5.2
click at [98, 9] on link "Home" at bounding box center [93, 11] width 23 height 10
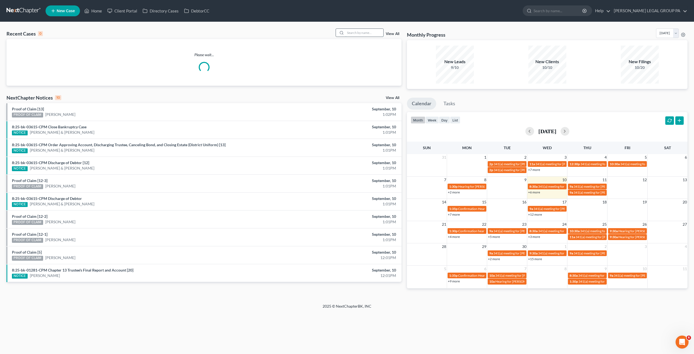
click at [349, 33] on input "search" at bounding box center [365, 33] width 38 height 8
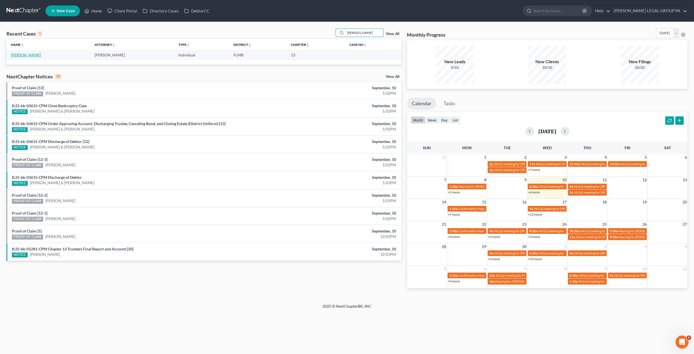
type input "[PERSON_NAME]"
click at [27, 56] on link "[PERSON_NAME]" at bounding box center [26, 55] width 30 height 5
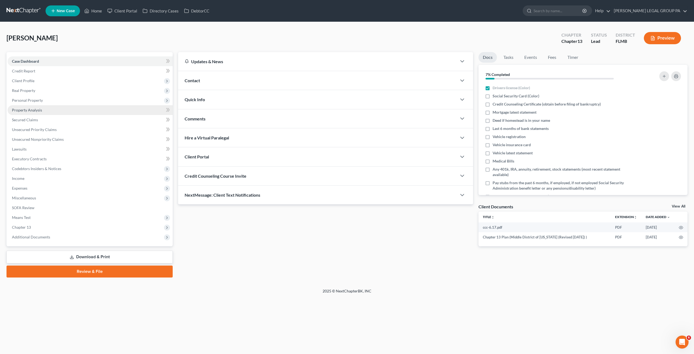
click at [33, 107] on link "Property Analysis" at bounding box center [90, 110] width 165 height 10
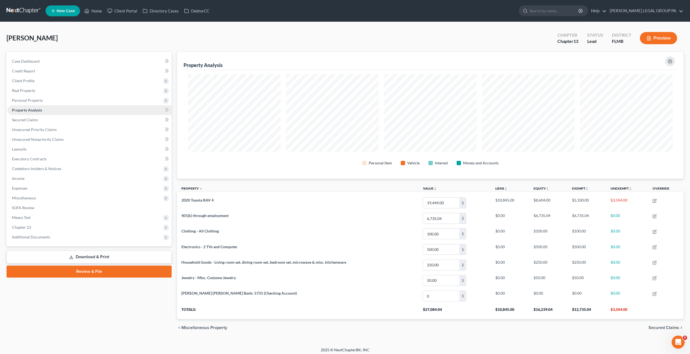
scroll to position [126, 507]
click at [35, 103] on span "Personal Property" at bounding box center [90, 100] width 164 height 10
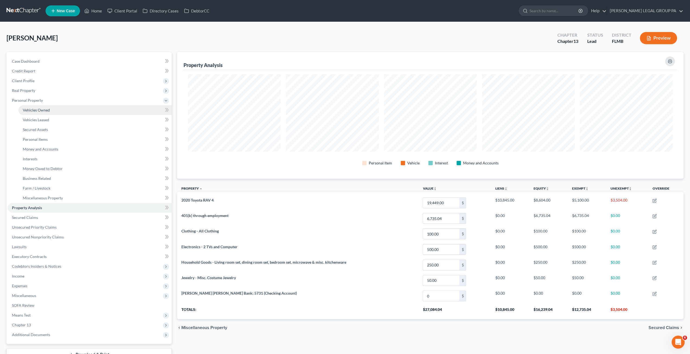
click at [48, 112] on link "Vehicles Owned" at bounding box center [94, 110] width 153 height 10
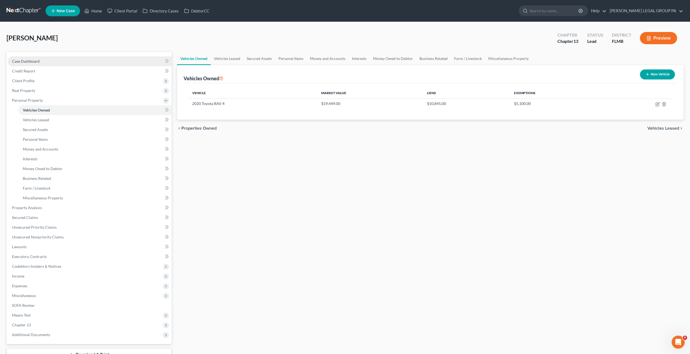
click at [27, 62] on span "Case Dashboard" at bounding box center [26, 61] width 28 height 5
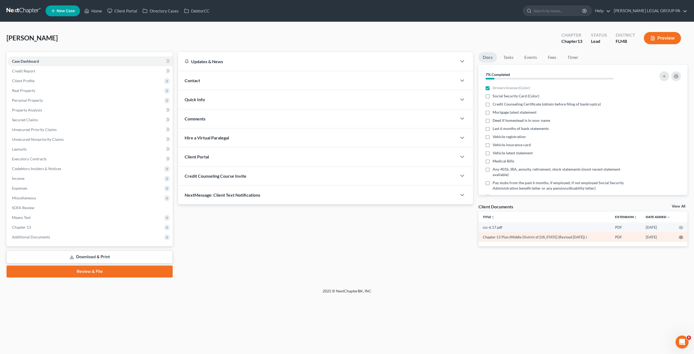
click at [683, 236] on icon "button" at bounding box center [681, 237] width 4 height 4
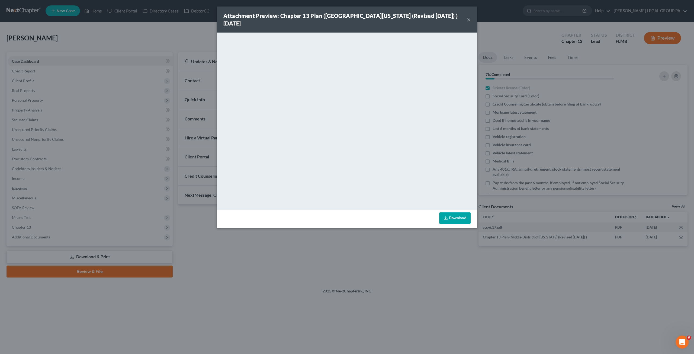
click at [469, 20] on button "×" at bounding box center [469, 19] width 4 height 7
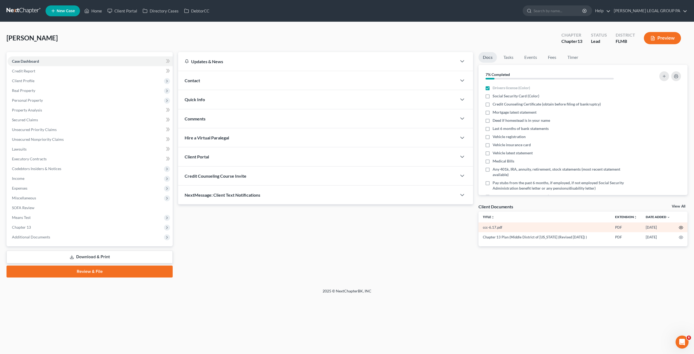
click at [681, 226] on icon "button" at bounding box center [681, 227] width 4 height 3
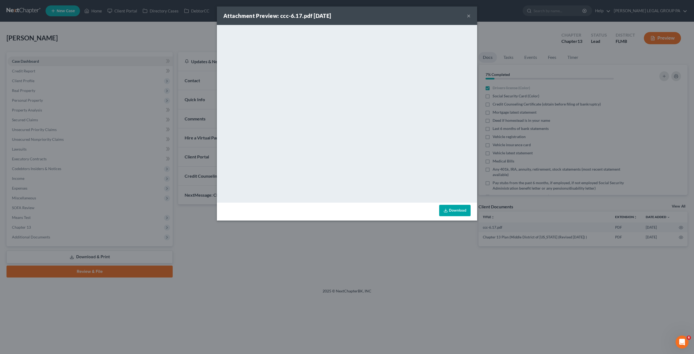
click at [469, 17] on button "×" at bounding box center [469, 15] width 4 height 7
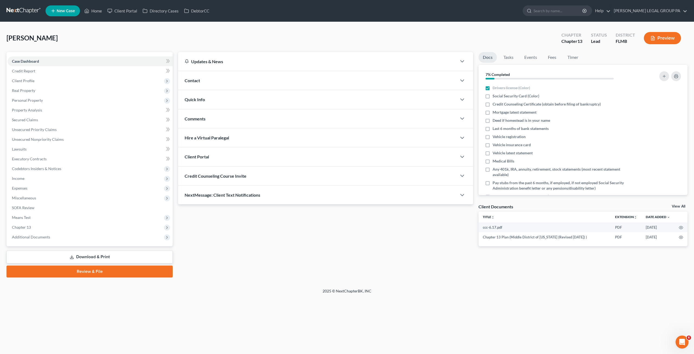
drag, startPoint x: 161, startPoint y: 39, endPoint x: 308, endPoint y: 151, distance: 184.9
click at [161, 39] on div "[PERSON_NAME] Upgraded Chapter Chapter 13 Status Lead District [GEOGRAPHIC_DATA…" at bounding box center [347, 40] width 681 height 24
click at [39, 138] on span "Unsecured Nonpriority Claims" at bounding box center [38, 139] width 52 height 5
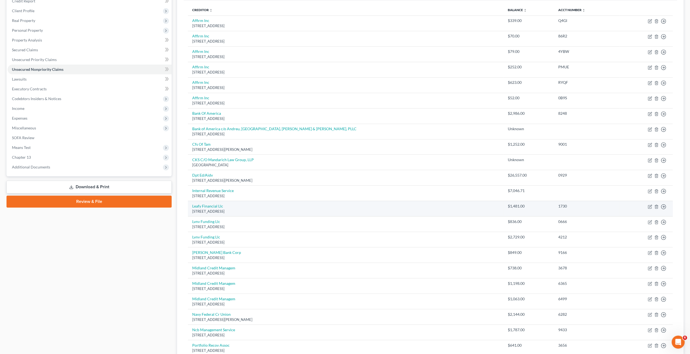
scroll to position [8, 0]
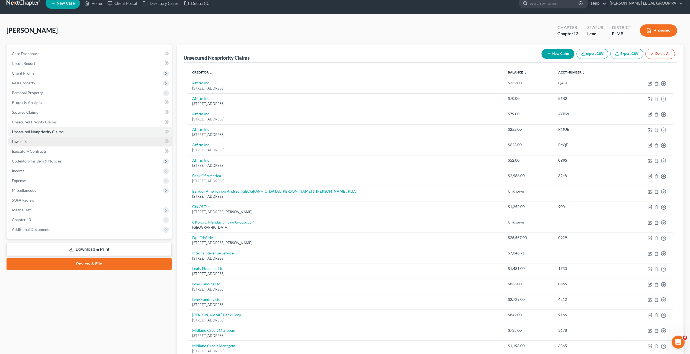
click at [28, 139] on link "Lawsuits" at bounding box center [90, 142] width 164 height 10
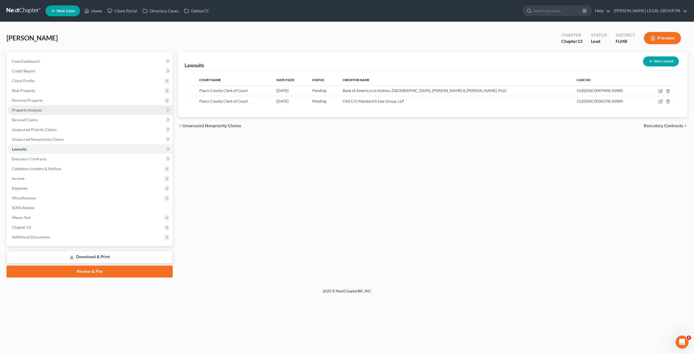
click at [26, 108] on span "Property Analysis" at bounding box center [27, 110] width 30 height 5
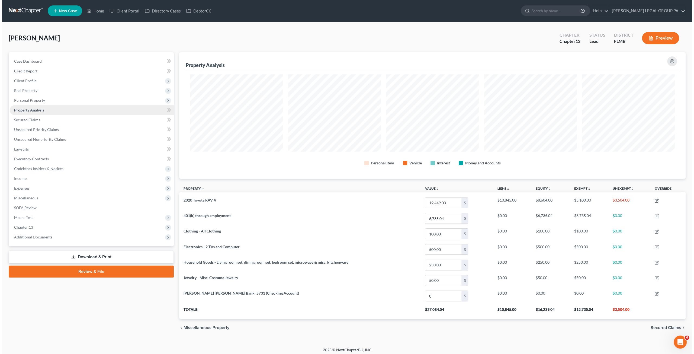
scroll to position [126, 507]
click at [26, 97] on span "Personal Property" at bounding box center [90, 100] width 164 height 10
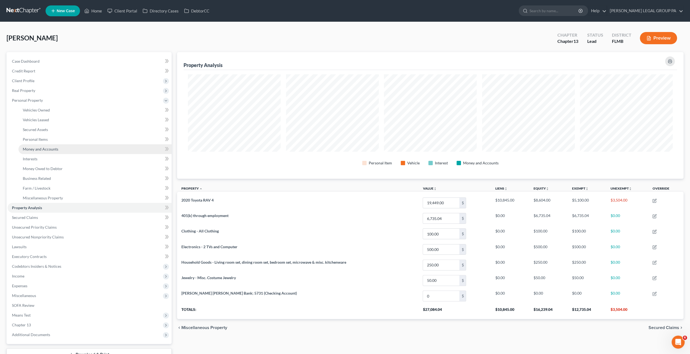
click at [36, 148] on span "Money and Accounts" at bounding box center [41, 149] width 36 height 5
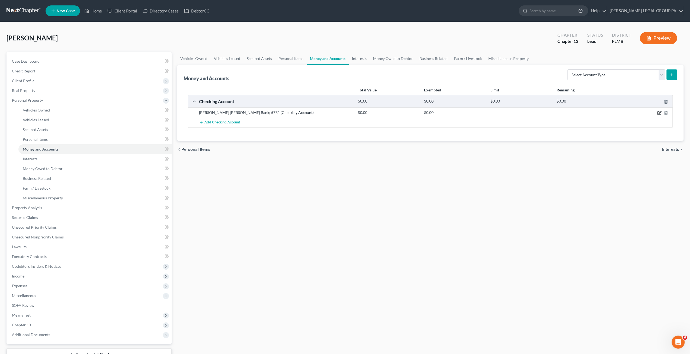
click at [658, 111] on icon "button" at bounding box center [659, 113] width 4 height 4
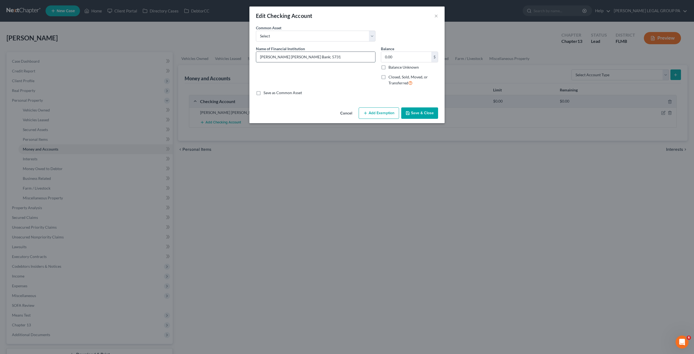
click at [298, 56] on input "[PERSON_NAME] [PERSON_NAME] Bank; 5731" at bounding box center [315, 57] width 119 height 10
type input "[PERSON_NAME] [PERSON_NAME] Bank account ending 5731"
click at [421, 114] on button "Save & Close" at bounding box center [419, 112] width 37 height 11
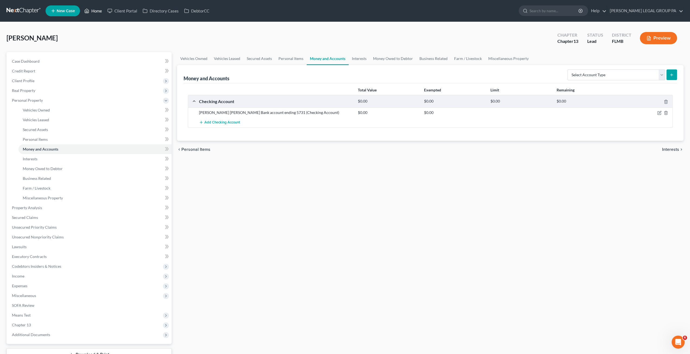
click at [95, 13] on link "Home" at bounding box center [93, 11] width 23 height 10
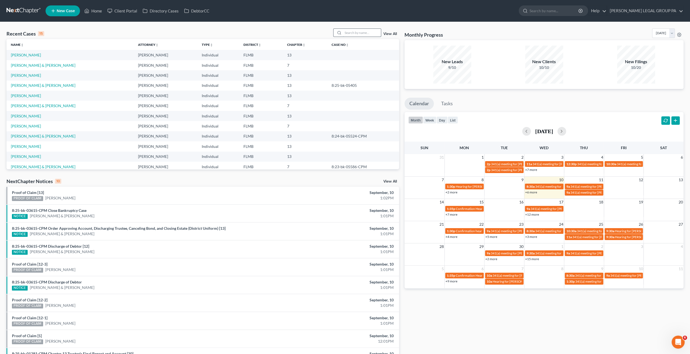
click at [355, 36] on input "search" at bounding box center [362, 33] width 38 height 8
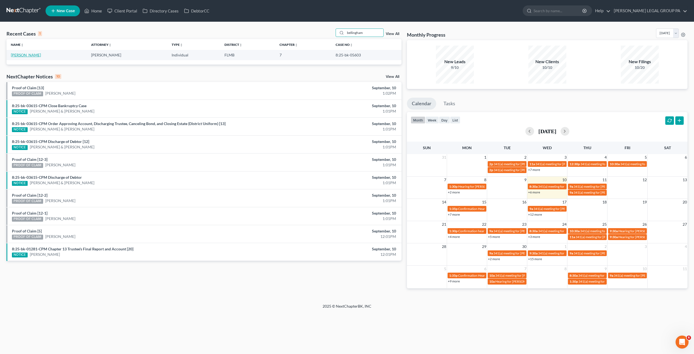
type input "bellingham"
click at [22, 56] on link "[PERSON_NAME]" at bounding box center [26, 55] width 30 height 5
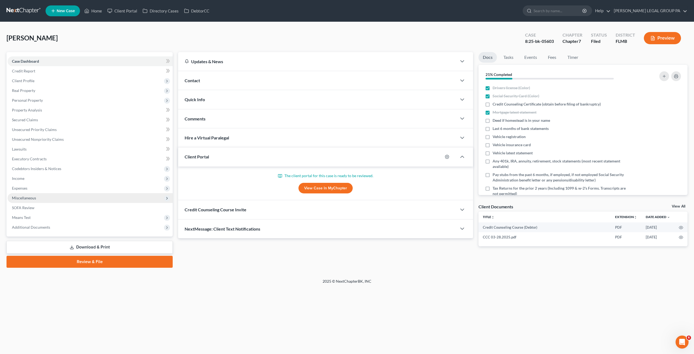
click at [22, 199] on span "Miscellaneous" at bounding box center [24, 198] width 24 height 5
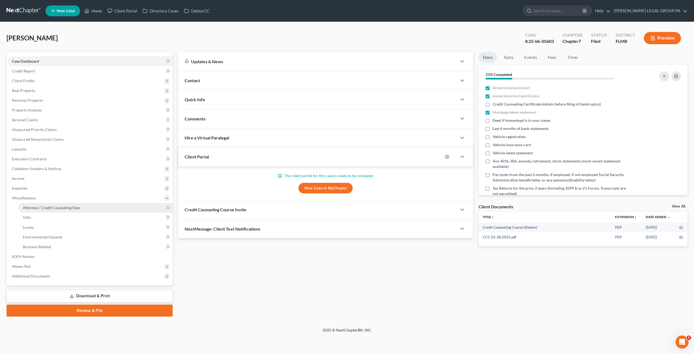
drag, startPoint x: 48, startPoint y: 207, endPoint x: 229, endPoint y: 161, distance: 187.5
click at [48, 207] on span "Attorney / Credit Counseling Fees" at bounding box center [51, 207] width 57 height 5
select select "0"
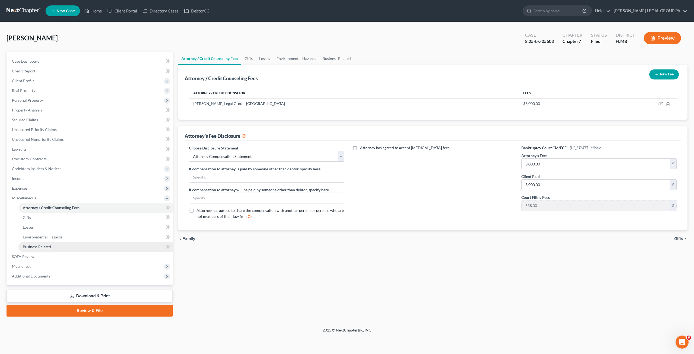
click at [34, 247] on span "Business Related" at bounding box center [37, 246] width 28 height 5
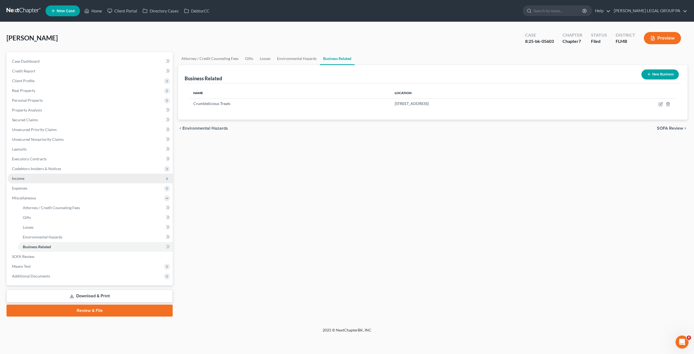
click at [28, 180] on span "Income" at bounding box center [90, 179] width 165 height 10
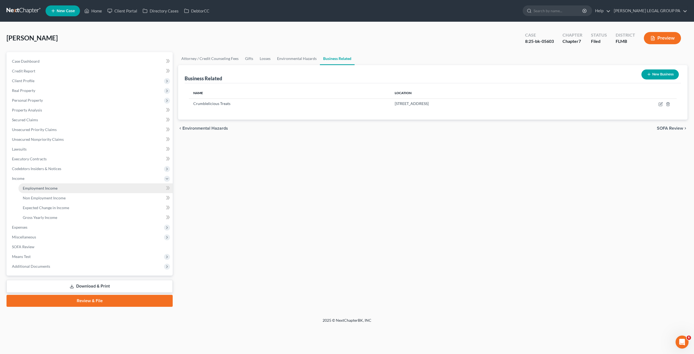
click at [36, 191] on link "Employment Income" at bounding box center [95, 188] width 154 height 10
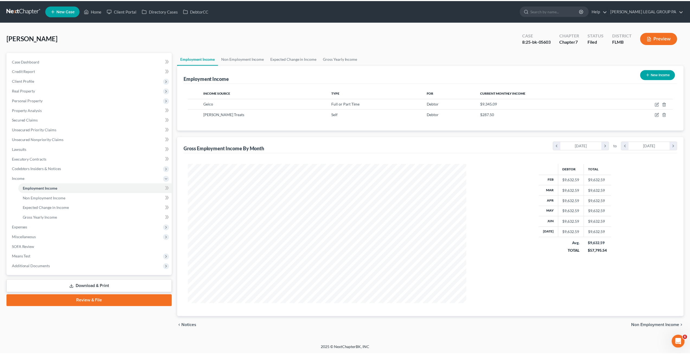
scroll to position [140, 291]
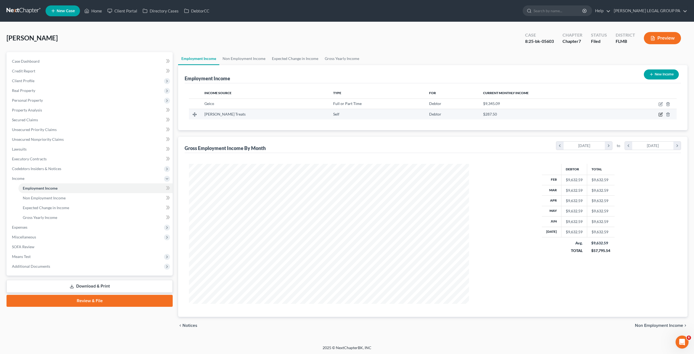
click at [661, 114] on icon "button" at bounding box center [661, 114] width 2 height 2
select select "1"
select select "9"
select select "0"
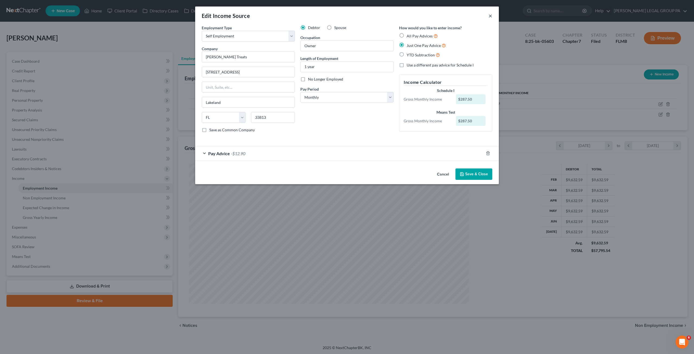
click at [491, 15] on button "×" at bounding box center [491, 15] width 4 height 7
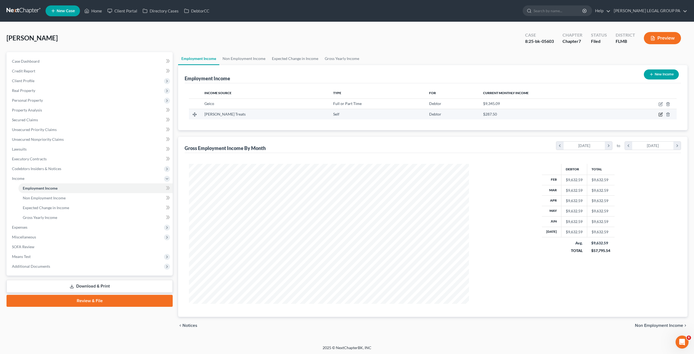
click at [662, 115] on icon "button" at bounding box center [660, 114] width 3 height 3
select select "1"
select select "9"
select select "0"
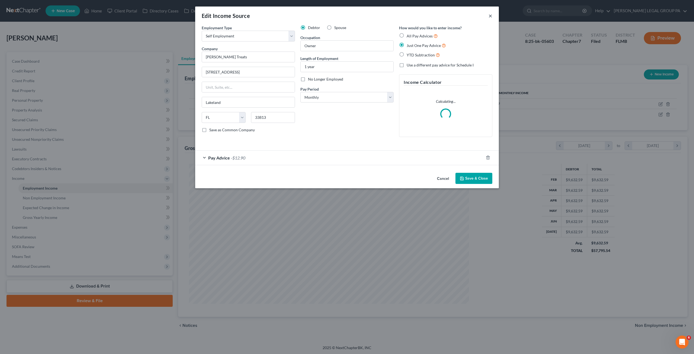
click at [490, 15] on button "×" at bounding box center [491, 15] width 4 height 7
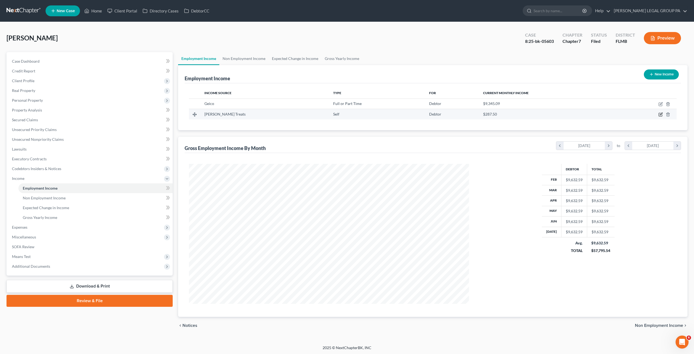
click at [662, 115] on icon "button" at bounding box center [661, 114] width 4 height 4
select select "1"
select select "9"
select select "0"
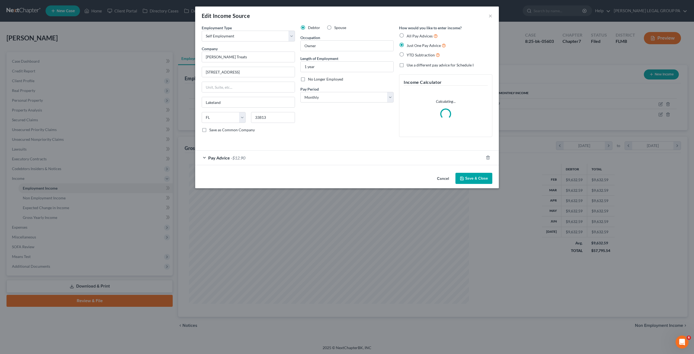
click at [235, 154] on div "Pay Advice -$12.90" at bounding box center [339, 158] width 289 height 14
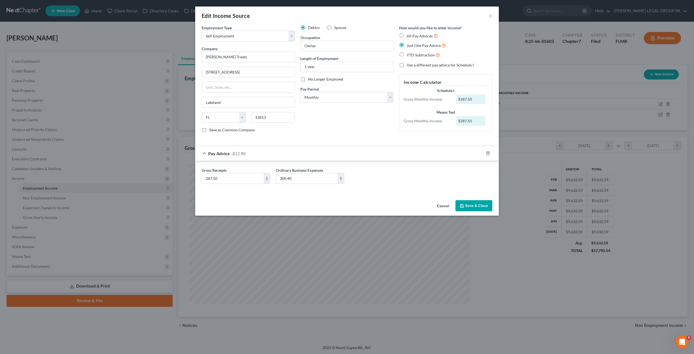
click at [444, 203] on button "Cancel" at bounding box center [443, 206] width 21 height 11
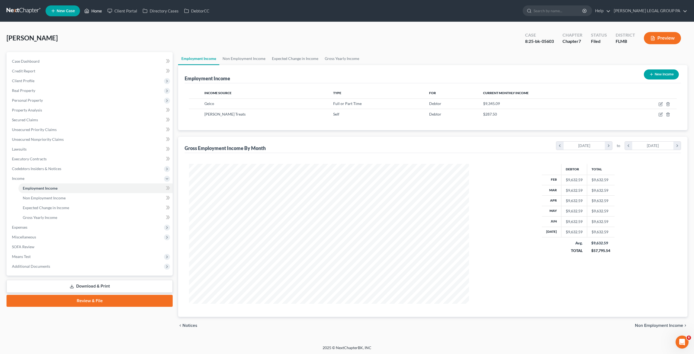
click at [95, 14] on link "Home" at bounding box center [93, 11] width 23 height 10
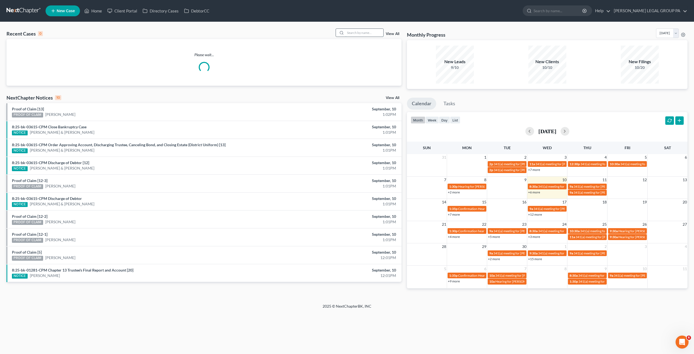
click at [369, 35] on input "search" at bounding box center [365, 33] width 38 height 8
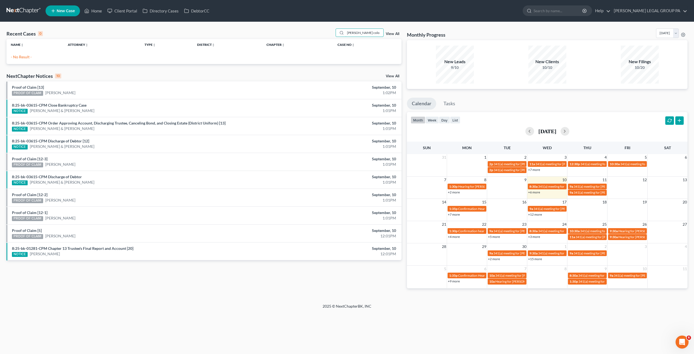
drag, startPoint x: 368, startPoint y: 32, endPoint x: 310, endPoint y: 31, distance: 58.6
click at [307, 32] on div "Recent Cases 0 [PERSON_NAME] colo View All" at bounding box center [204, 33] width 395 height 11
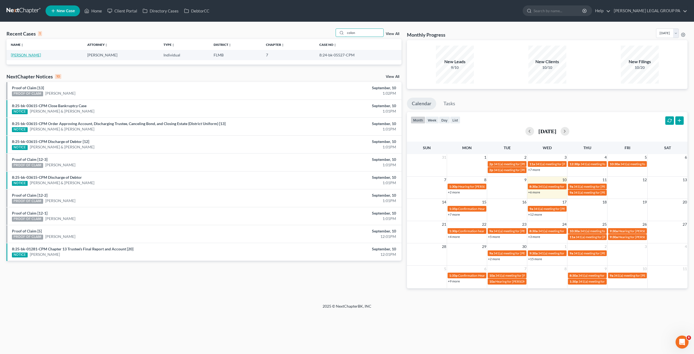
type input "colon"
click at [27, 56] on link "[PERSON_NAME]" at bounding box center [26, 55] width 30 height 5
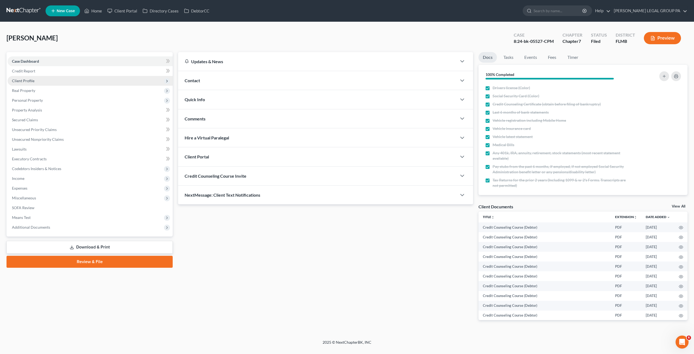
click at [27, 82] on span "Client Profile" at bounding box center [23, 80] width 23 height 5
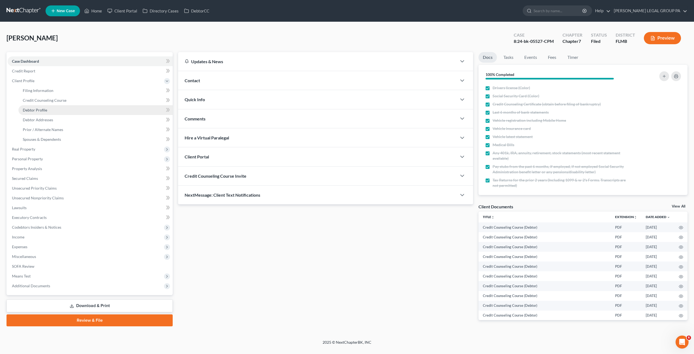
click at [45, 108] on span "Debtor Profile" at bounding box center [35, 110] width 24 height 5
select select "0"
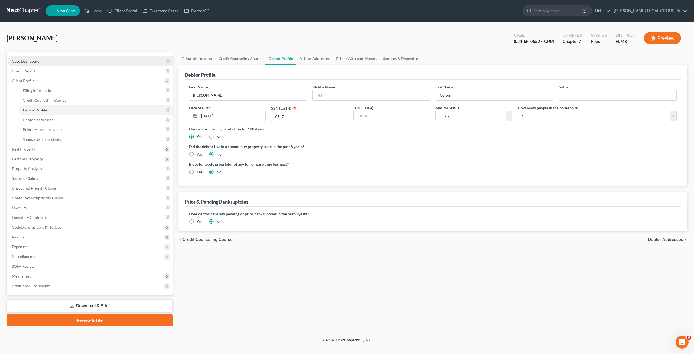
click at [31, 64] on link "Case Dashboard" at bounding box center [90, 61] width 165 height 10
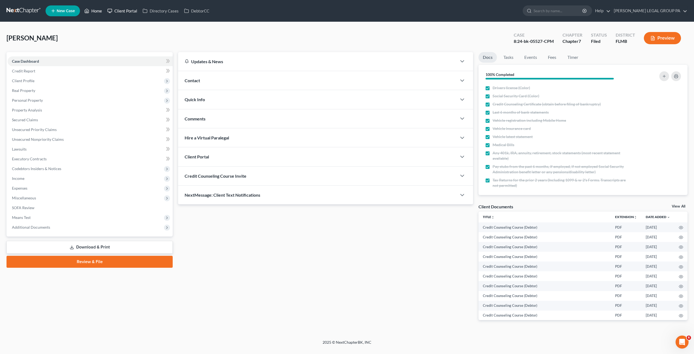
drag, startPoint x: 106, startPoint y: 7, endPoint x: 99, endPoint y: 12, distance: 8.7
click at [106, 7] on link "Client Portal" at bounding box center [122, 11] width 35 height 10
click at [99, 11] on link "Home" at bounding box center [93, 11] width 23 height 10
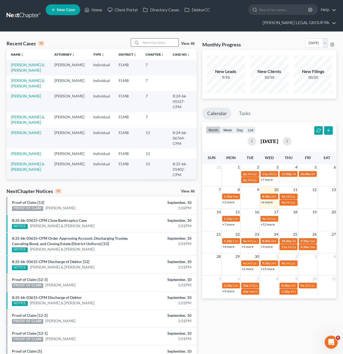
click at [157, 45] on input "search" at bounding box center [159, 43] width 38 height 8
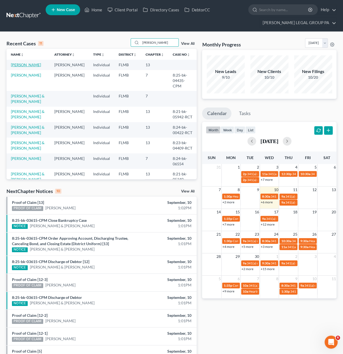
type input "[PERSON_NAME]"
click at [27, 64] on link "[PERSON_NAME]" at bounding box center [26, 64] width 30 height 5
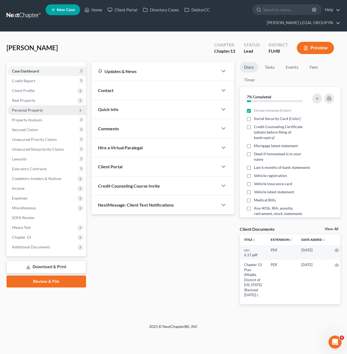
click at [27, 114] on span "Personal Property" at bounding box center [47, 110] width 78 height 10
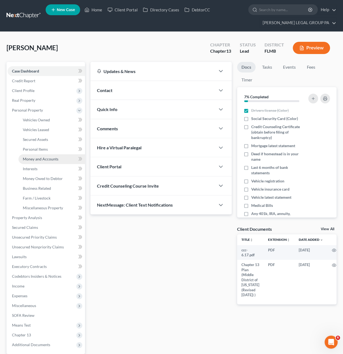
click at [43, 161] on link "Money and Accounts" at bounding box center [51, 159] width 66 height 10
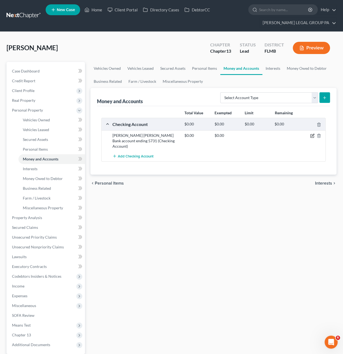
click at [312, 135] on icon "button" at bounding box center [312, 135] width 4 height 4
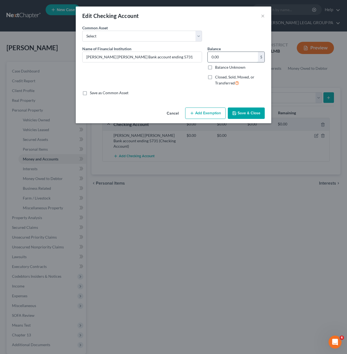
click at [231, 55] on input "0.00" at bounding box center [232, 57] width 50 height 10
type input "189.50"
click at [207, 112] on button "Add Exemption" at bounding box center [205, 112] width 40 height 11
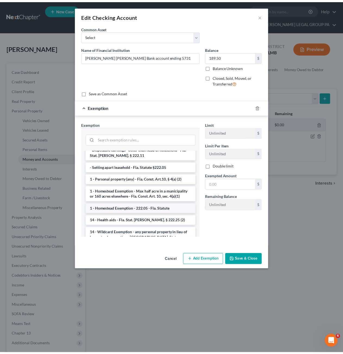
scroll to position [81, 0]
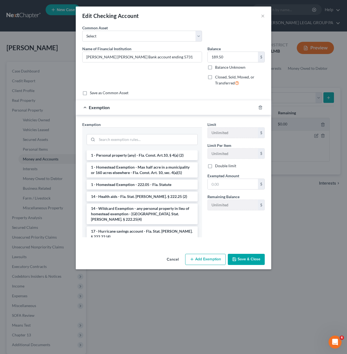
click at [250, 258] on button "Save & Close" at bounding box center [246, 259] width 37 height 11
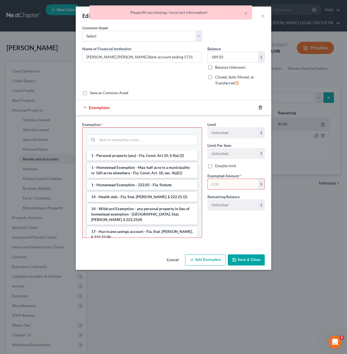
click at [259, 106] on icon "button" at bounding box center [260, 107] width 2 height 4
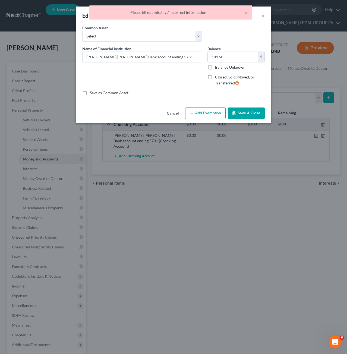
click at [255, 116] on button "Save & Close" at bounding box center [246, 112] width 37 height 11
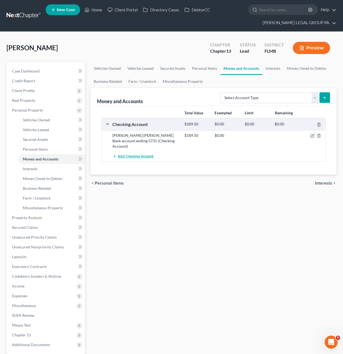
click at [133, 154] on span "Add Checking Account" at bounding box center [136, 156] width 36 height 4
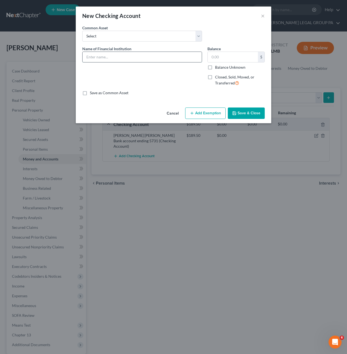
click at [106, 57] on input "text" at bounding box center [141, 57] width 119 height 10
type input "Cash App account ending 6673"
click at [250, 114] on button "Save & Close" at bounding box center [246, 112] width 37 height 11
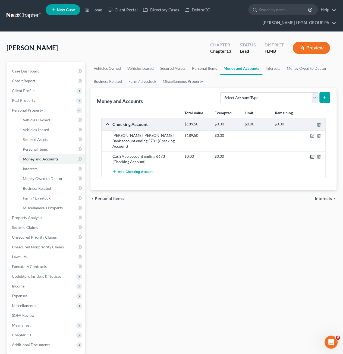
drag, startPoint x: 312, startPoint y: 151, endPoint x: 253, endPoint y: 111, distance: 71.3
click at [312, 154] on icon "button" at bounding box center [312, 156] width 4 height 4
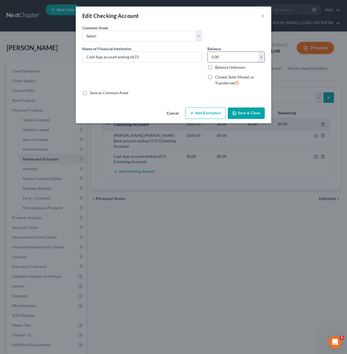
click at [229, 58] on input "0.00" at bounding box center [232, 57] width 50 height 10
type input "20.26"
click at [238, 113] on button "Save & Close" at bounding box center [246, 112] width 37 height 11
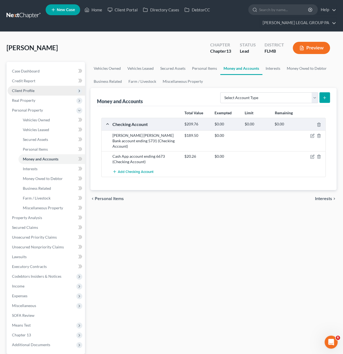
click at [24, 86] on span "Client Profile" at bounding box center [46, 91] width 77 height 10
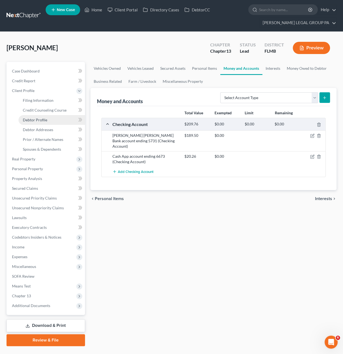
click at [39, 120] on span "Debtor Profile" at bounding box center [35, 119] width 24 height 5
select select "3"
select select "0"
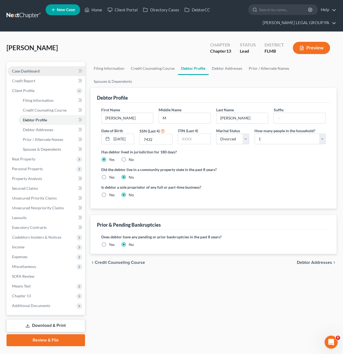
click at [24, 69] on span "Case Dashboard" at bounding box center [26, 71] width 28 height 5
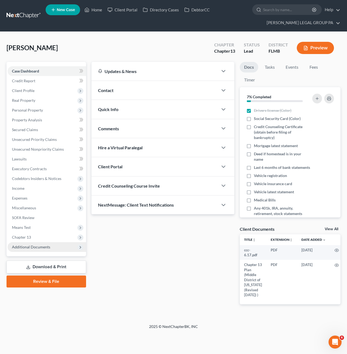
click at [28, 248] on span "Additional Documents" at bounding box center [31, 246] width 38 height 5
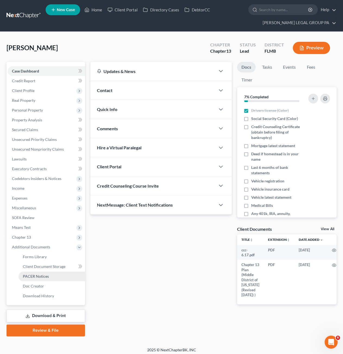
click at [35, 276] on span "PACER Notices" at bounding box center [36, 276] width 26 height 5
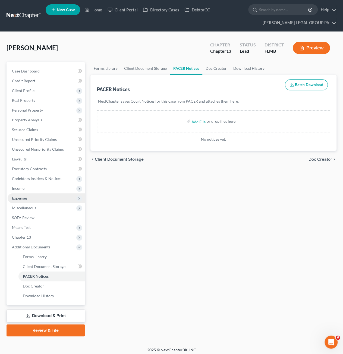
click at [20, 198] on span "Expenses" at bounding box center [19, 198] width 15 height 5
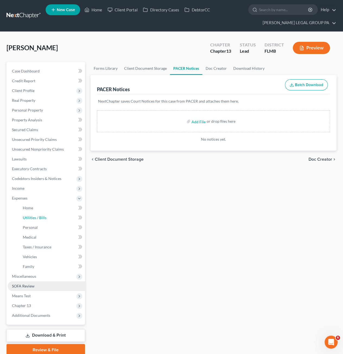
click at [29, 219] on link "Utilities / Bills" at bounding box center [51, 218] width 66 height 10
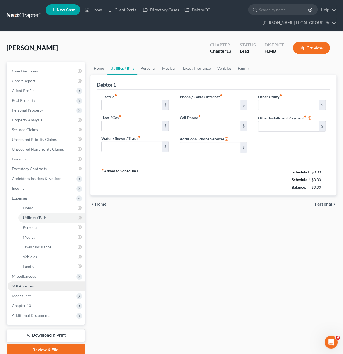
type input "120.00"
type input "0.00"
type input "90.00"
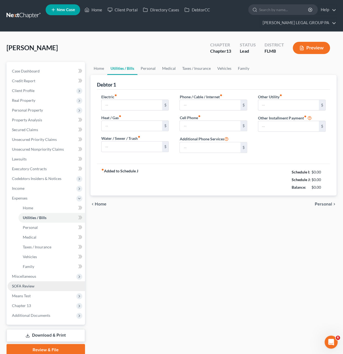
type input "0.00"
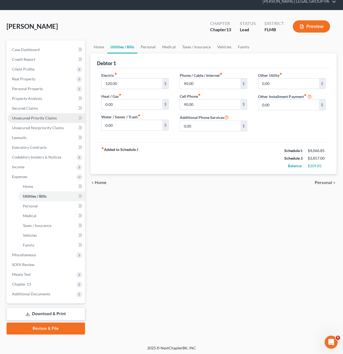
scroll to position [22, 0]
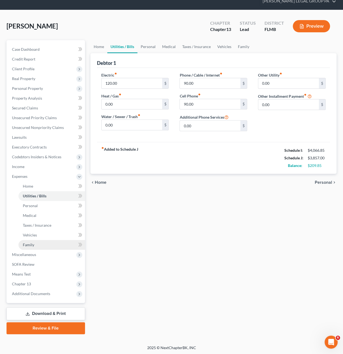
click at [28, 245] on span "Family" at bounding box center [28, 244] width 11 height 5
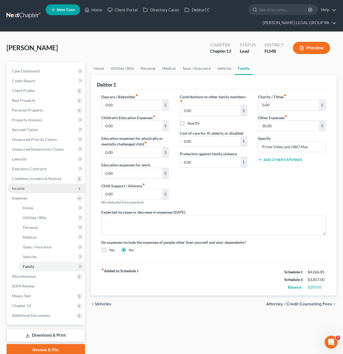
click at [24, 188] on span "Income" at bounding box center [18, 188] width 12 height 5
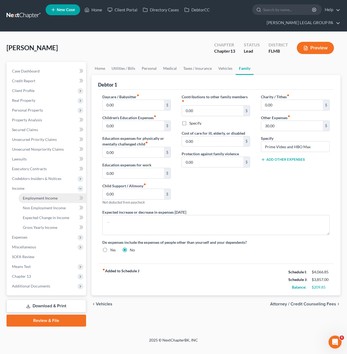
click at [27, 200] on link "Employment Income" at bounding box center [52, 198] width 68 height 10
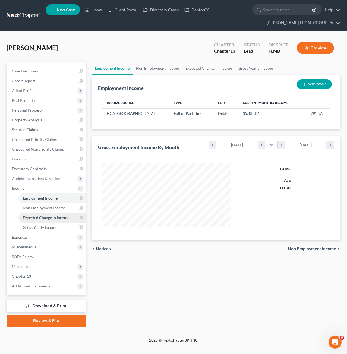
scroll to position [97, 139]
click at [36, 217] on span "Expected Change in Income" at bounding box center [46, 217] width 46 height 5
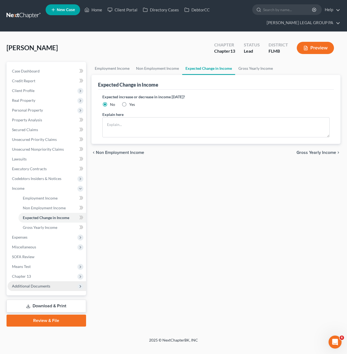
click at [30, 287] on span "Additional Documents" at bounding box center [31, 285] width 38 height 5
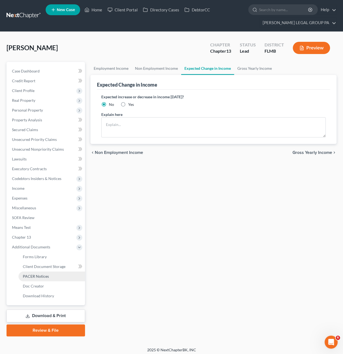
click at [35, 275] on span "PACER Notices" at bounding box center [36, 276] width 26 height 5
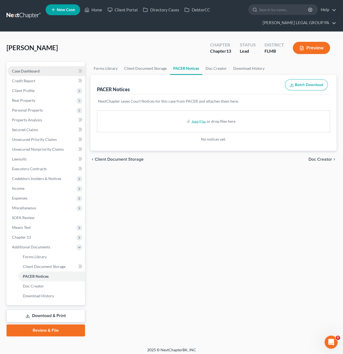
click at [21, 71] on span "Case Dashboard" at bounding box center [26, 71] width 28 height 5
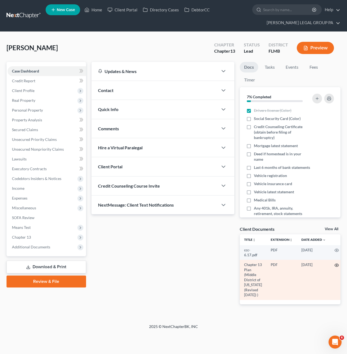
click at [335, 265] on icon "button" at bounding box center [336, 265] width 4 height 4
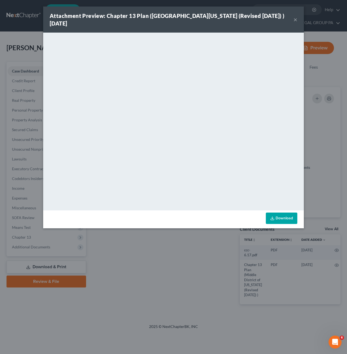
click at [295, 19] on button "×" at bounding box center [295, 19] width 4 height 7
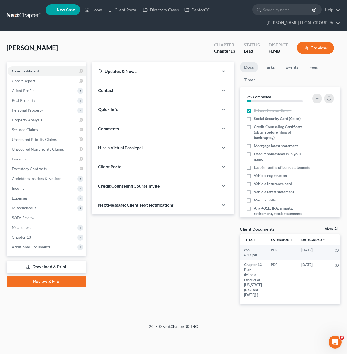
click at [23, 197] on span "Expenses" at bounding box center [19, 198] width 15 height 5
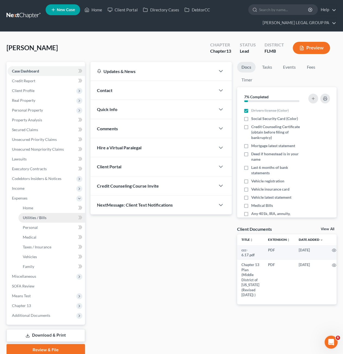
click at [31, 221] on link "Utilities / Bills" at bounding box center [51, 218] width 66 height 10
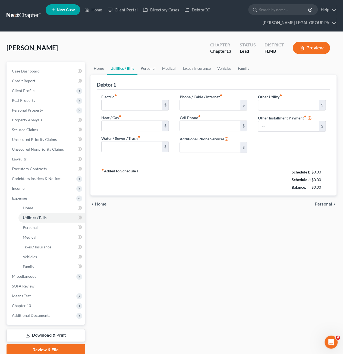
type input "120.00"
type input "0.00"
type input "90.00"
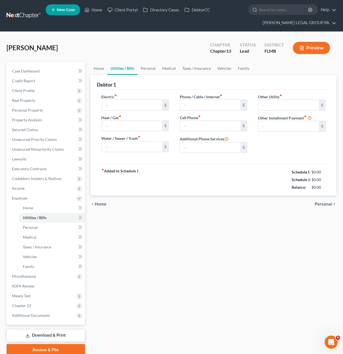
type input "0.00"
click at [26, 68] on link "Case Dashboard" at bounding box center [46, 71] width 77 height 10
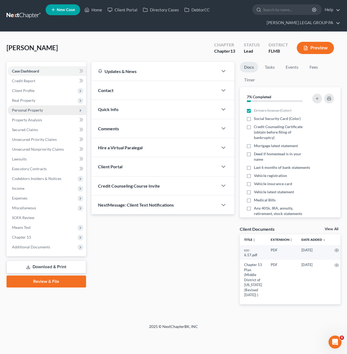
click at [22, 110] on span "Personal Property" at bounding box center [27, 110] width 31 height 5
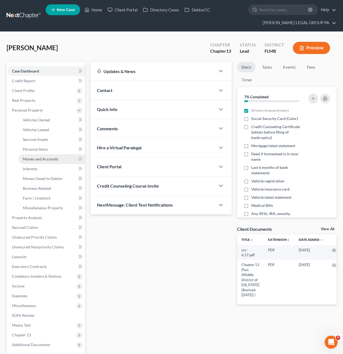
click at [40, 157] on span "Money and Accounts" at bounding box center [41, 158] width 36 height 5
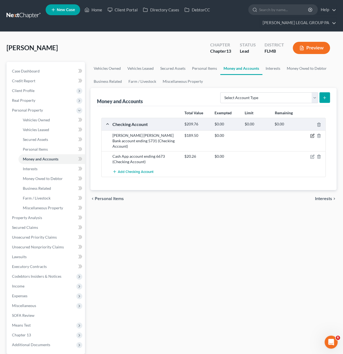
click at [313, 135] on icon "button" at bounding box center [311, 135] width 3 height 3
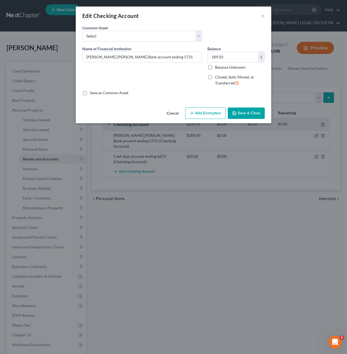
click at [214, 113] on button "Add Exemption" at bounding box center [205, 112] width 40 height 11
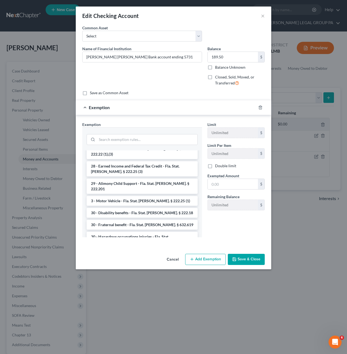
scroll to position [325, 0]
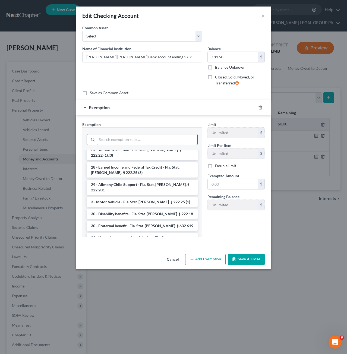
click at [119, 138] on input "search" at bounding box center [147, 139] width 100 height 10
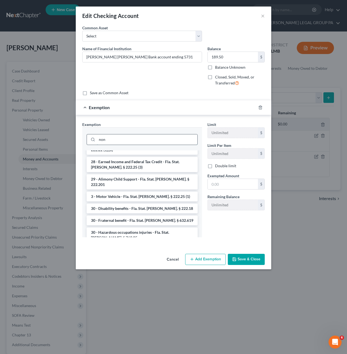
scroll to position [0, 0]
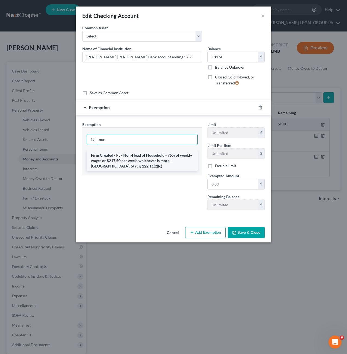
type input "non"
click at [133, 159] on li "Firm Created - FL - Non-Head of Household - 75% of weekly wages or $217.50 per …" at bounding box center [142, 160] width 111 height 21
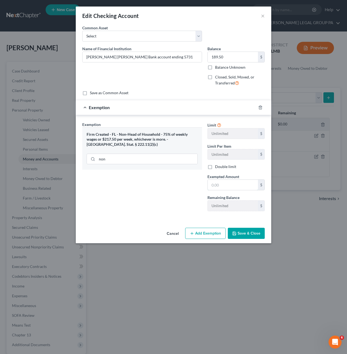
drag, startPoint x: 221, startPoint y: 185, endPoint x: 332, endPoint y: 200, distance: 112.0
click at [221, 185] on input "text" at bounding box center [232, 185] width 50 height 10
type input "142.13"
click at [241, 232] on button "Save & Close" at bounding box center [246, 233] width 37 height 11
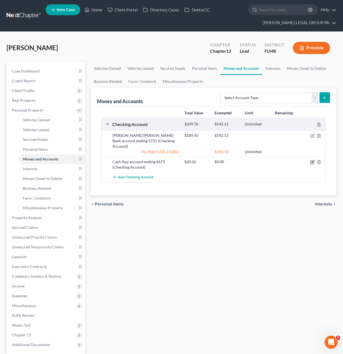
click at [310, 160] on icon "button" at bounding box center [312, 162] width 4 height 4
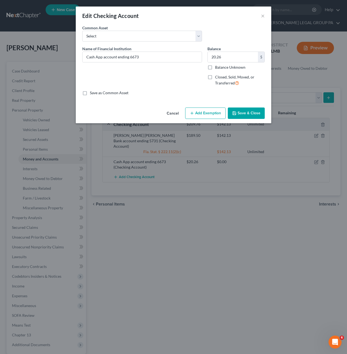
click at [207, 114] on button "Add Exemption" at bounding box center [205, 112] width 40 height 11
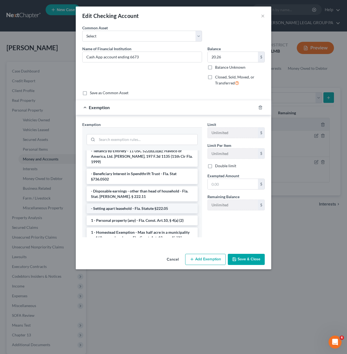
scroll to position [27, 0]
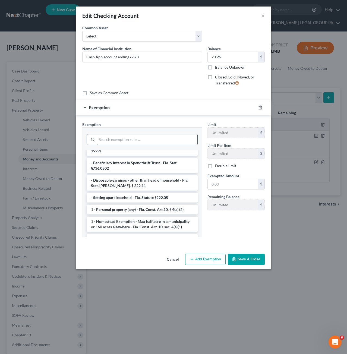
click at [117, 142] on input "search" at bounding box center [147, 139] width 100 height 10
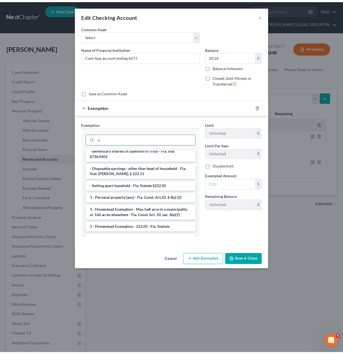
scroll to position [0, 0]
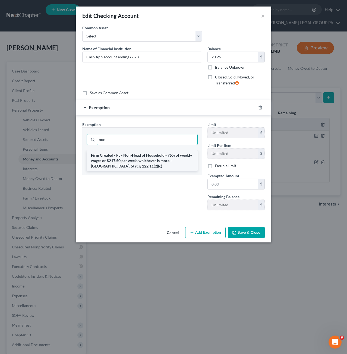
type input "non"
click at [162, 166] on li "Firm Created - FL - Non-Head of Household - 75% of weekly wages or $217.50 per …" at bounding box center [142, 160] width 111 height 21
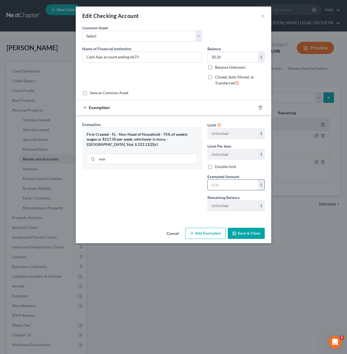
click at [223, 184] on input "text" at bounding box center [232, 185] width 50 height 10
type input "15.20"
click at [251, 232] on button "Save & Close" at bounding box center [246, 233] width 37 height 11
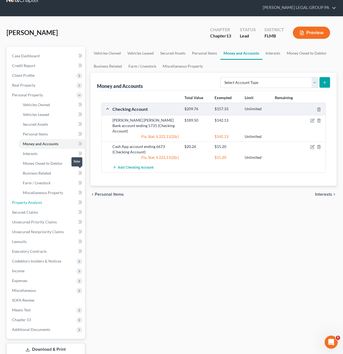
scroll to position [51, 0]
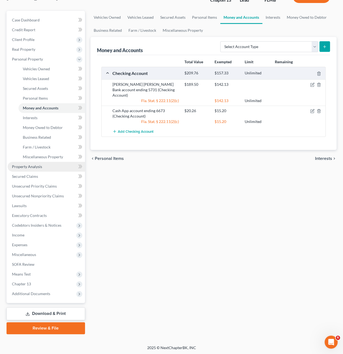
click at [33, 164] on span "Property Analysis" at bounding box center [27, 166] width 30 height 5
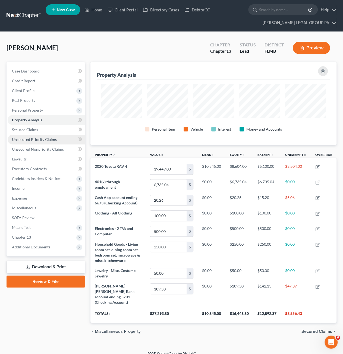
scroll to position [271119, 270957]
click at [92, 12] on link "Home" at bounding box center [93, 10] width 23 height 10
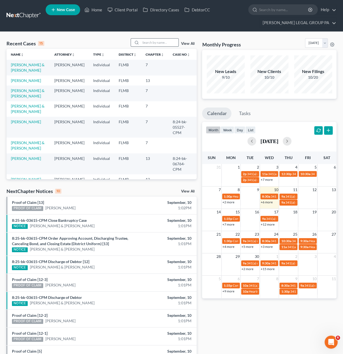
click at [155, 44] on input "search" at bounding box center [159, 43] width 38 height 8
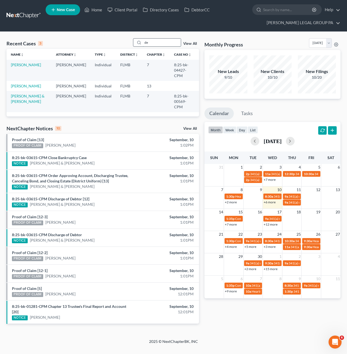
type input "d"
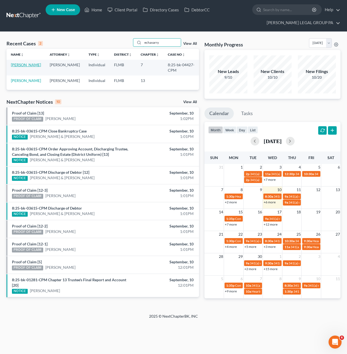
type input "echavarry"
click at [21, 66] on link "[PERSON_NAME]" at bounding box center [26, 64] width 30 height 5
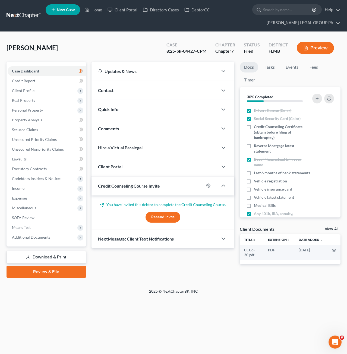
drag, startPoint x: 34, startPoint y: 239, endPoint x: 45, endPoint y: 255, distance: 19.3
click at [34, 239] on span "Additional Documents" at bounding box center [47, 237] width 78 height 10
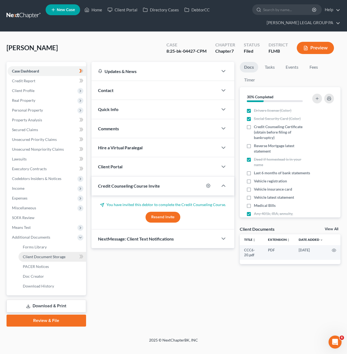
click at [45, 255] on span "Client Document Storage" at bounding box center [44, 256] width 43 height 5
click at [48, 268] on link "PACER Notices" at bounding box center [52, 266] width 68 height 10
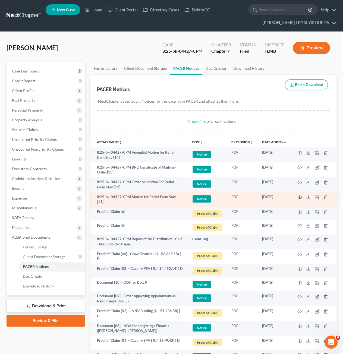
click at [298, 196] on icon "button" at bounding box center [299, 197] width 4 height 3
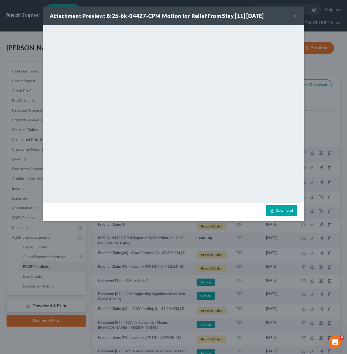
click at [294, 15] on button "×" at bounding box center [295, 15] width 4 height 7
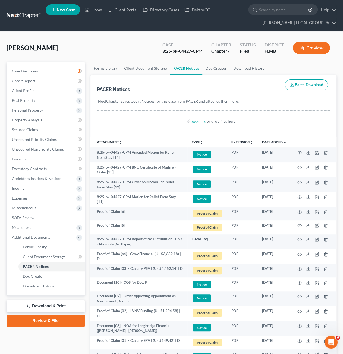
click at [143, 50] on div "[PERSON_NAME] Upgraded Case 8:25-bk-04427-CPM Chapter Chapter 7 Status Filed Di…" at bounding box center [172, 50] width 330 height 24
click at [40, 152] on link "Unsecured Nonpriority Claims" at bounding box center [46, 149] width 77 height 10
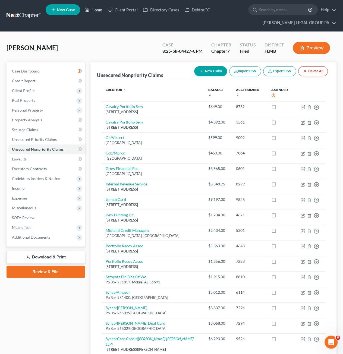
drag, startPoint x: 93, startPoint y: 11, endPoint x: 104, endPoint y: 26, distance: 18.3
click at [93, 11] on link "Home" at bounding box center [93, 10] width 23 height 10
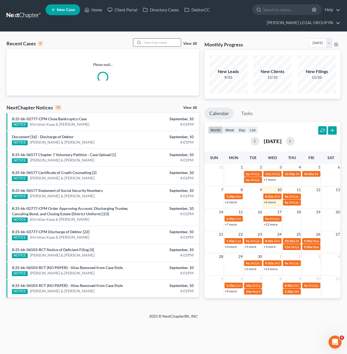
click at [159, 43] on input "search" at bounding box center [162, 43] width 38 height 8
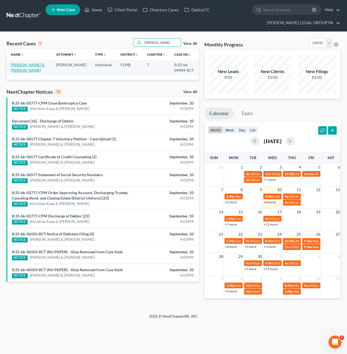
type input "[PERSON_NAME]"
click at [26, 64] on link "[PERSON_NAME] & [PERSON_NAME]" at bounding box center [28, 67] width 34 height 10
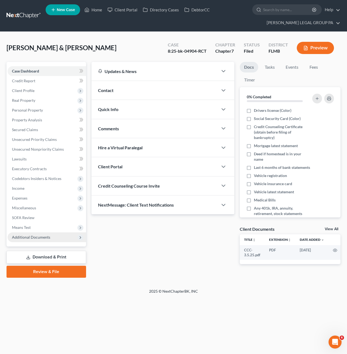
click at [35, 237] on span "Additional Documents" at bounding box center [31, 237] width 38 height 5
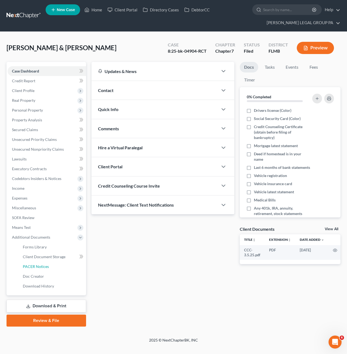
click at [37, 265] on span "PACER Notices" at bounding box center [36, 266] width 26 height 5
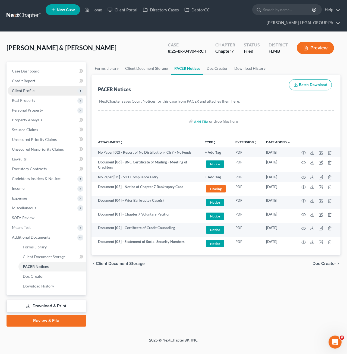
click at [29, 88] on span "Client Profile" at bounding box center [23, 90] width 23 height 5
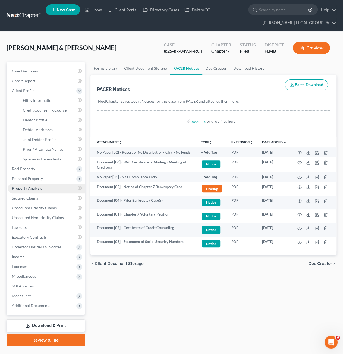
click at [38, 186] on span "Property Analysis" at bounding box center [27, 188] width 30 height 5
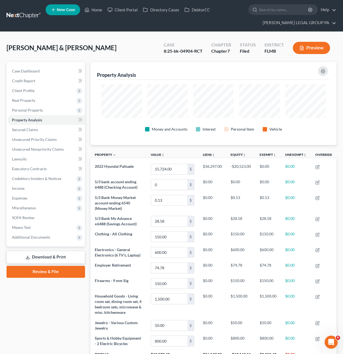
scroll to position [83, 246]
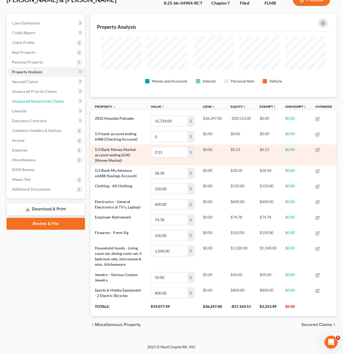
drag, startPoint x: 48, startPoint y: 97, endPoint x: 150, endPoint y: 140, distance: 110.6
click at [48, 99] on span "Unsecured Nonpriority Claims" at bounding box center [38, 101] width 52 height 5
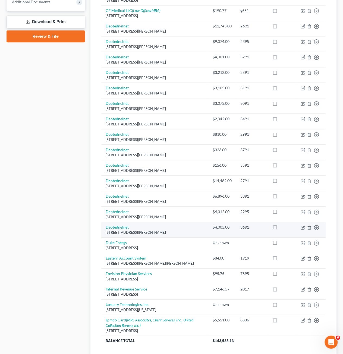
scroll to position [271, 0]
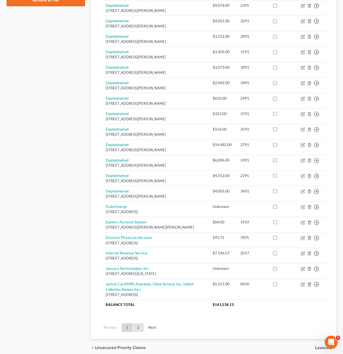
click at [140, 326] on link "2" at bounding box center [138, 327] width 11 height 9
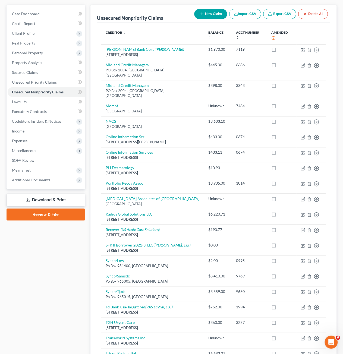
scroll to position [46, 0]
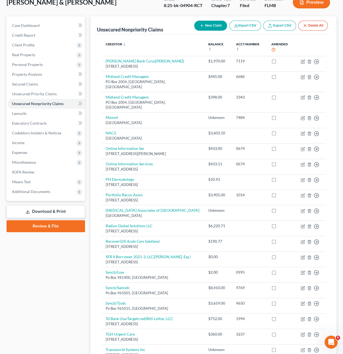
click at [34, 190] on span "Additional Documents" at bounding box center [31, 191] width 38 height 5
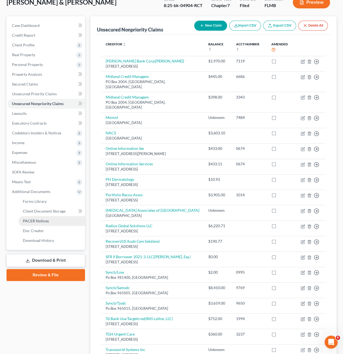
click at [44, 219] on span "PACER Notices" at bounding box center [36, 220] width 26 height 5
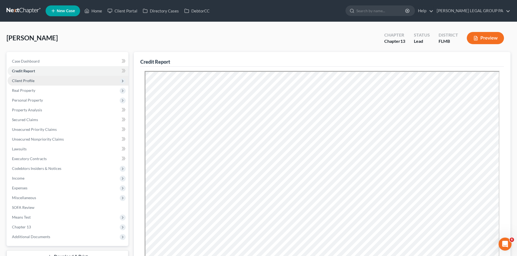
click at [30, 81] on span "Client Profile" at bounding box center [23, 80] width 23 height 5
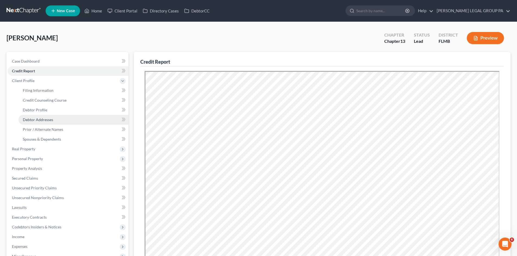
click at [32, 119] on span "Debtor Addresses" at bounding box center [38, 119] width 30 height 5
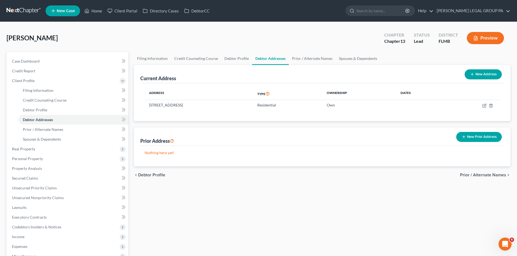
click at [79, 38] on div "[PERSON_NAME] Upgraded Chapter Chapter 13 Status Lead District [GEOGRAPHIC_DATA…" at bounding box center [259, 40] width 504 height 24
click at [120, 15] on link "Client Portal" at bounding box center [122, 11] width 35 height 10
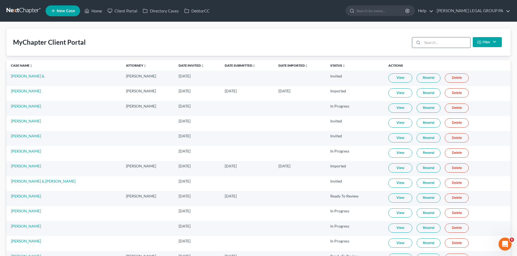
click at [429, 45] on input "search" at bounding box center [446, 42] width 48 height 10
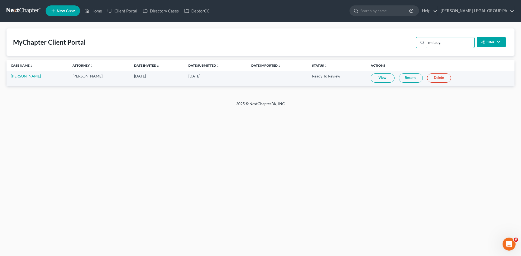
type input "mclaug"
click at [380, 78] on link "View" at bounding box center [382, 77] width 24 height 9
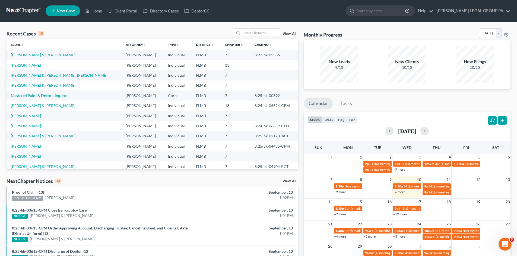
click at [29, 65] on link "[PERSON_NAME]" at bounding box center [26, 65] width 30 height 5
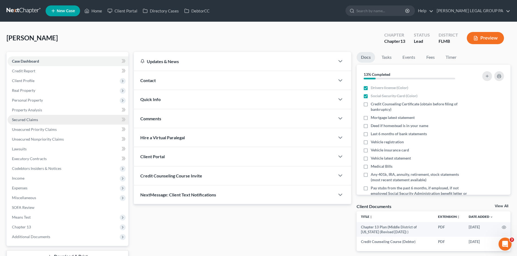
click at [26, 120] on span "Secured Claims" at bounding box center [25, 119] width 26 height 5
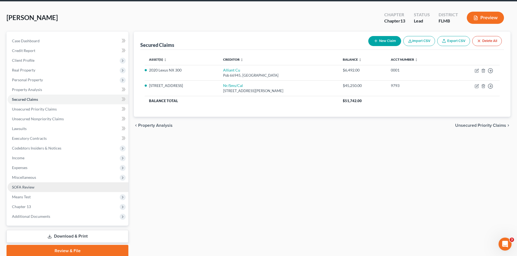
scroll to position [42, 0]
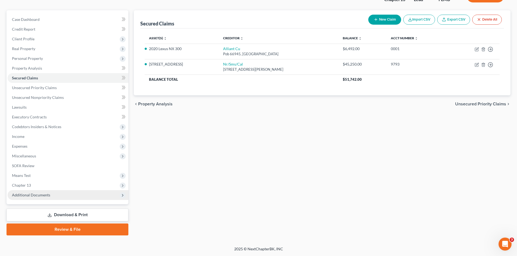
click at [32, 198] on span "Additional Documents" at bounding box center [68, 195] width 121 height 10
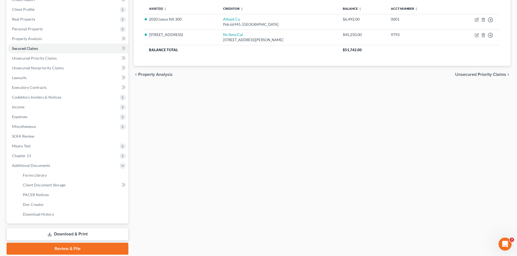
scroll to position [91, 0]
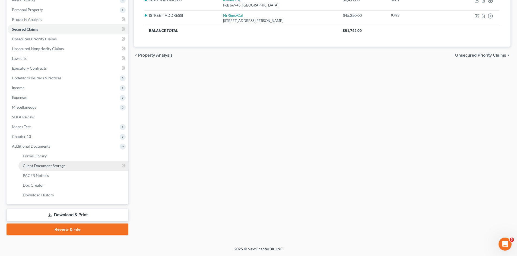
click at [39, 169] on link "Client Document Storage" at bounding box center [73, 166] width 110 height 10
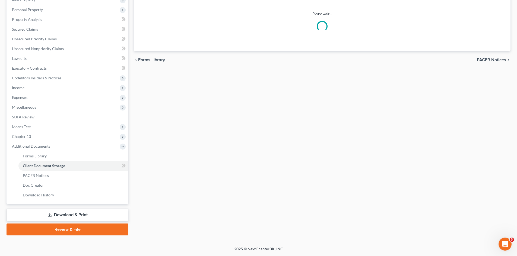
scroll to position [1, 0]
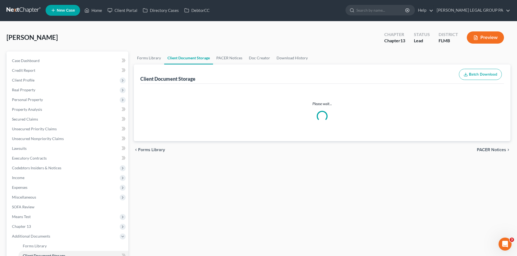
select select "9"
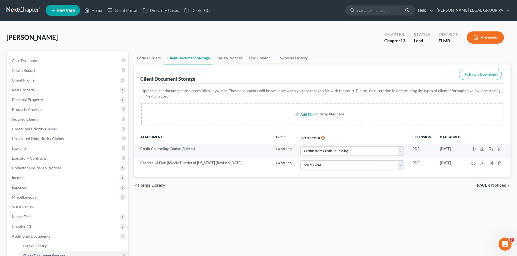
scroll to position [0, 0]
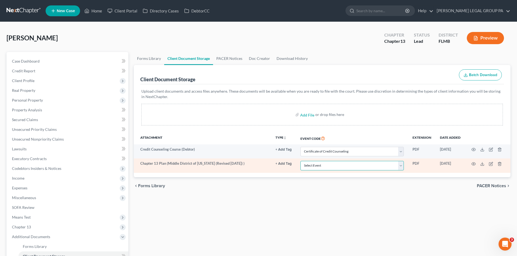
click at [314, 164] on select "Select Event 20 Largest Unsecured Creditors Amended Chapter 13 Plan Amended Cre…" at bounding box center [351, 165] width 103 height 9
select select "12"
click at [300, 161] on select "Select Event 20 Largest Unsecured Creditors Amended Chapter 13 Plan Amended Cre…" at bounding box center [351, 165] width 103 height 9
click at [474, 164] on icon "button" at bounding box center [473, 164] width 4 height 4
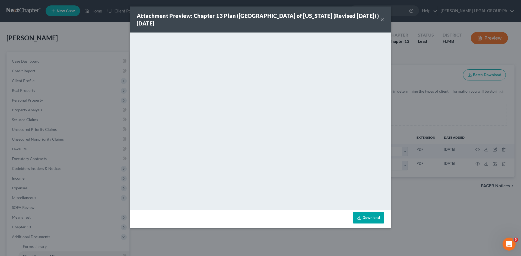
click at [382, 21] on button "×" at bounding box center [382, 19] width 4 height 7
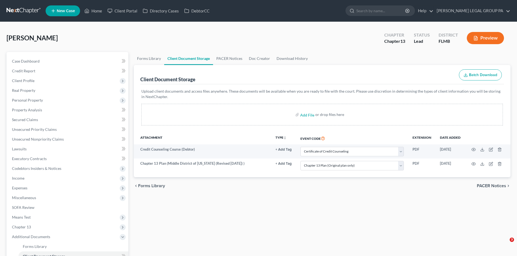
select select "9"
select select "12"
click at [98, 9] on link "Home" at bounding box center [93, 11] width 23 height 10
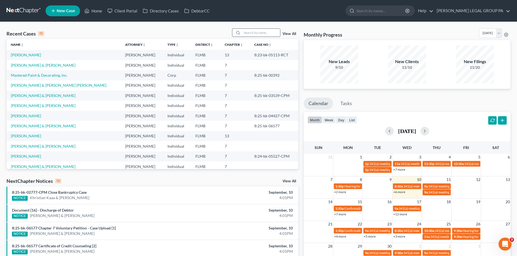
click at [255, 34] on input "search" at bounding box center [261, 33] width 38 height 8
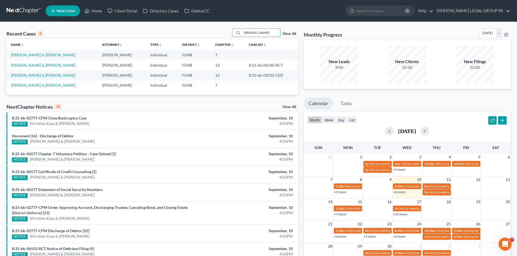
drag, startPoint x: 260, startPoint y: 35, endPoint x: 222, endPoint y: 31, distance: 37.9
click at [222, 31] on div "Recent Cases 4 heather View All" at bounding box center [153, 33] width 292 height 11
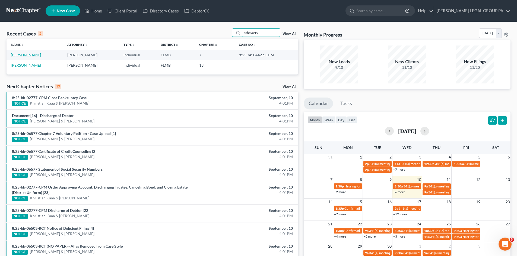
type input "echavarry"
click at [30, 56] on link "[PERSON_NAME]" at bounding box center [26, 55] width 30 height 5
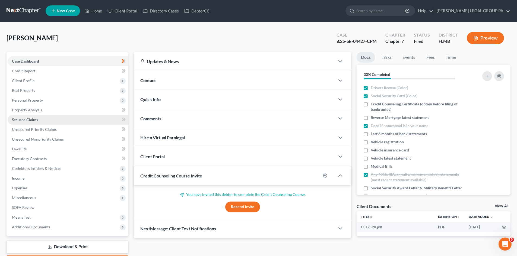
click at [26, 118] on span "Secured Claims" at bounding box center [25, 119] width 26 height 5
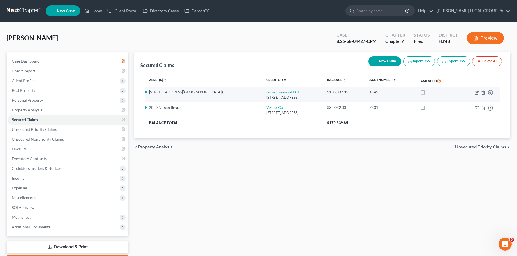
click at [477, 89] on td "Move to E Move to F Move to G Move to Notice Only" at bounding box center [478, 94] width 41 height 15
click at [475, 94] on icon "button" at bounding box center [476, 93] width 4 height 4
select select "33"
select select "3"
select select "2"
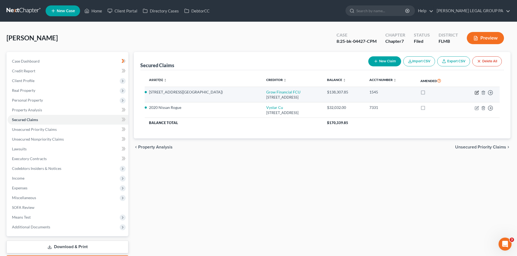
select select "0"
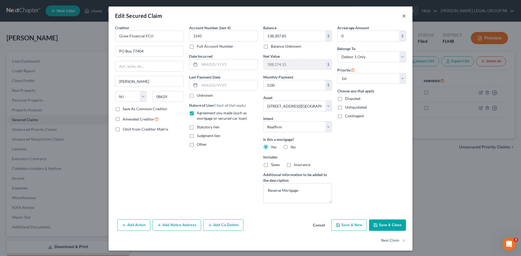
click at [402, 17] on button "×" at bounding box center [404, 15] width 4 height 7
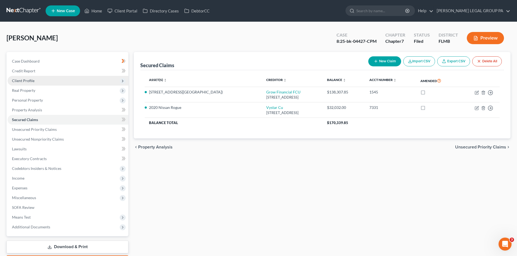
click at [18, 80] on span "Client Profile" at bounding box center [23, 80] width 23 height 5
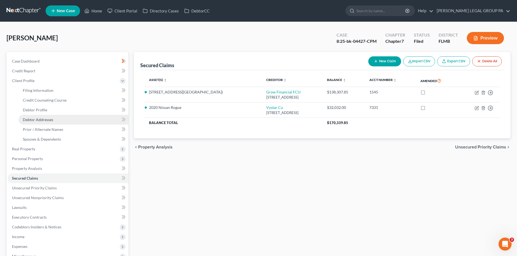
drag, startPoint x: 39, startPoint y: 119, endPoint x: 41, endPoint y: 117, distance: 3.3
click at [39, 119] on span "Debtor Addresses" at bounding box center [38, 119] width 30 height 5
